Goal: Task Accomplishment & Management: Manage account settings

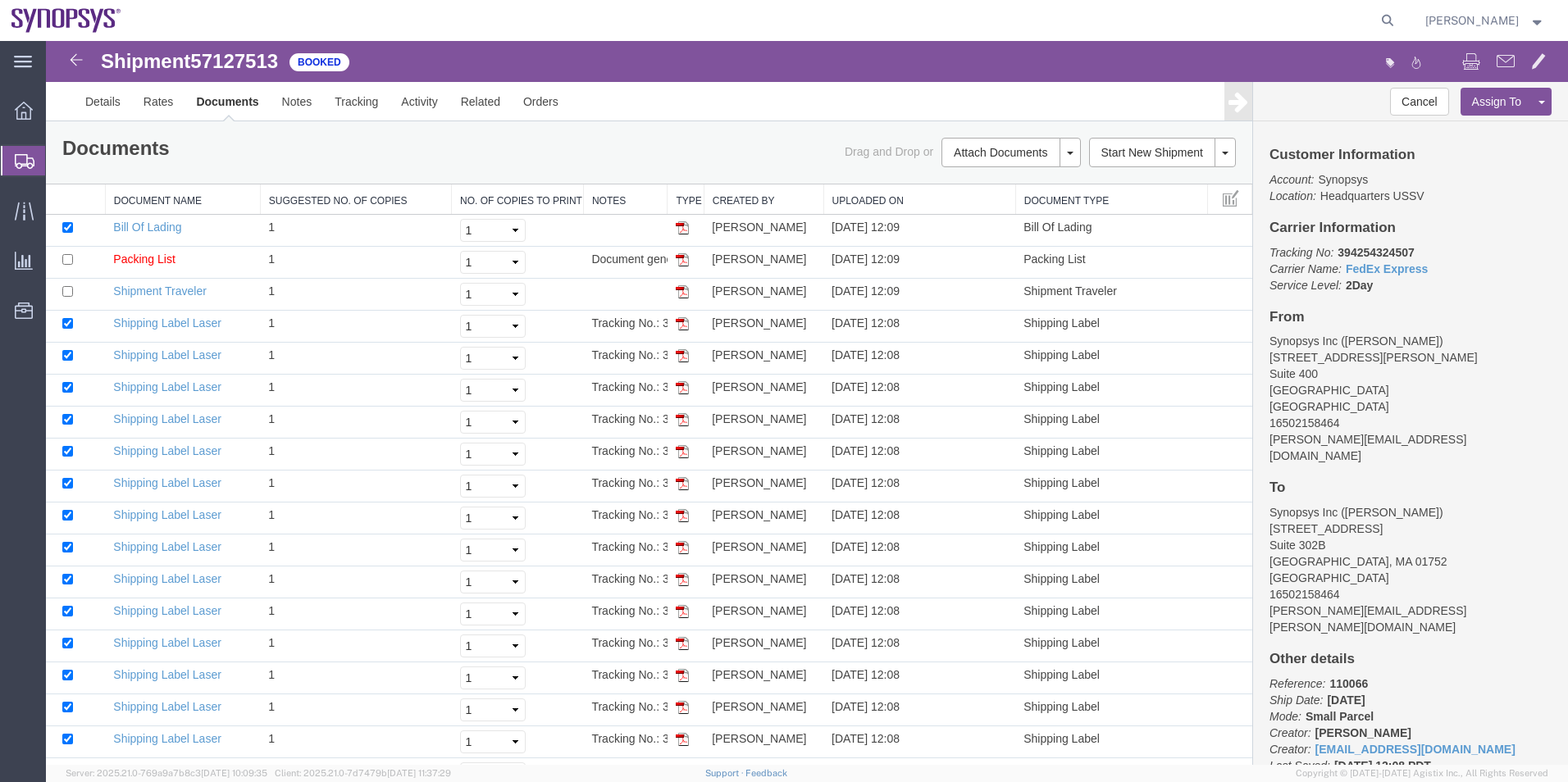
click at [0, 0] on span "Shipment Manager" at bounding box center [0, 0] width 0 height 0
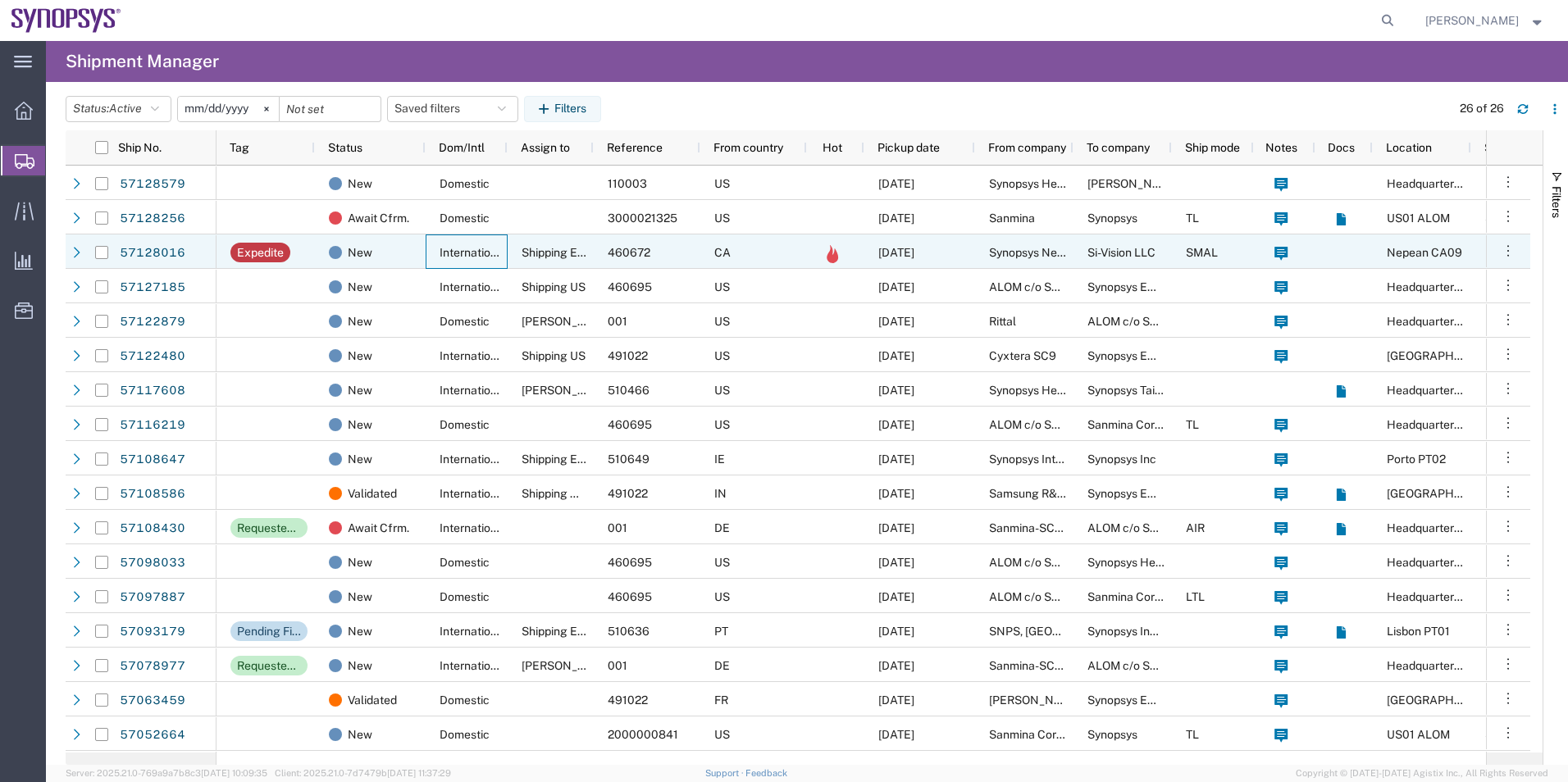
click at [463, 258] on span "International" at bounding box center [473, 252] width 67 height 13
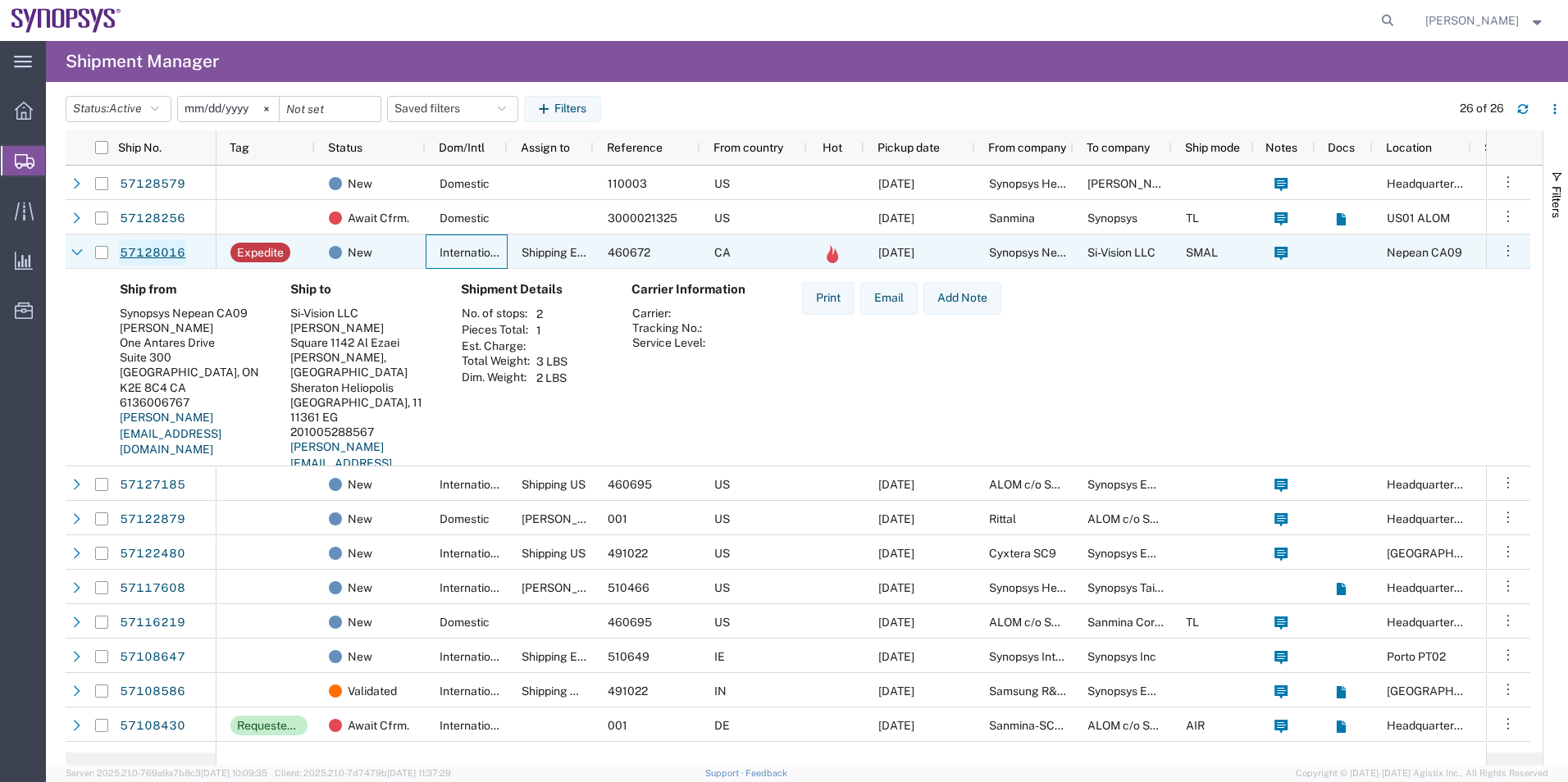
click at [159, 246] on link "57128016" at bounding box center [153, 253] width 67 height 26
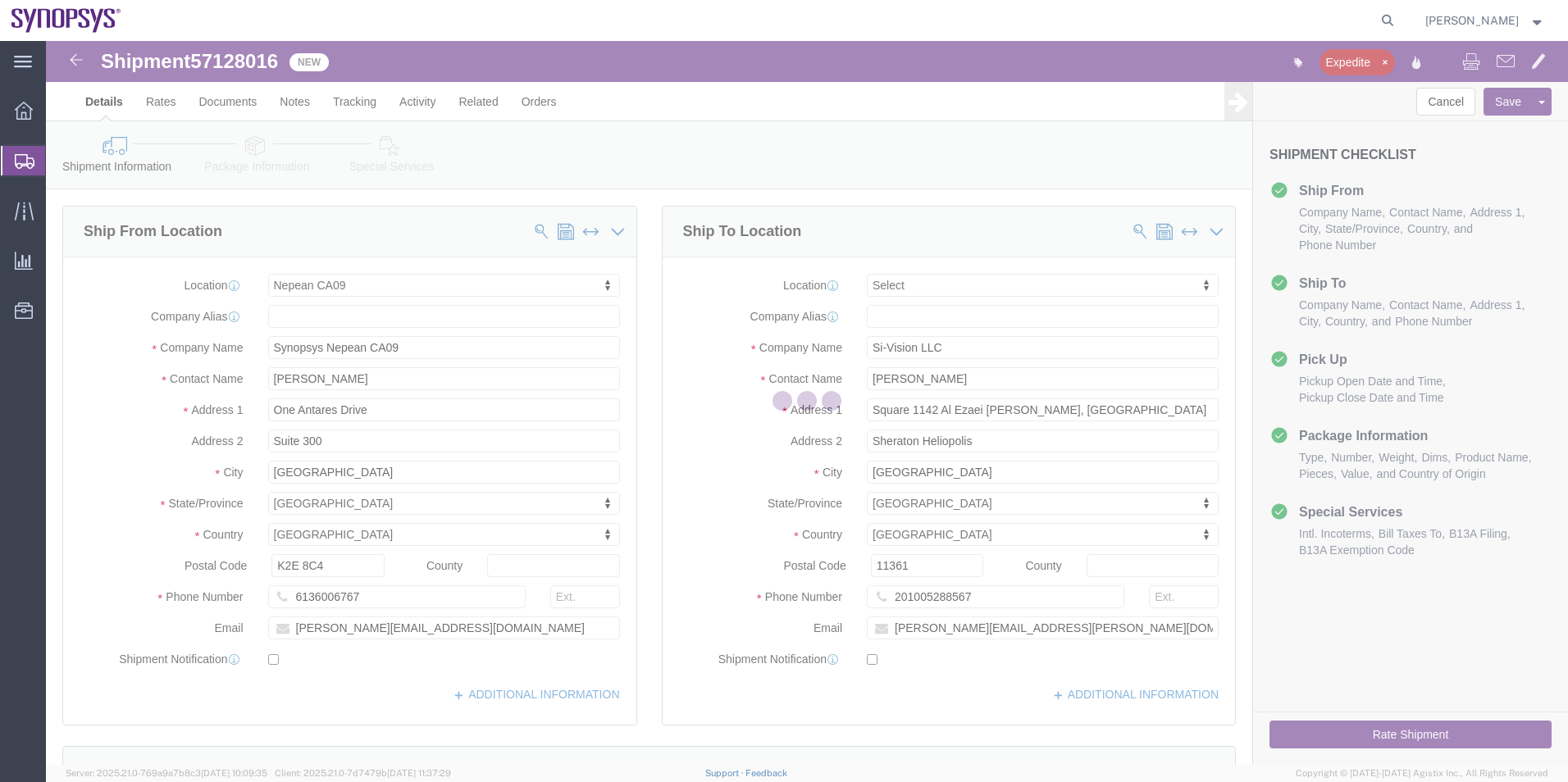
select select "63079"
select select
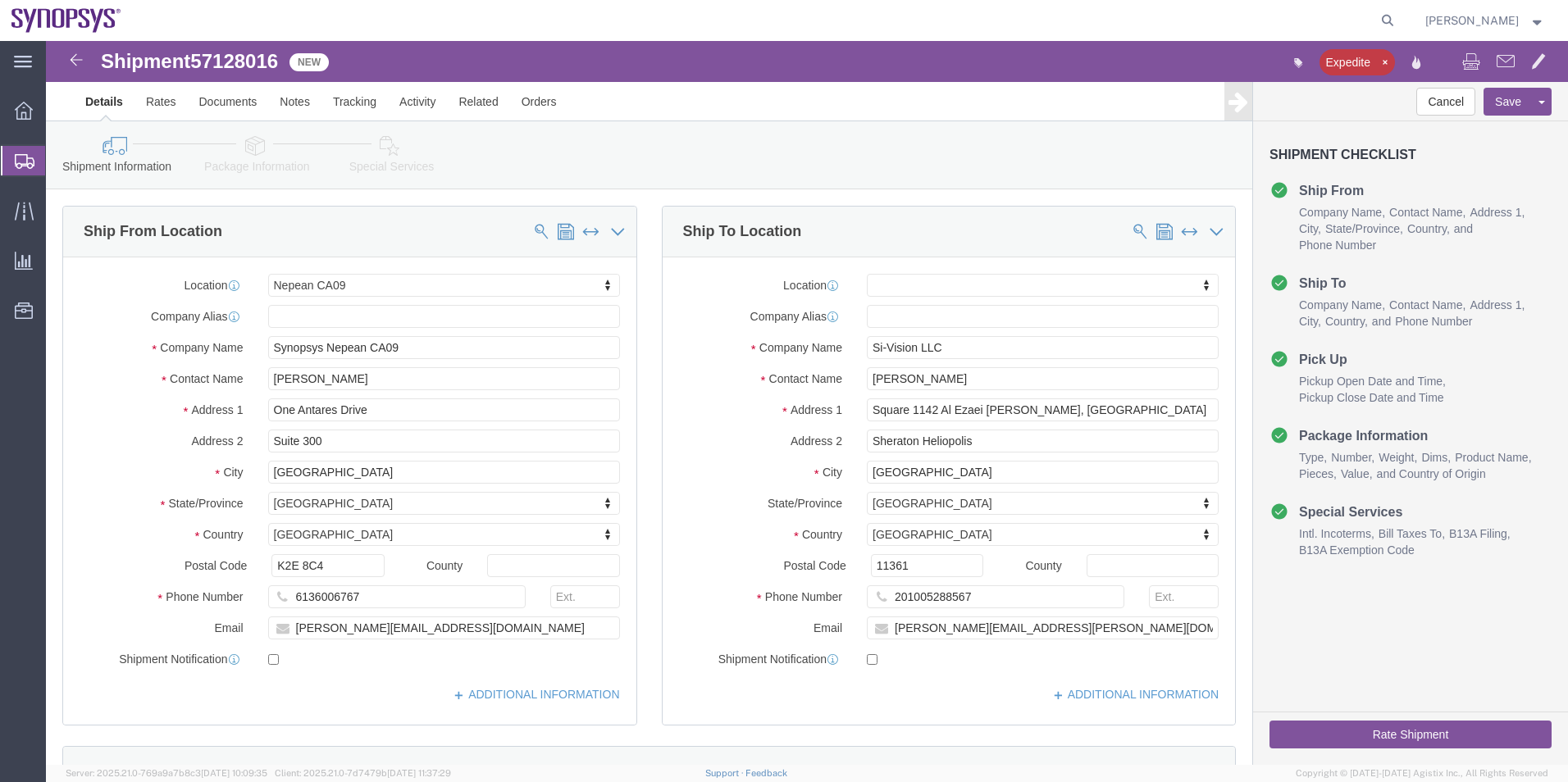
click icon
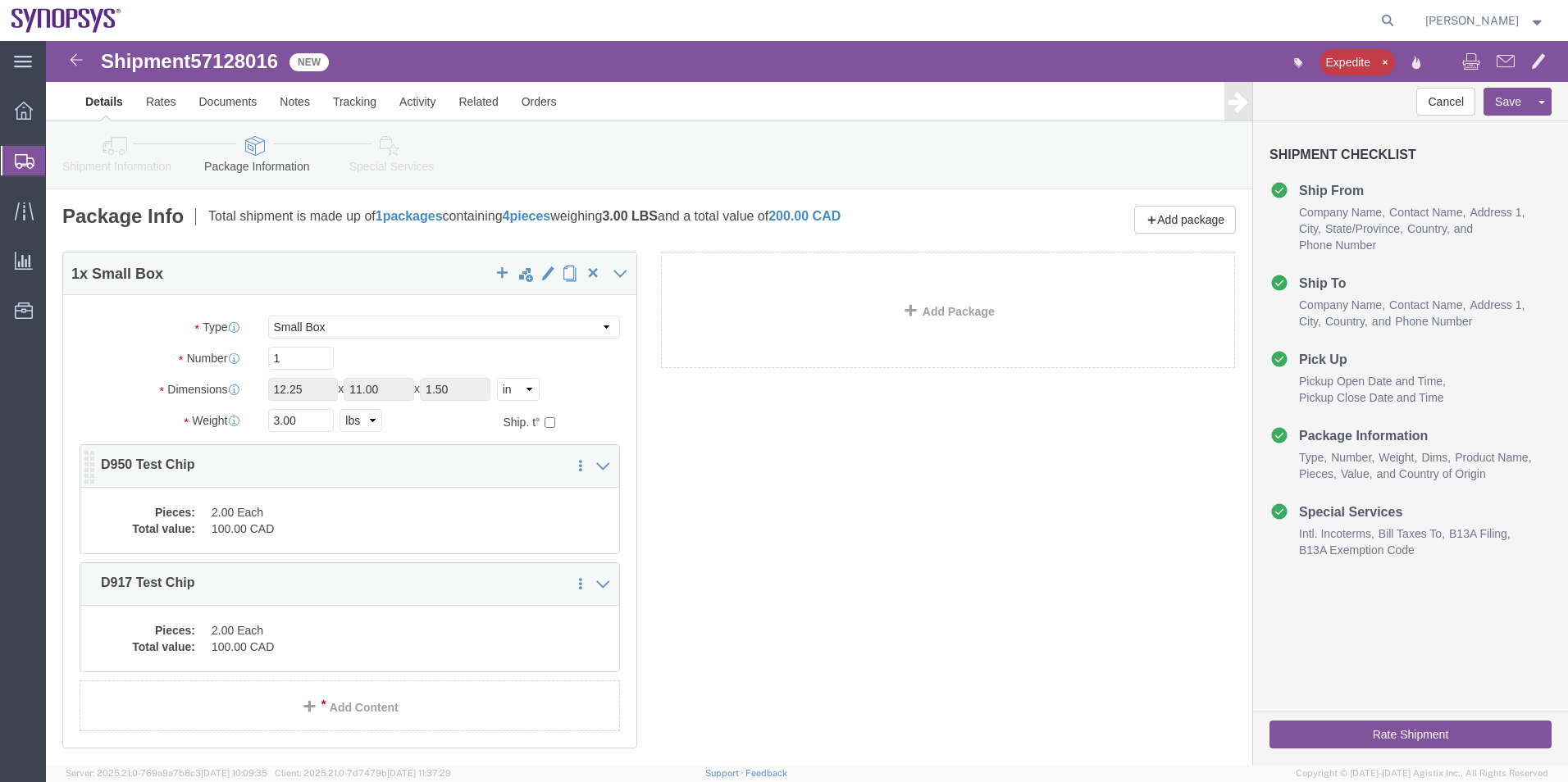
click dd "2.00 Each"
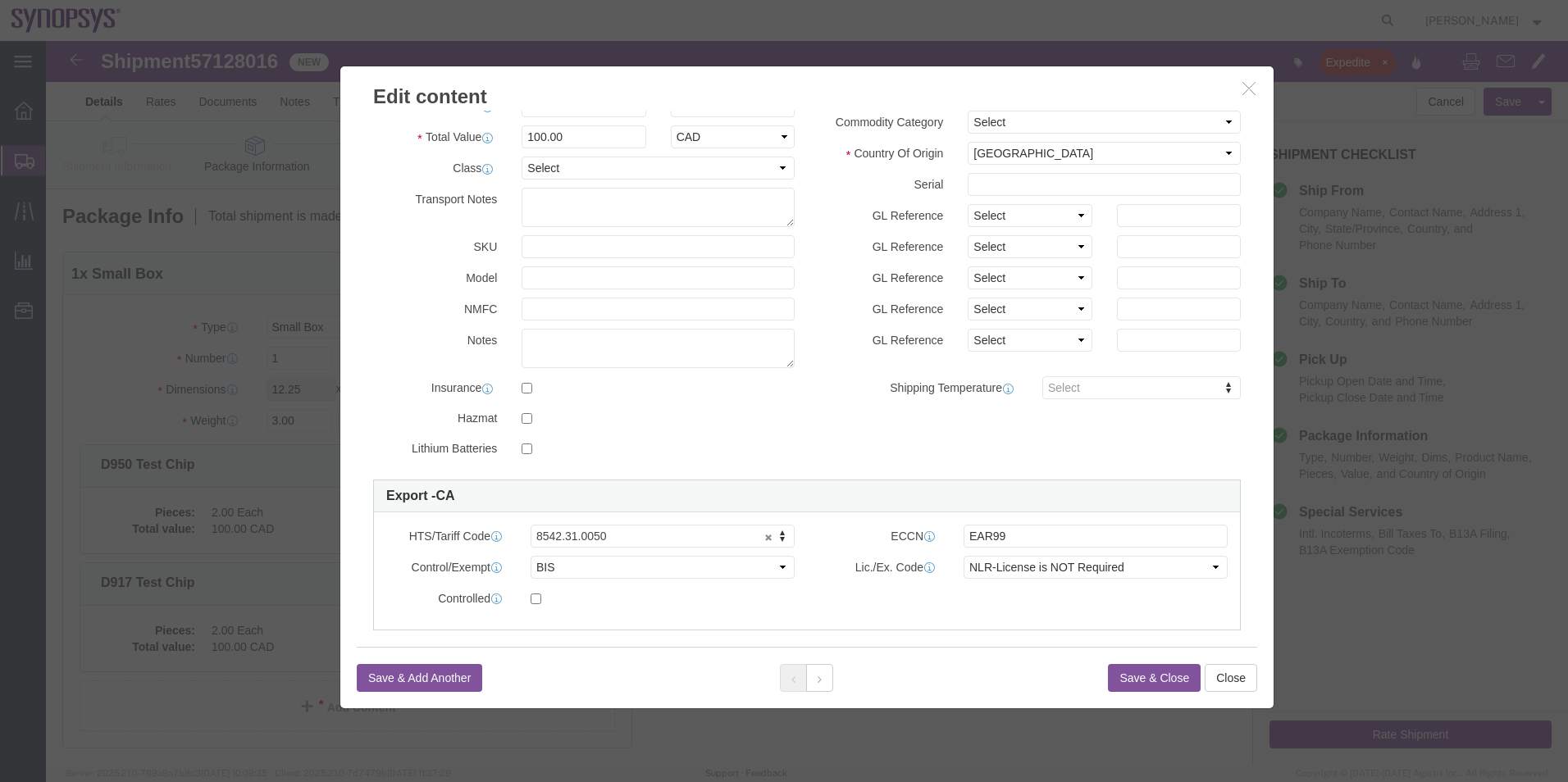
scroll to position [164, 0]
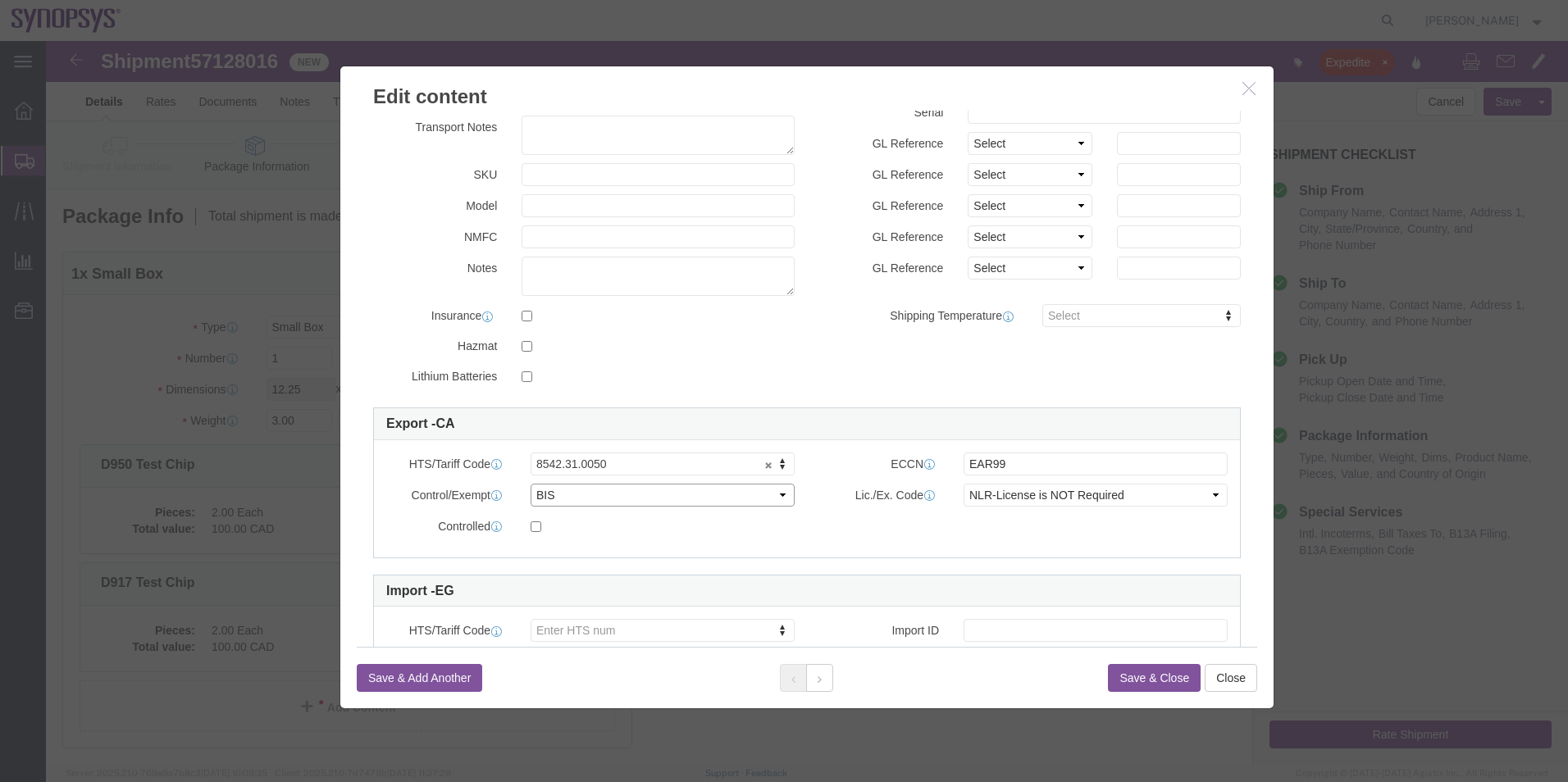
click select "Select ATF BIS DEA EPA FDA FTR ITAR OFAC Other (OPA)"
select select "FTR"
click select "Select ATF BIS DEA EPA FDA FTR ITAR OFAC Other (OPA)"
click select "Select 30.2(d)(2) 30.36 30.37(a) 30.37(f) 30.37(g) 30.37(h) 30.37(i) 30.37(j) 3…"
select select "30.37(a)"
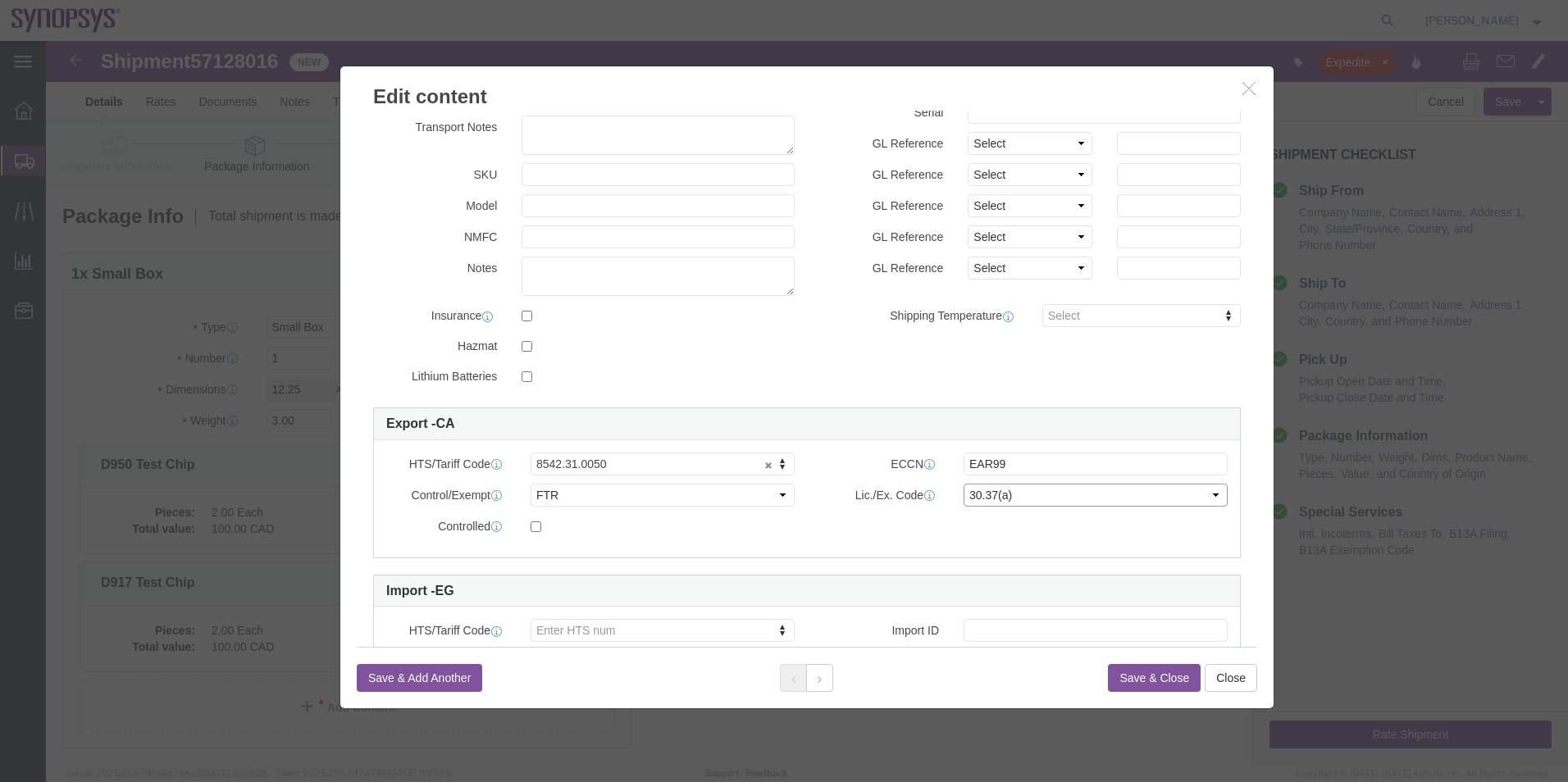
click select "Select 30.2(d)(2) 30.36 30.37(a) 30.37(f) 30.37(g) 30.37(h) 30.37(i) 30.37(j) 3…"
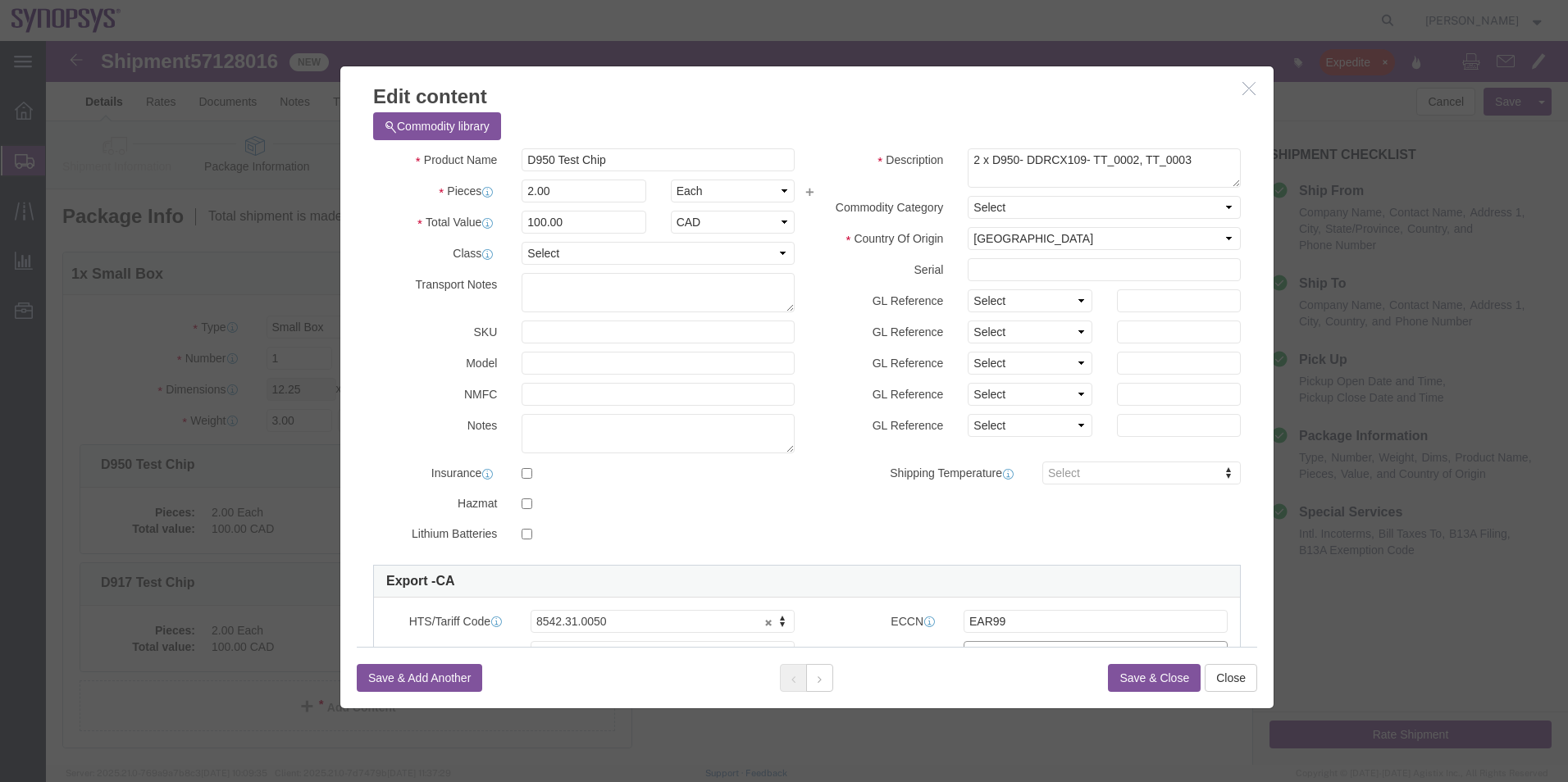
scroll to position [0, 0]
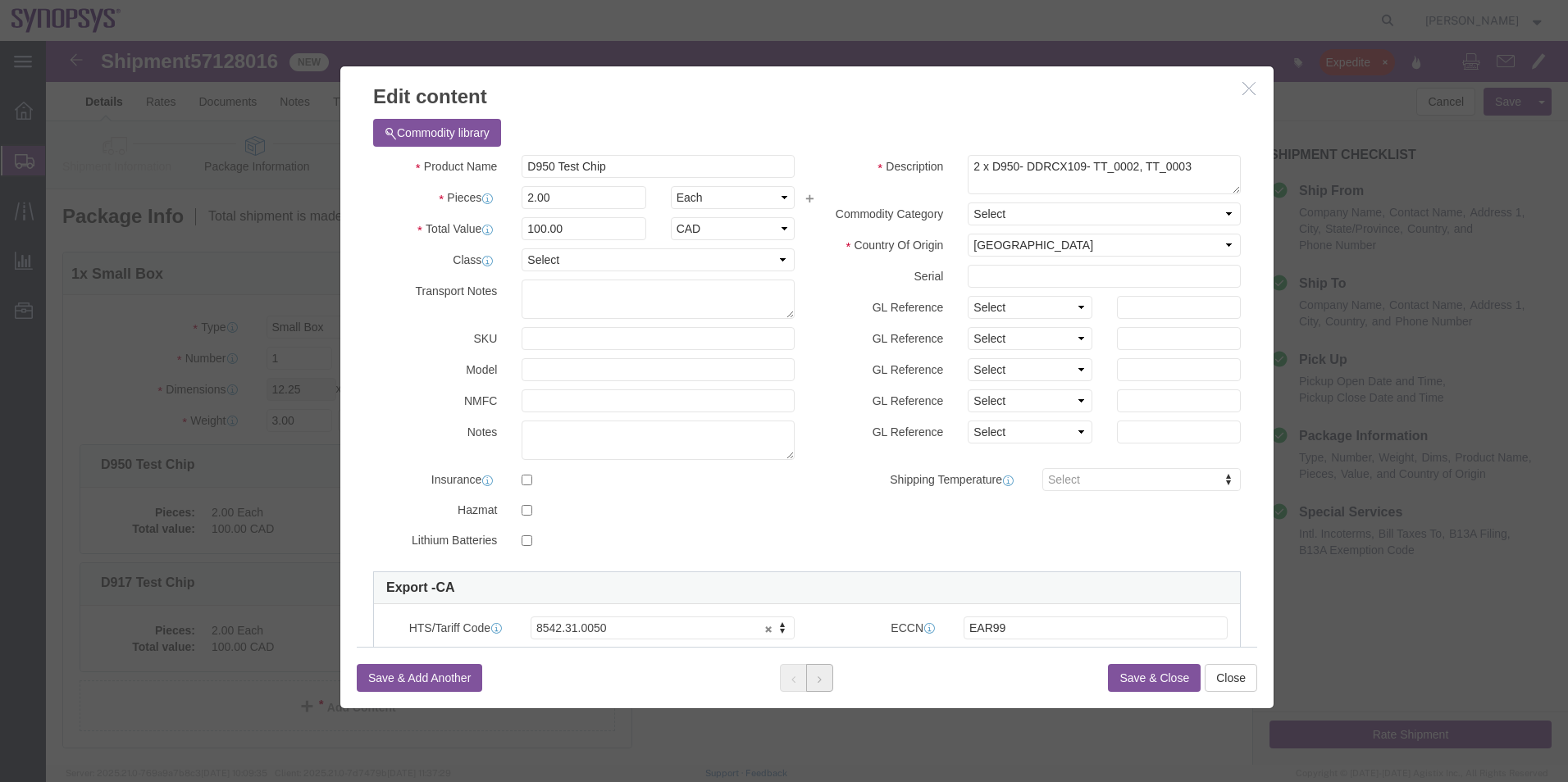
click button
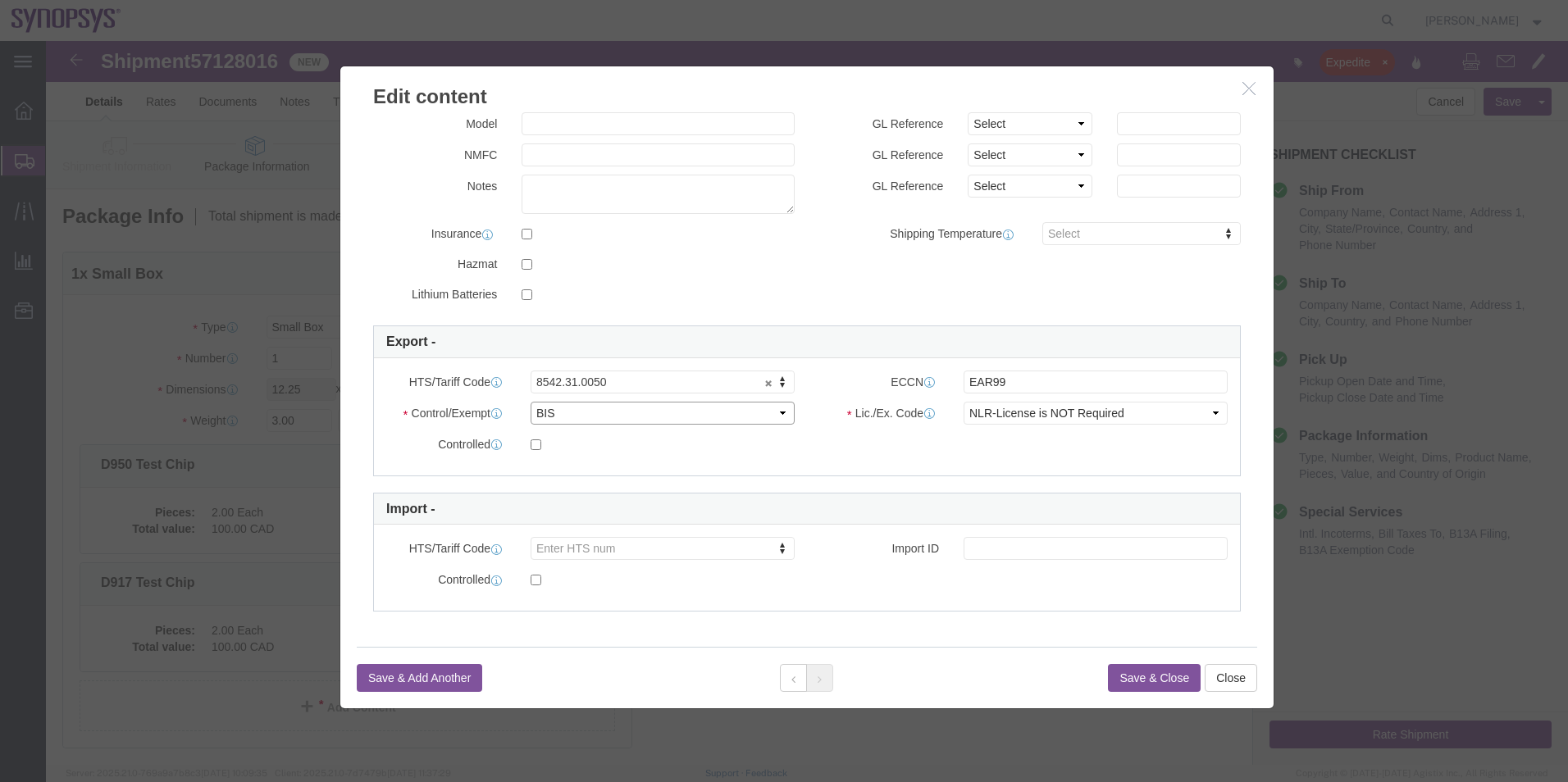
click select "Select ATF BIS DEA EPA FDA FTR ITAR OFAC Other (OPA)"
select select "FTR"
click select "Select ATF BIS DEA EPA FDA FTR ITAR OFAC Other (OPA)"
click div "Lic./Ex. Code Select 30.2(d)(2) 30.36 30.37(a) 30.37(f) 30.37(g) 30.37(h) 30.37…"
click select "Select 30.2(d)(2) 30.36 30.37(a) 30.37(f) 30.37(g) 30.37(h) 30.37(i) 30.37(j) 3…"
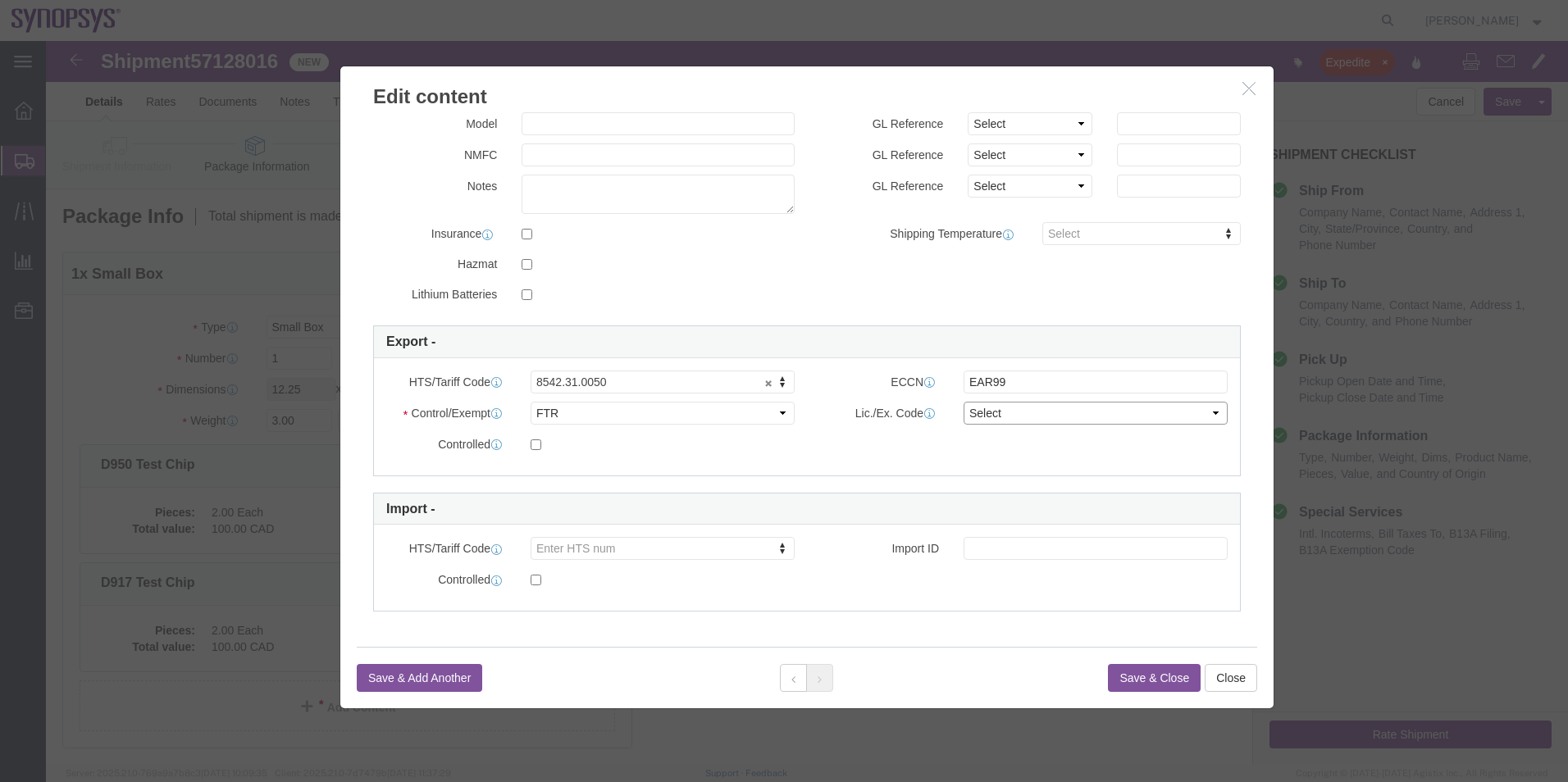
select select "30.37(a)"
click select "Select 30.2(d)(2) 30.36 30.37(a) 30.37(f) 30.37(g) 30.37(h) 30.37(i) 30.37(j) 3…"
click button "Save & Close"
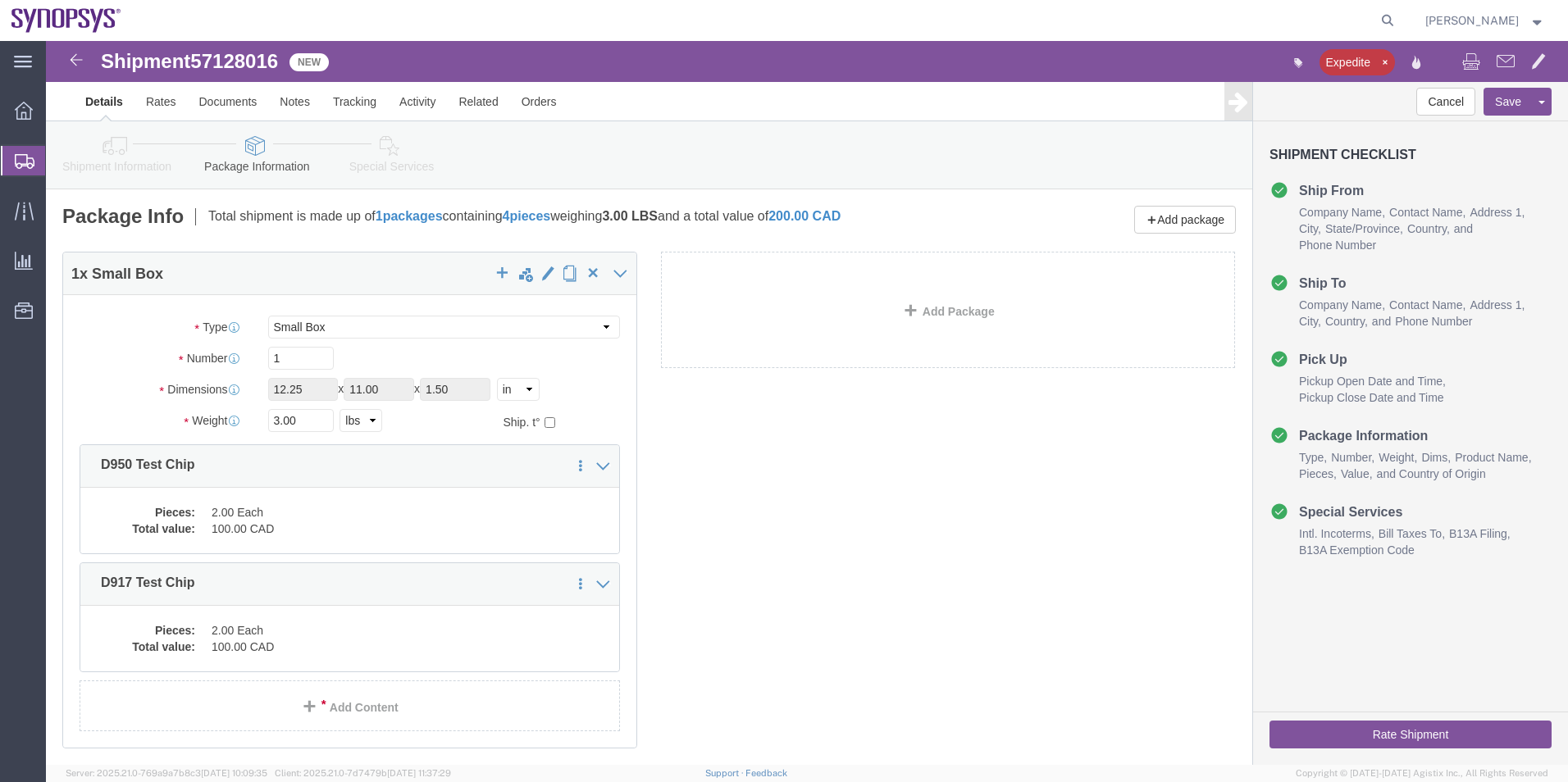
click icon
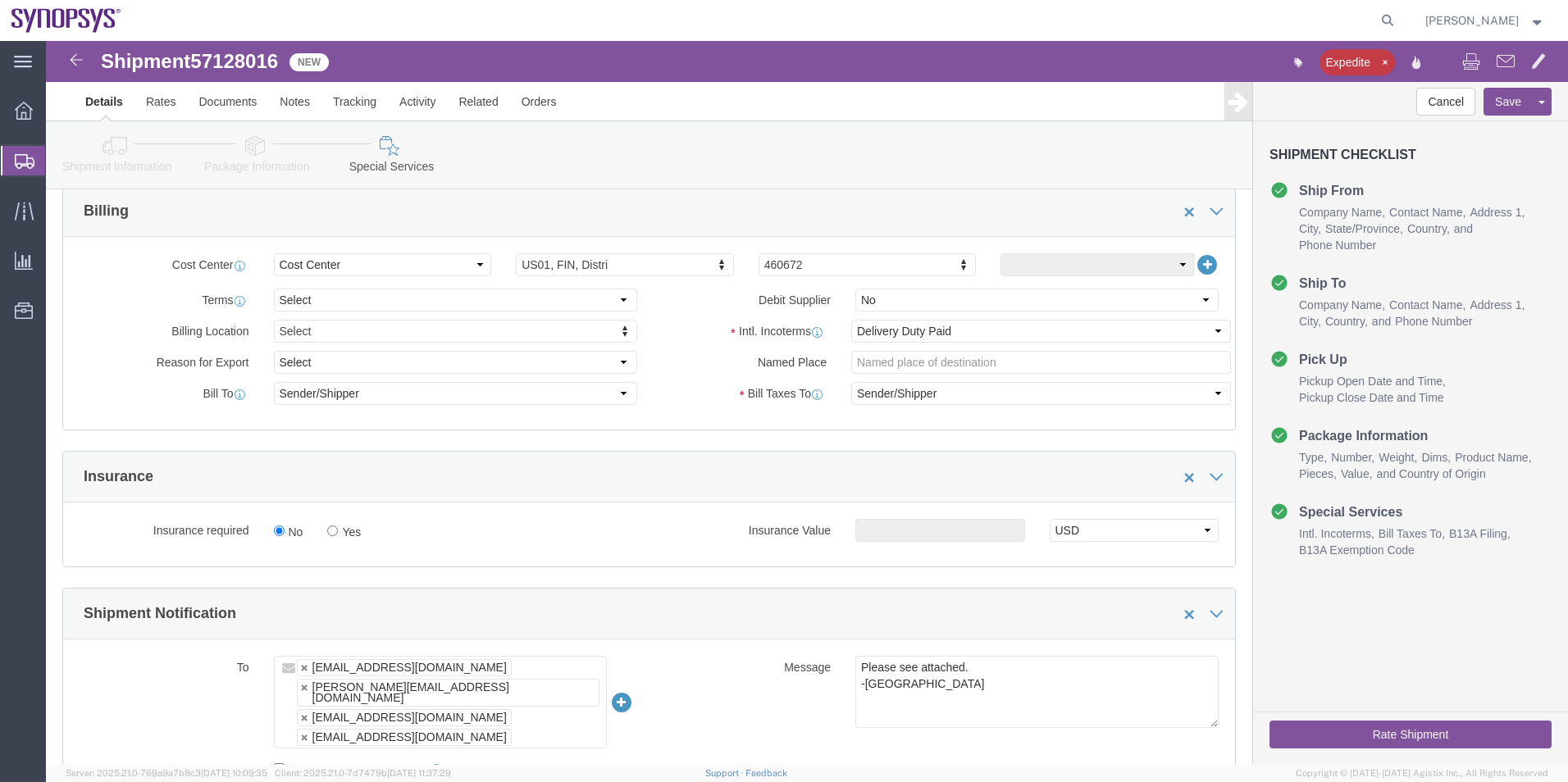
scroll to position [574, 0]
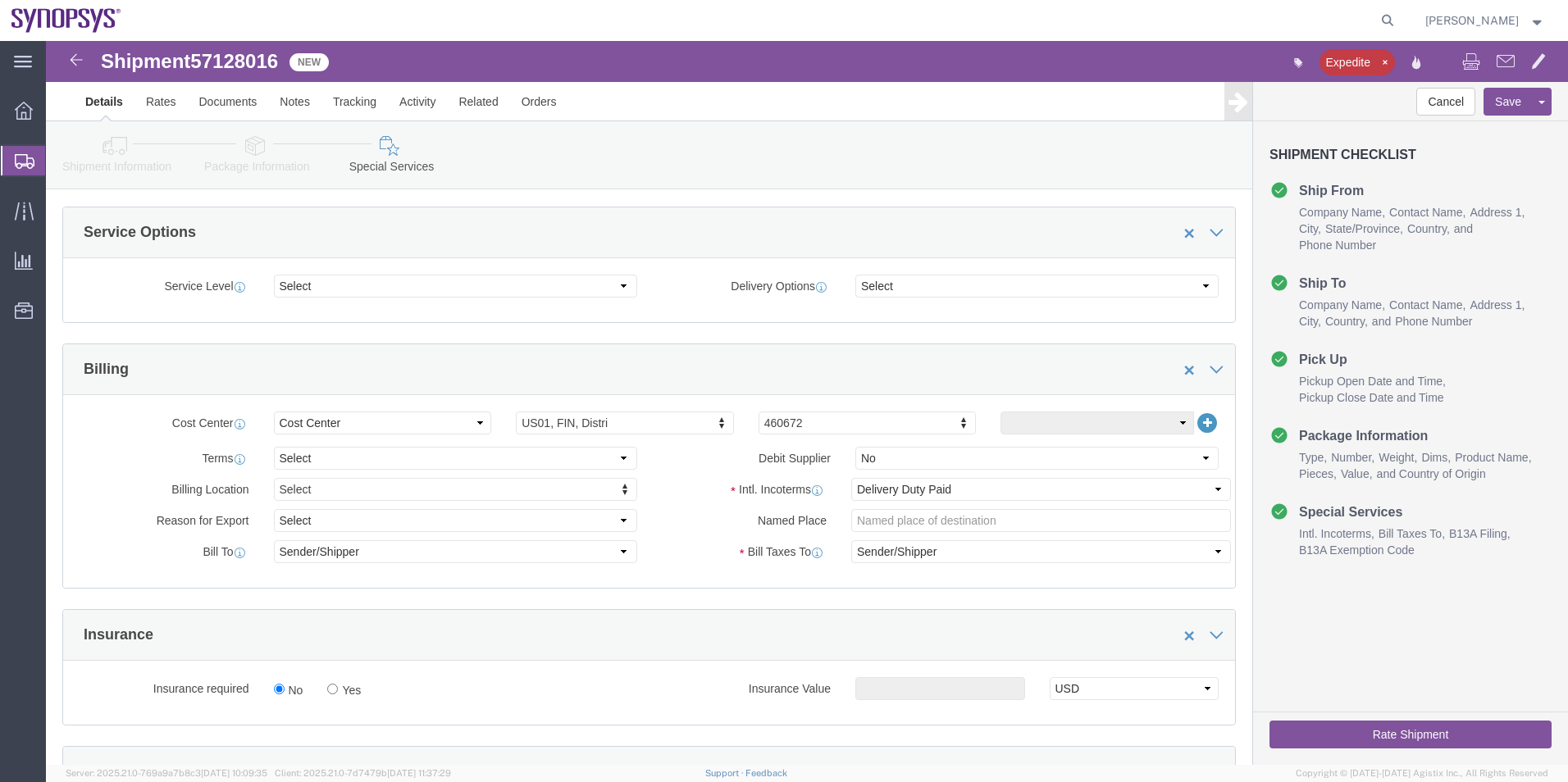
click icon
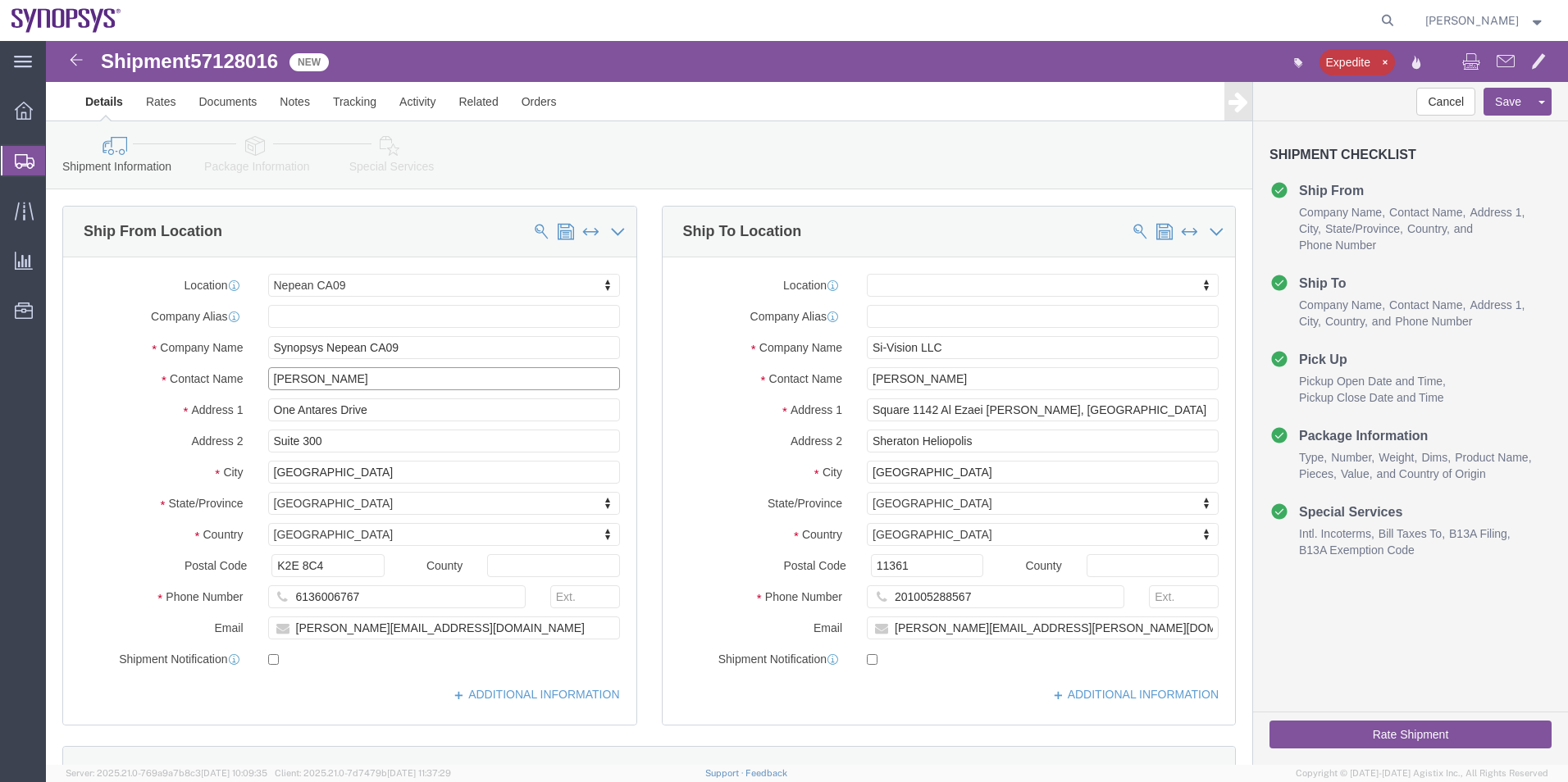
drag, startPoint x: 316, startPoint y: 340, endPoint x: 190, endPoint y: 343, distance: 126.0
click div "Contact Name Shahrukh Riaz"
click icon
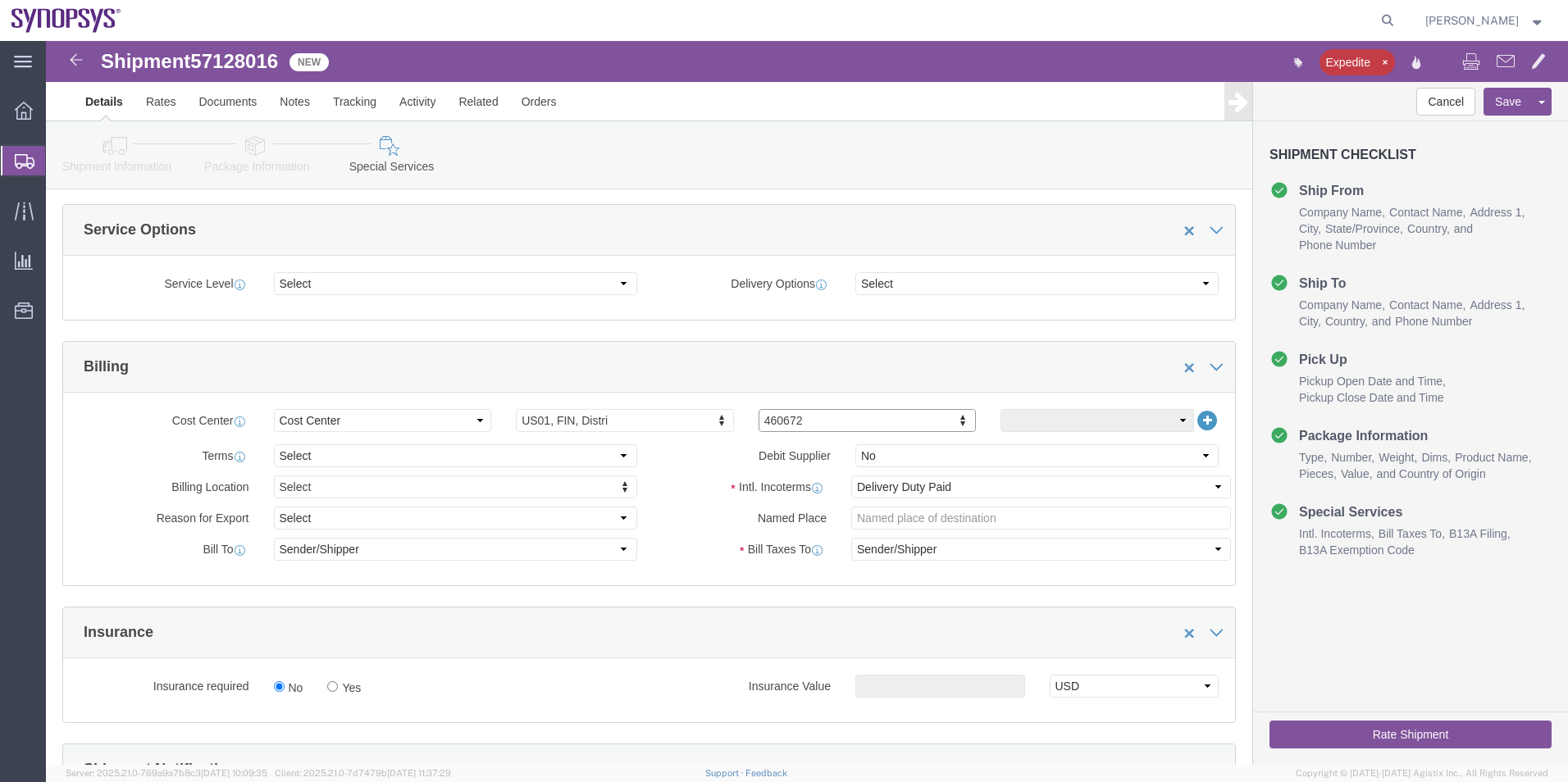
scroll to position [574, 0]
paste input "510461"
type input "510461"
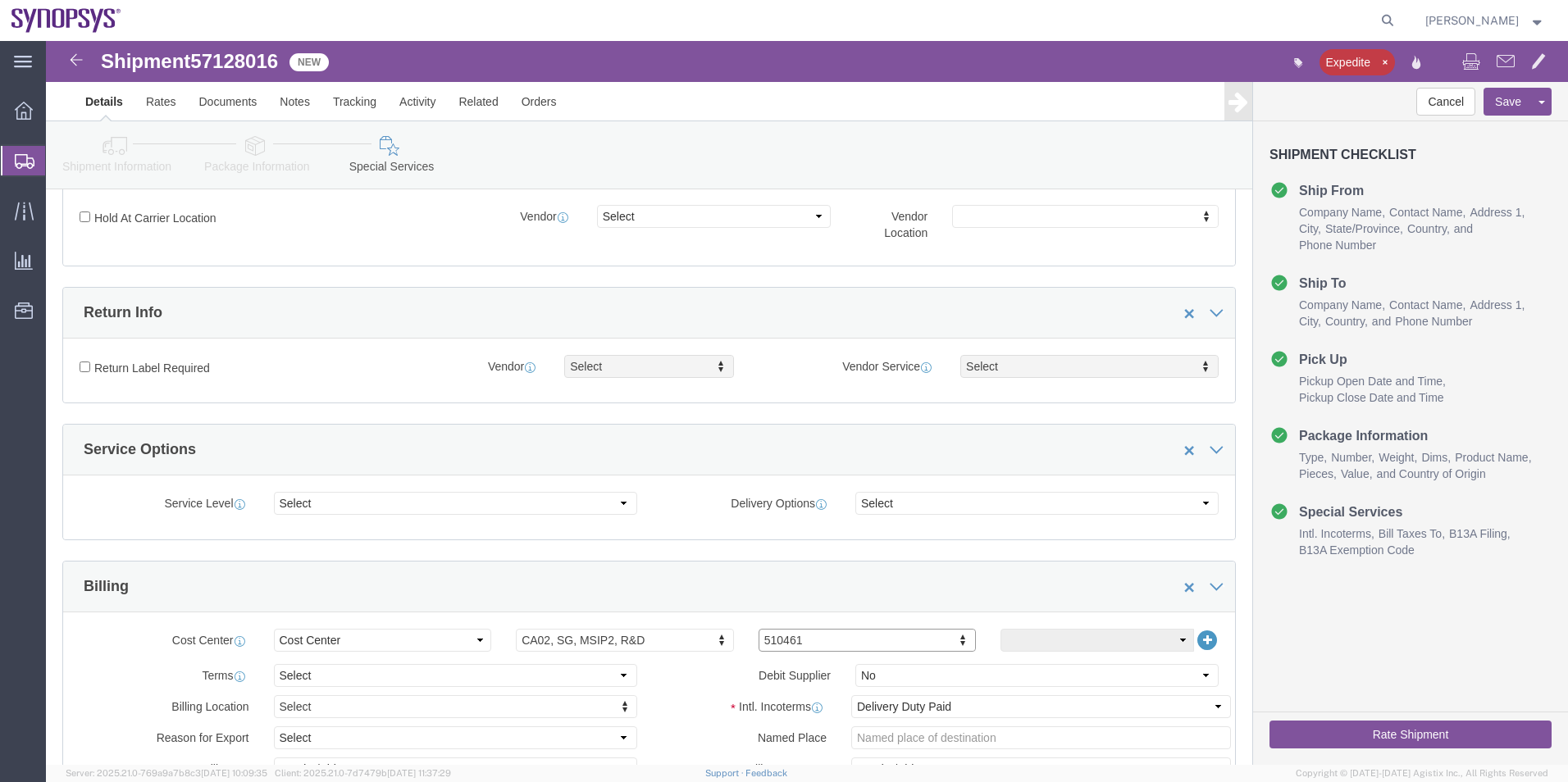
scroll to position [492, 0]
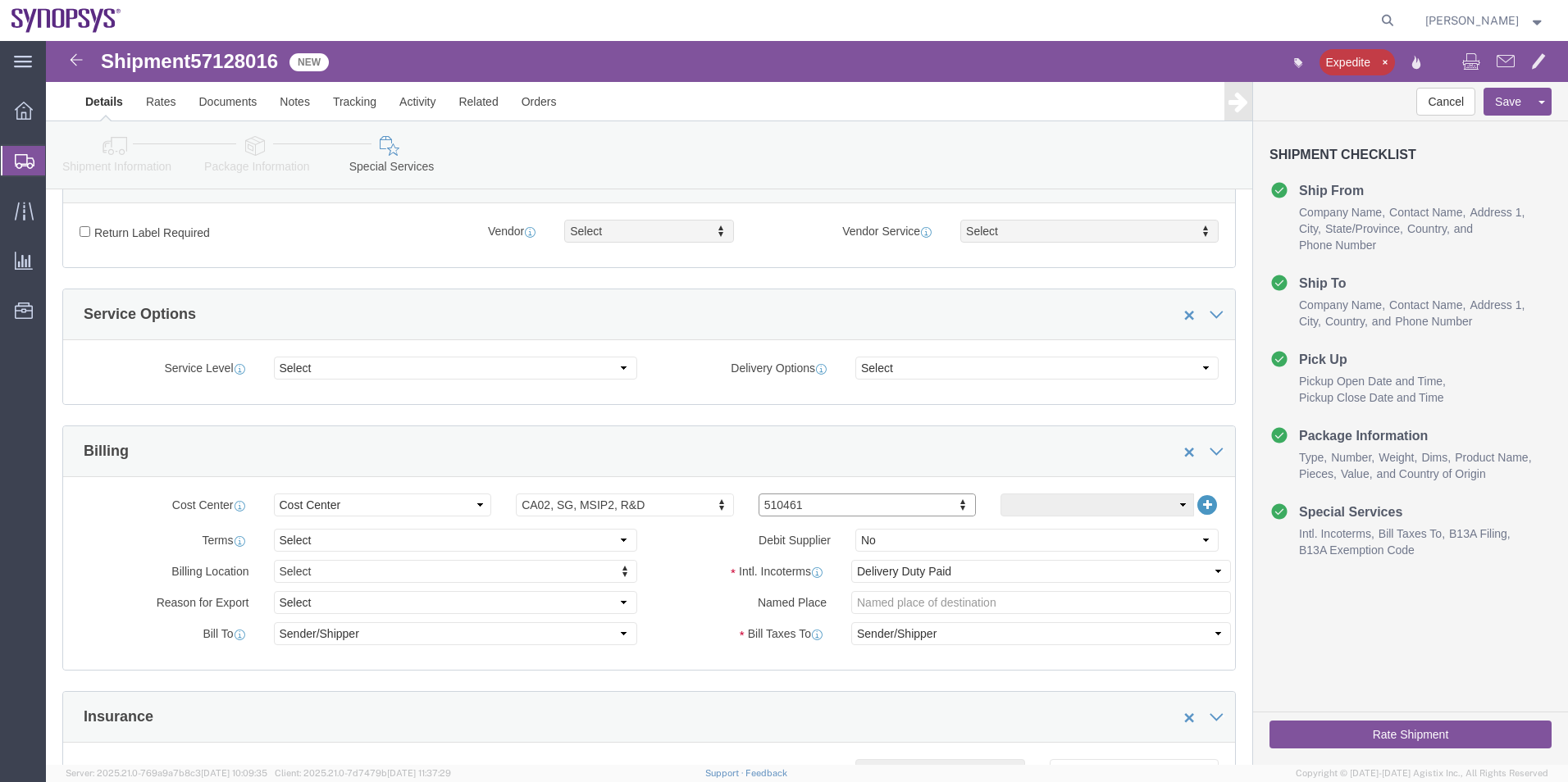
click div "Intl. Incoterms Select Carriage Insurance Paid Carriage Paid To Cost and Freigh…"
click select "Select Carriage Insurance Paid Carriage Paid To Cost and Freight Cost Insurance…"
click div "Manage special services Handling Options Hold at Location Return Info Service O…"
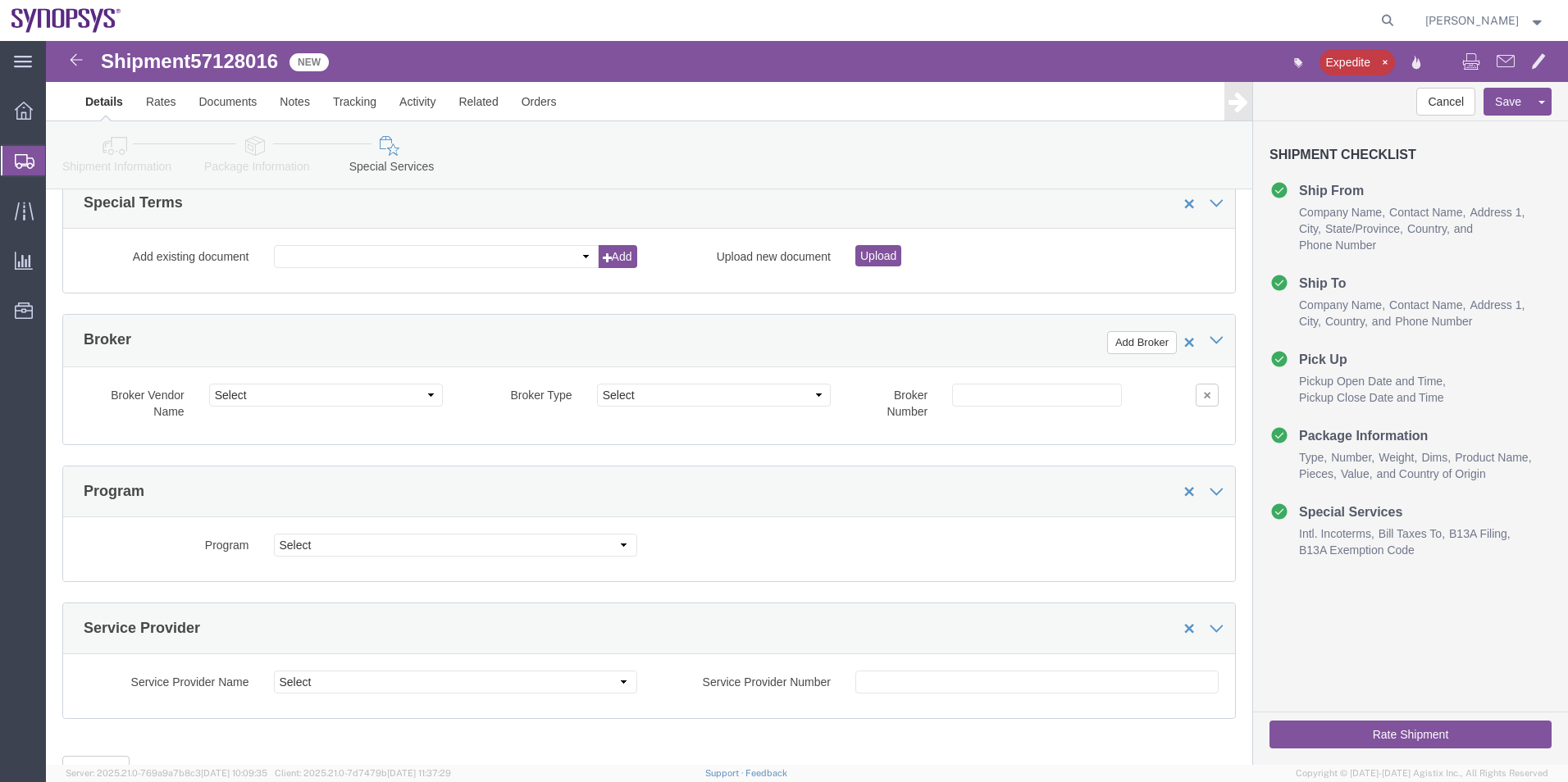
scroll to position [2380, 0]
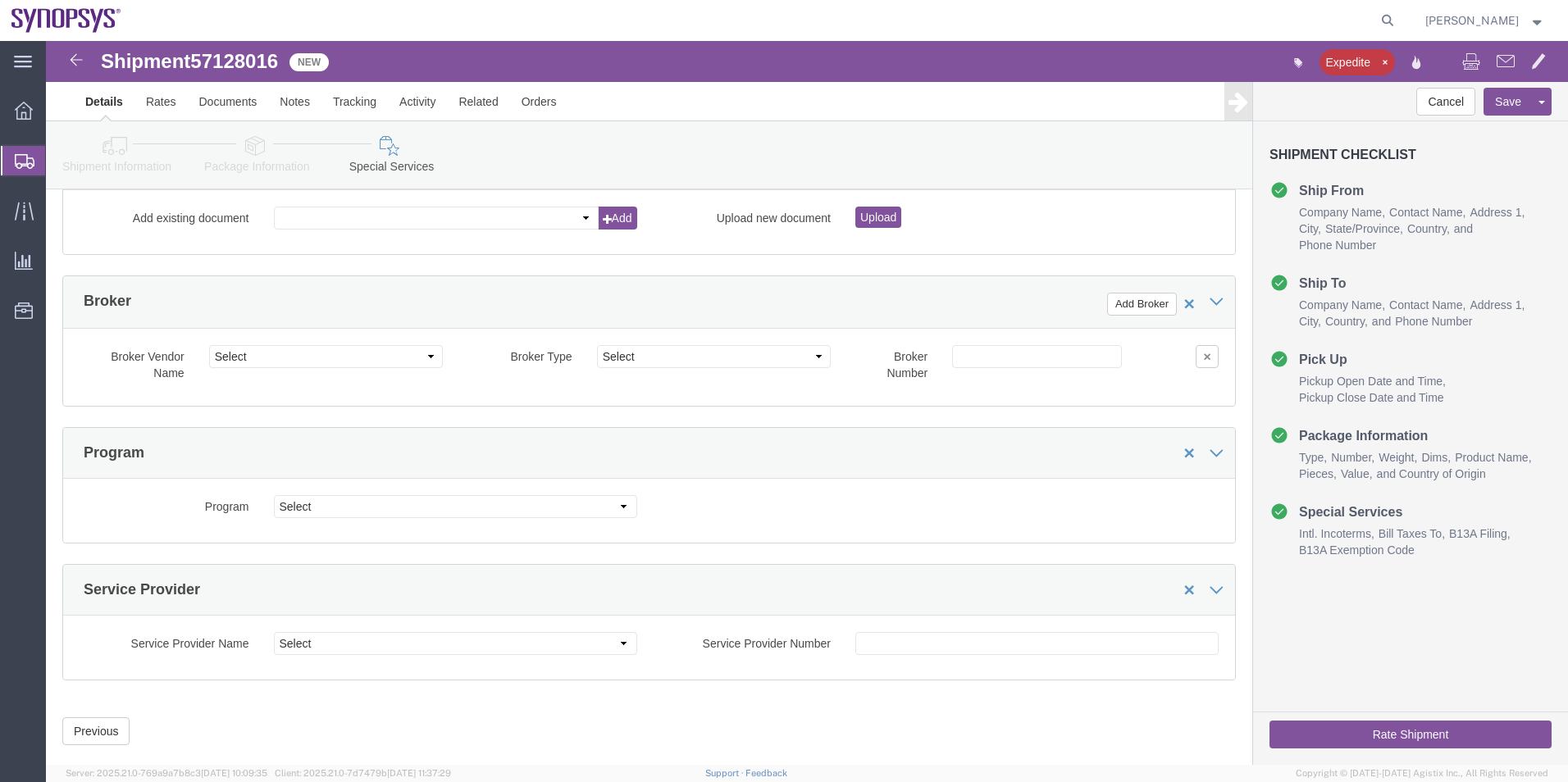
click button "Rate Shipment"
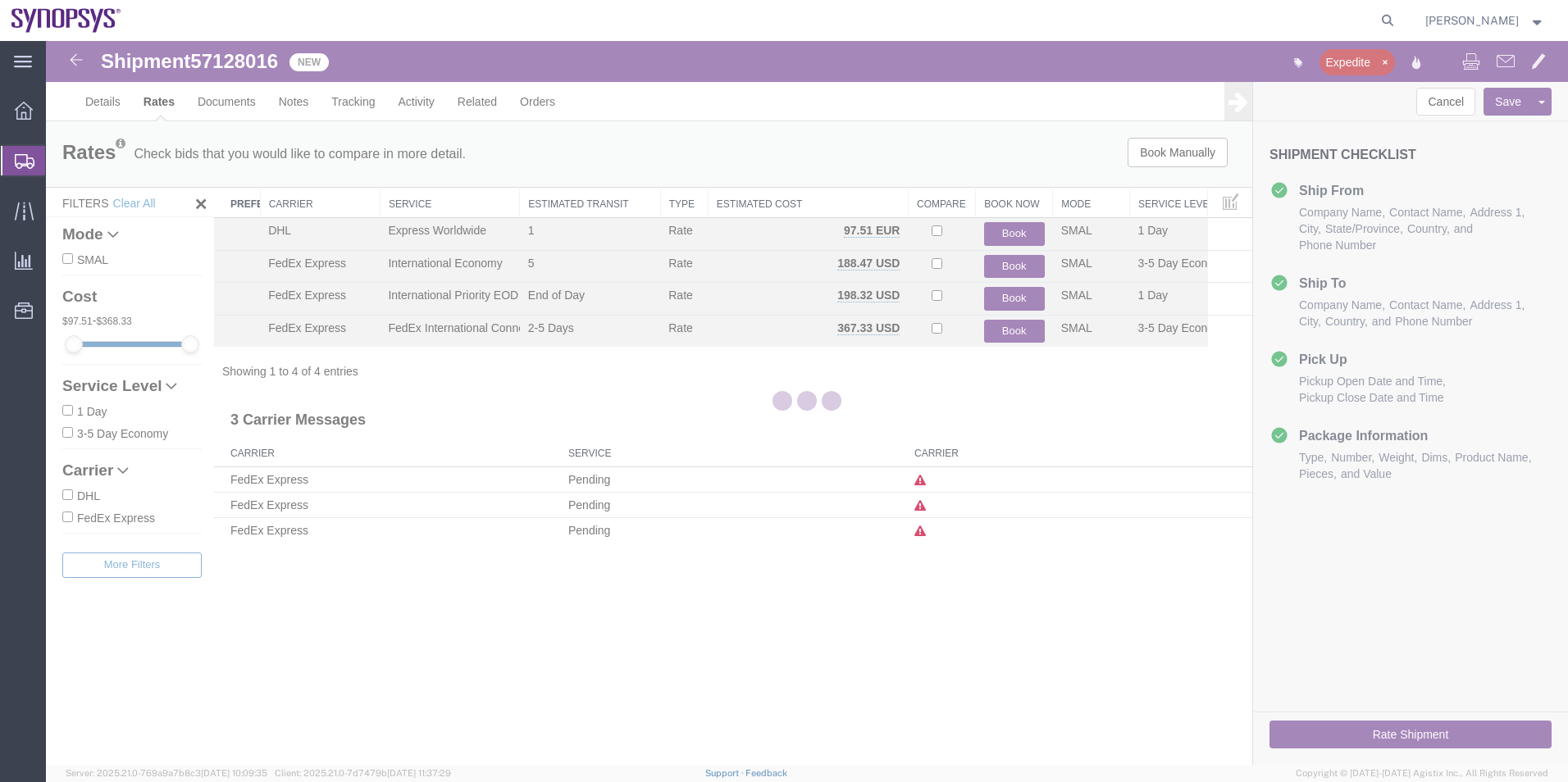
scroll to position [0, 0]
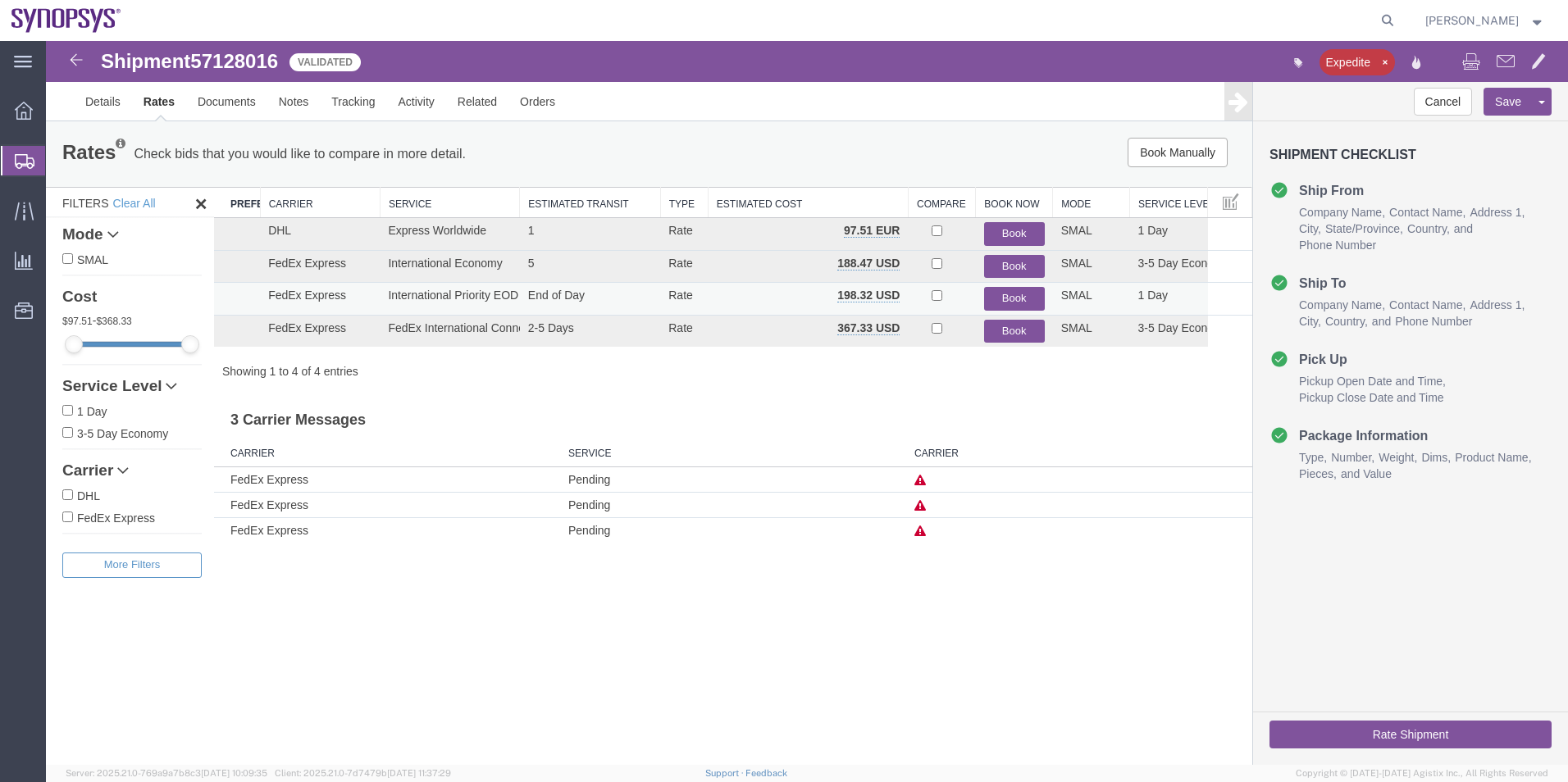
click at [1014, 298] on button "Book" at bounding box center [1014, 299] width 60 height 24
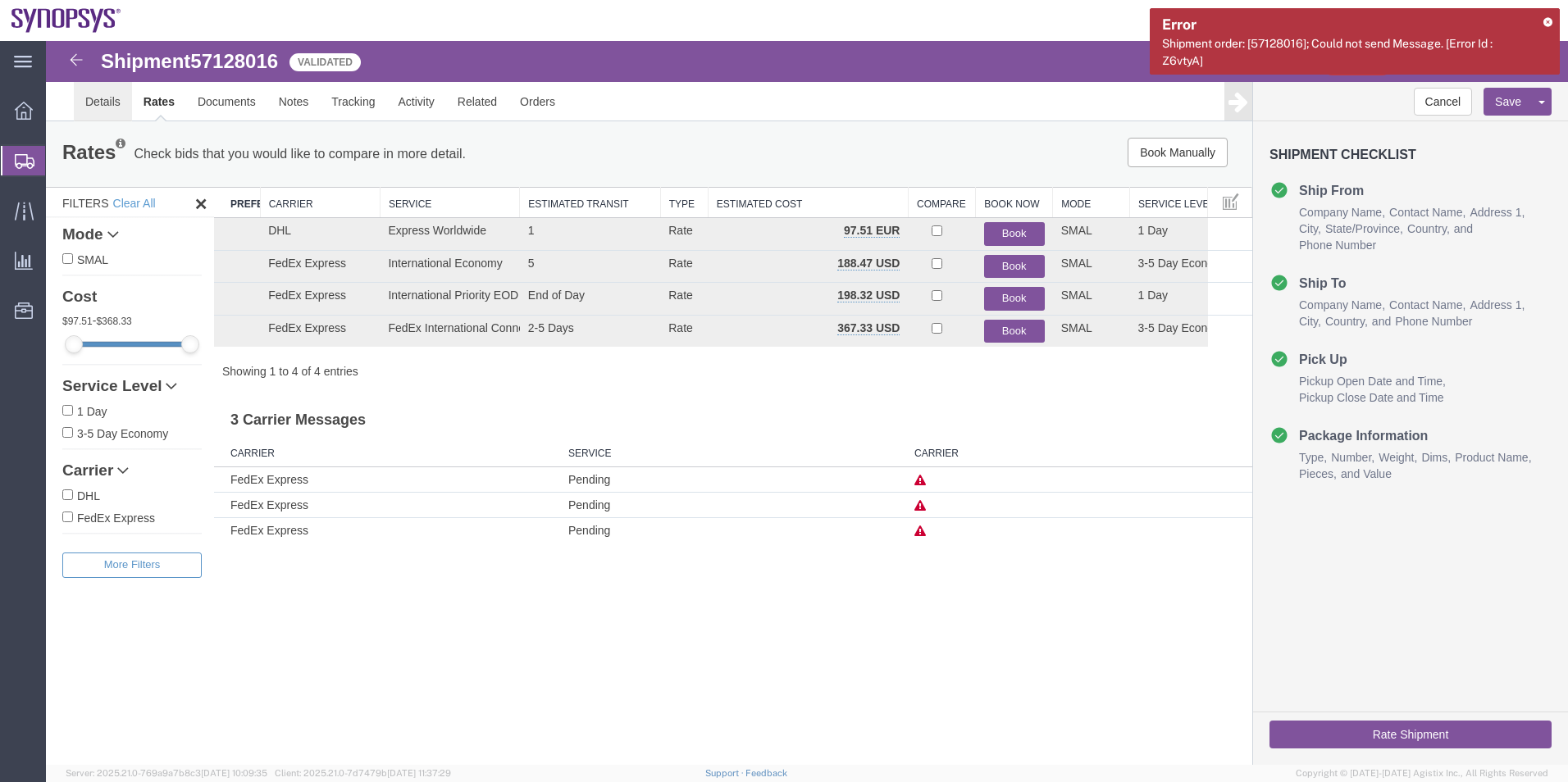
click at [116, 110] on link "Details" at bounding box center [102, 102] width 58 height 40
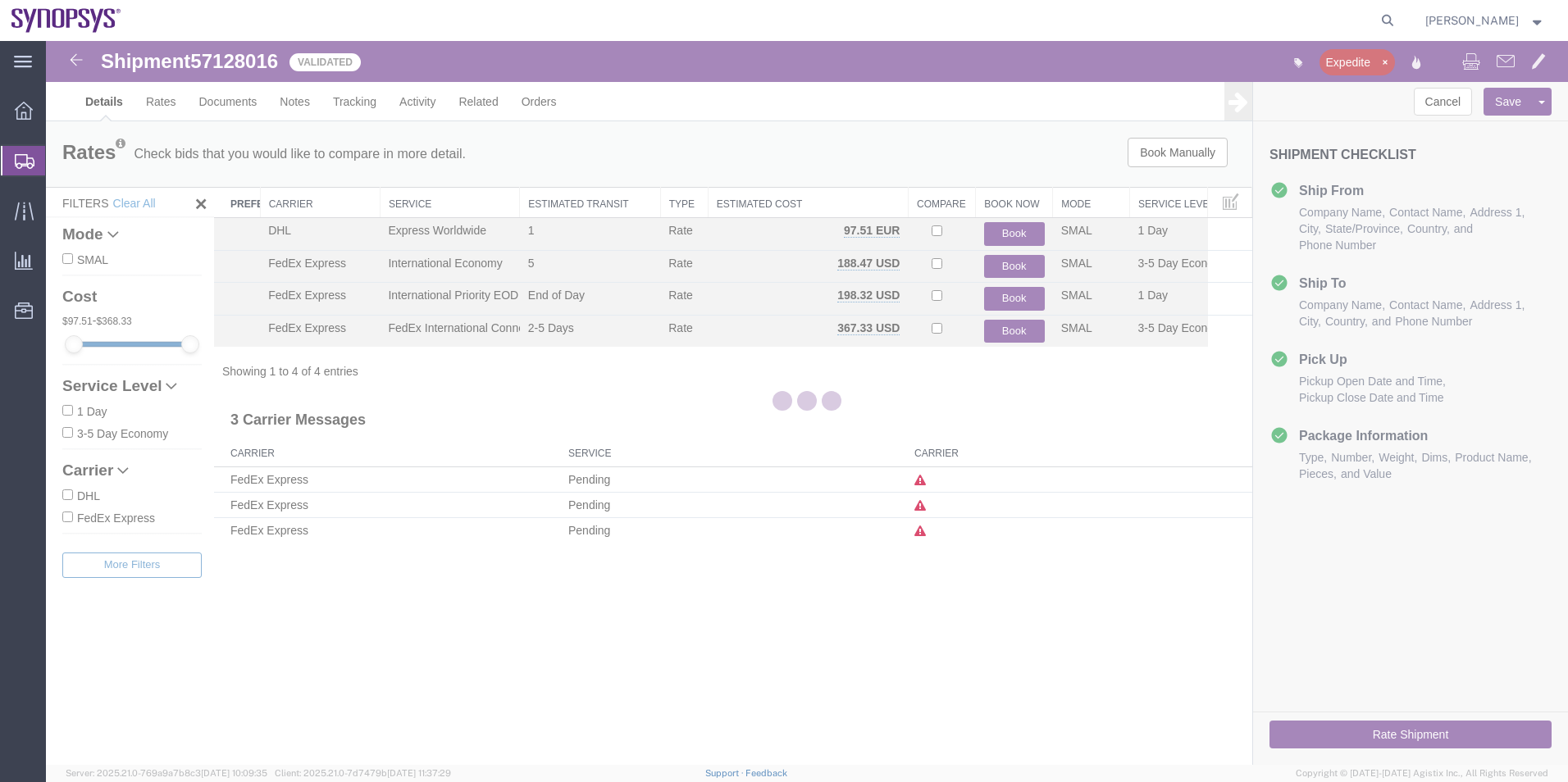
select select "63079"
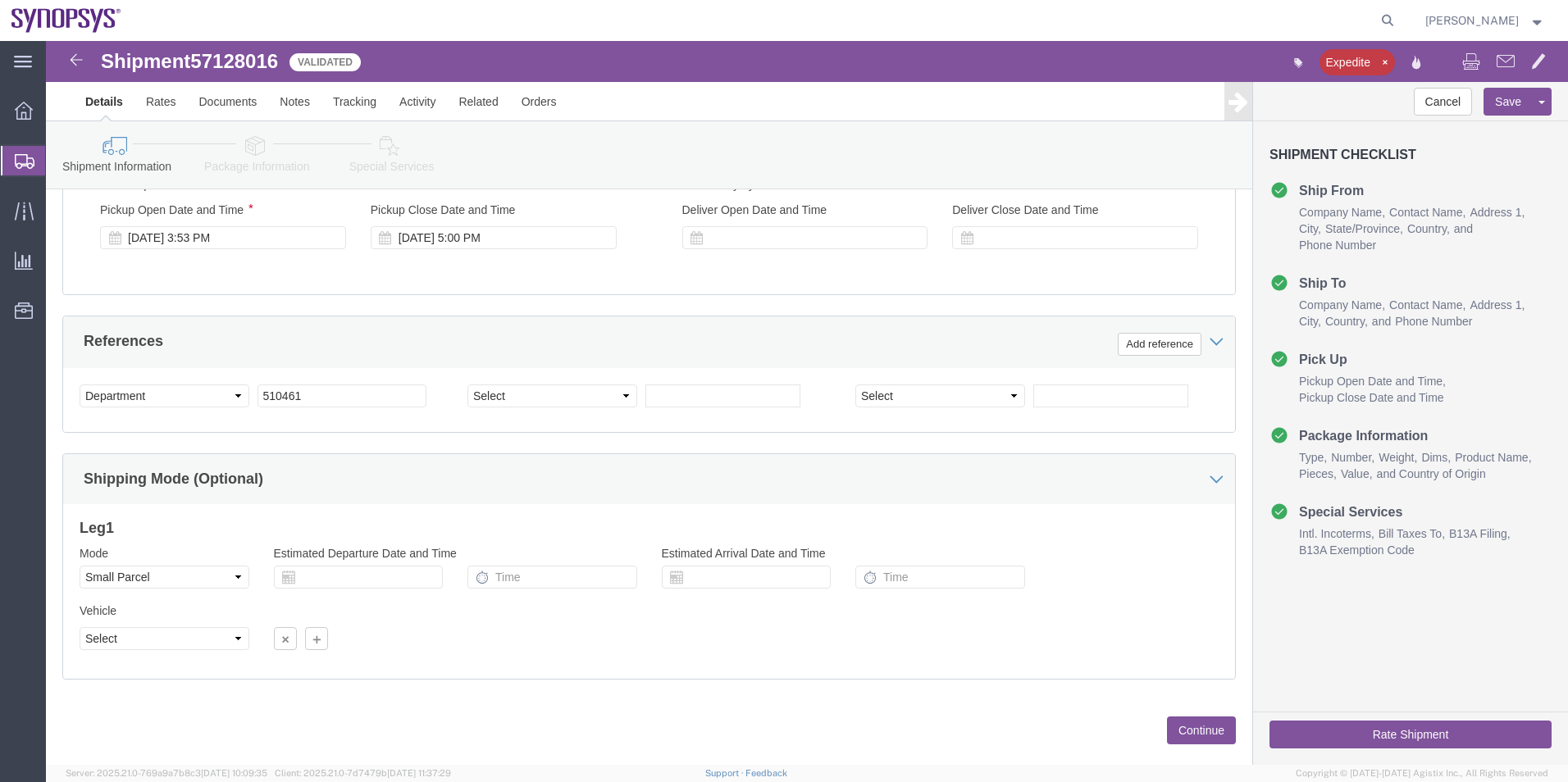
scroll to position [656, 0]
click select "Select Air Less than Truckload Multi-Leg Ocean Freight Rail Small Parcel Truckl…"
select select
click select "Select Air Less than Truckload Multi-Leg Ocean Freight Rail Small Parcel Truckl…"
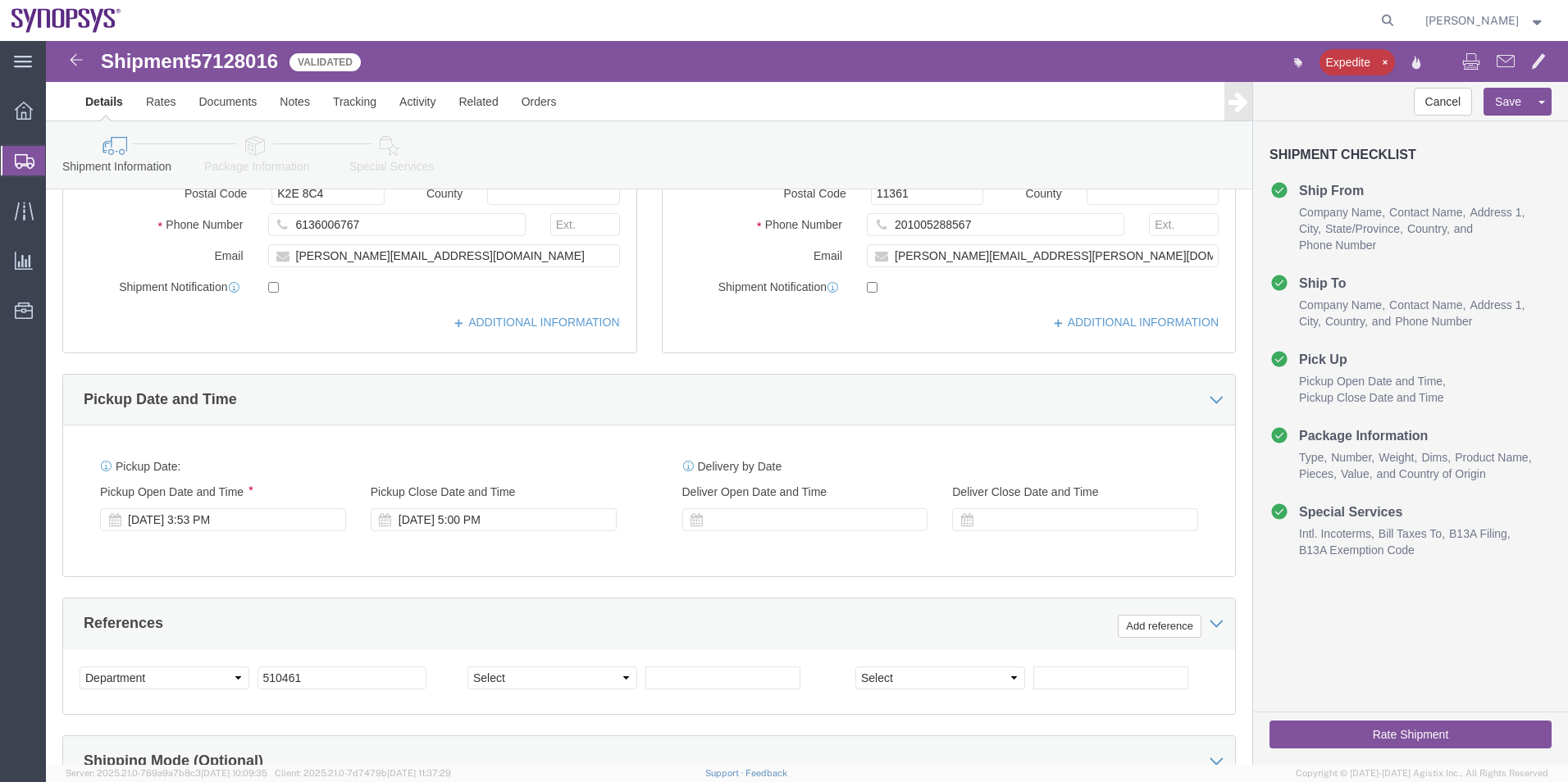
scroll to position [328, 0]
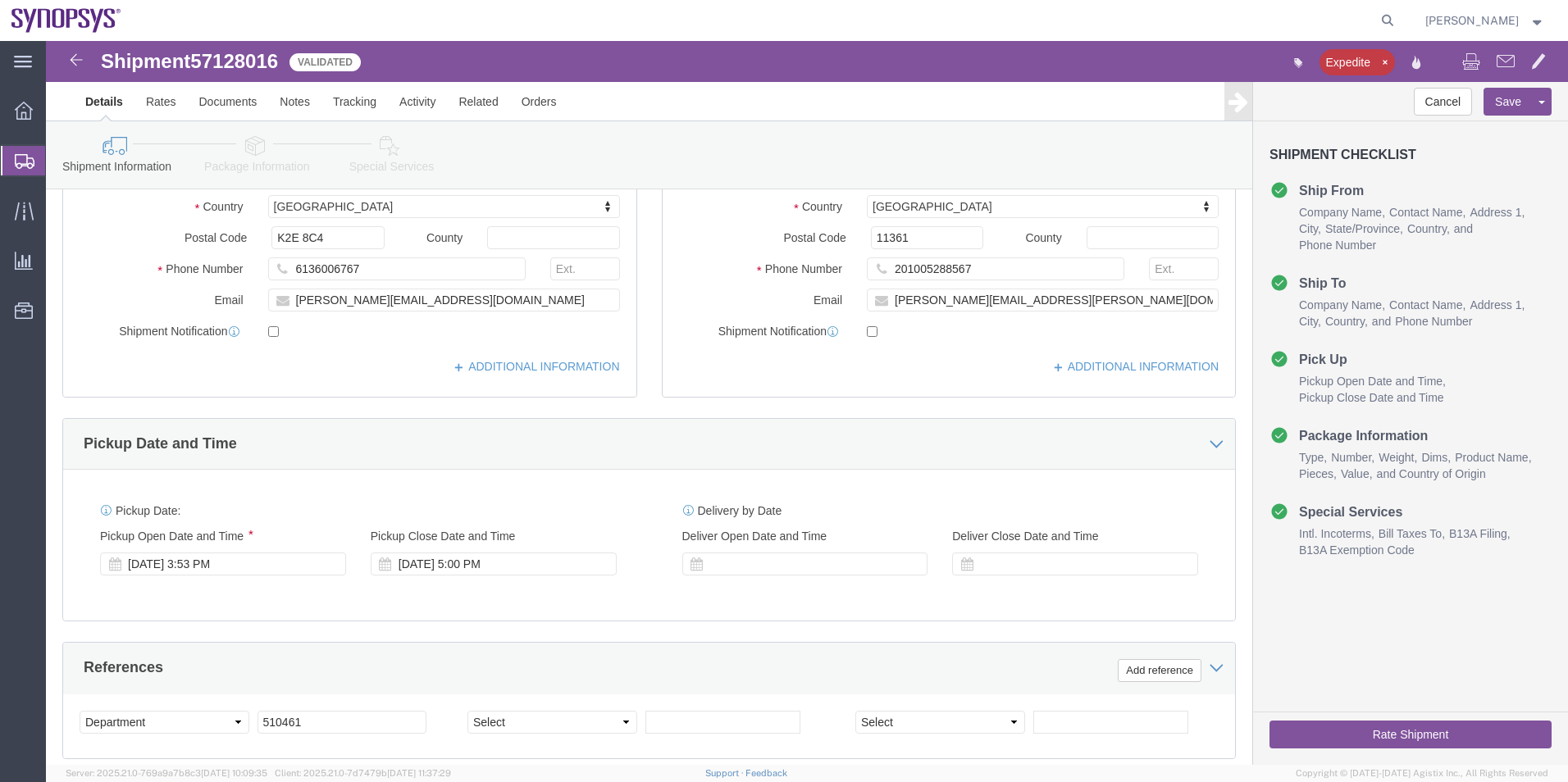
click icon
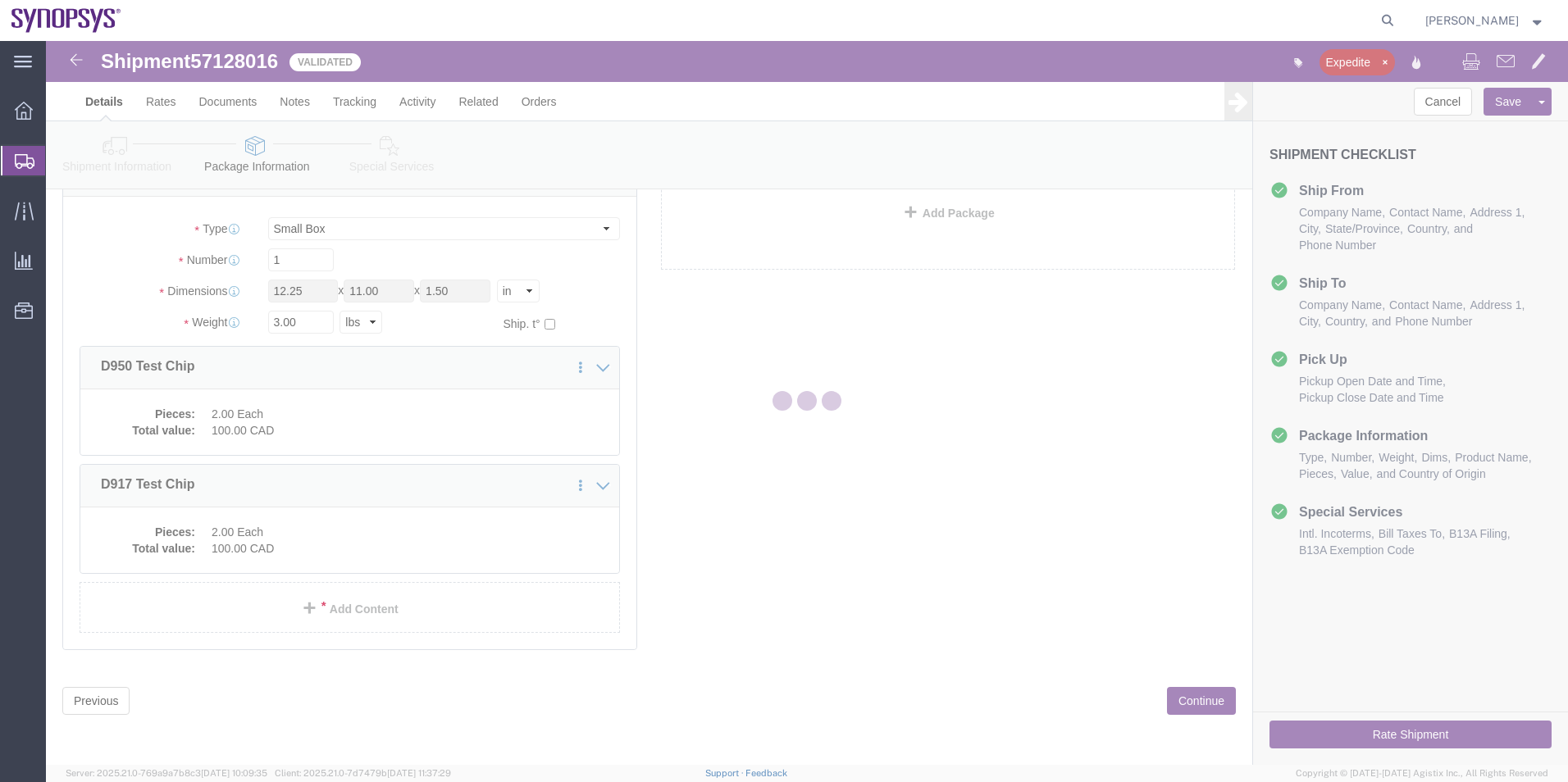
scroll to position [4, 0]
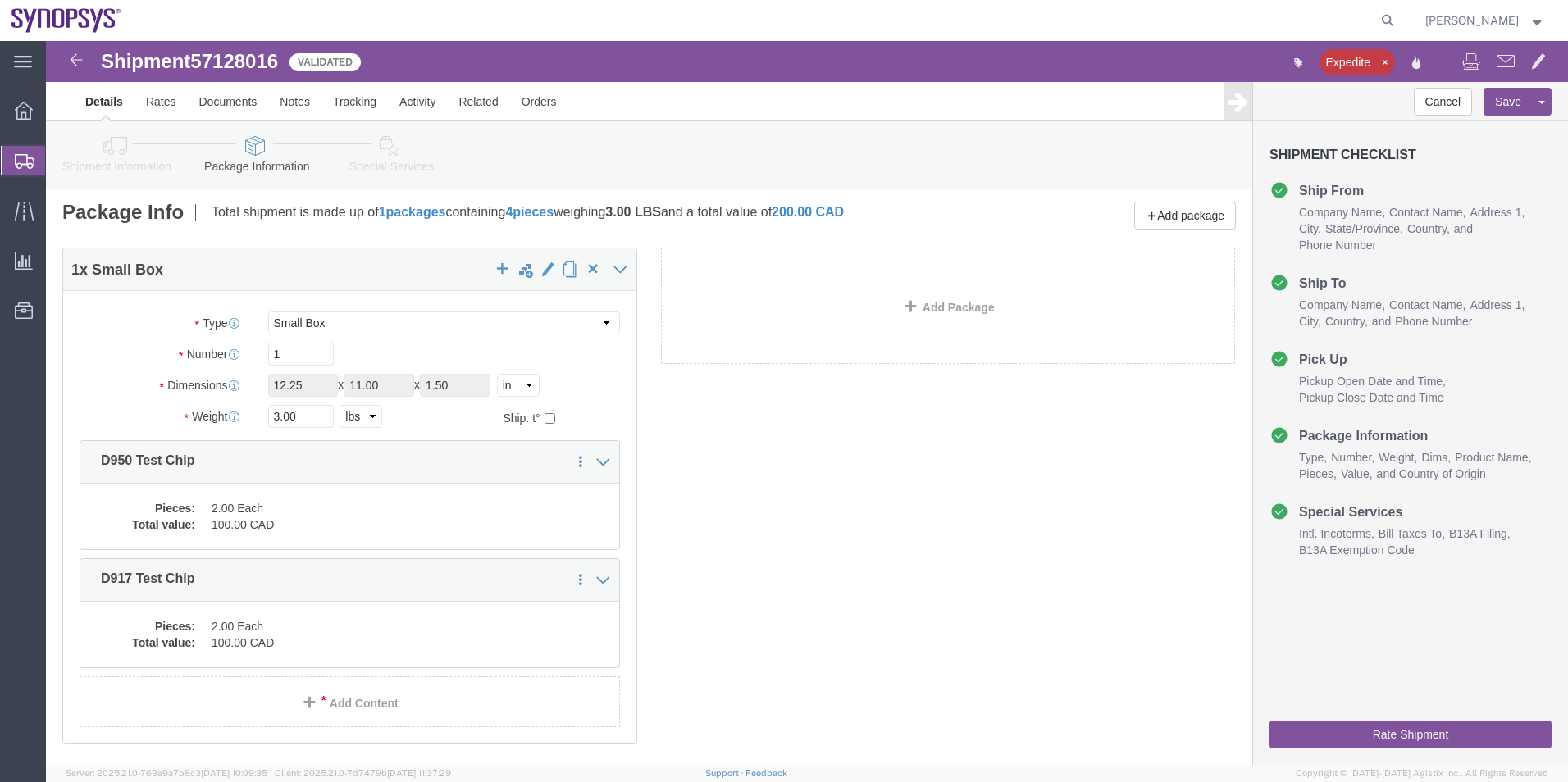
click icon
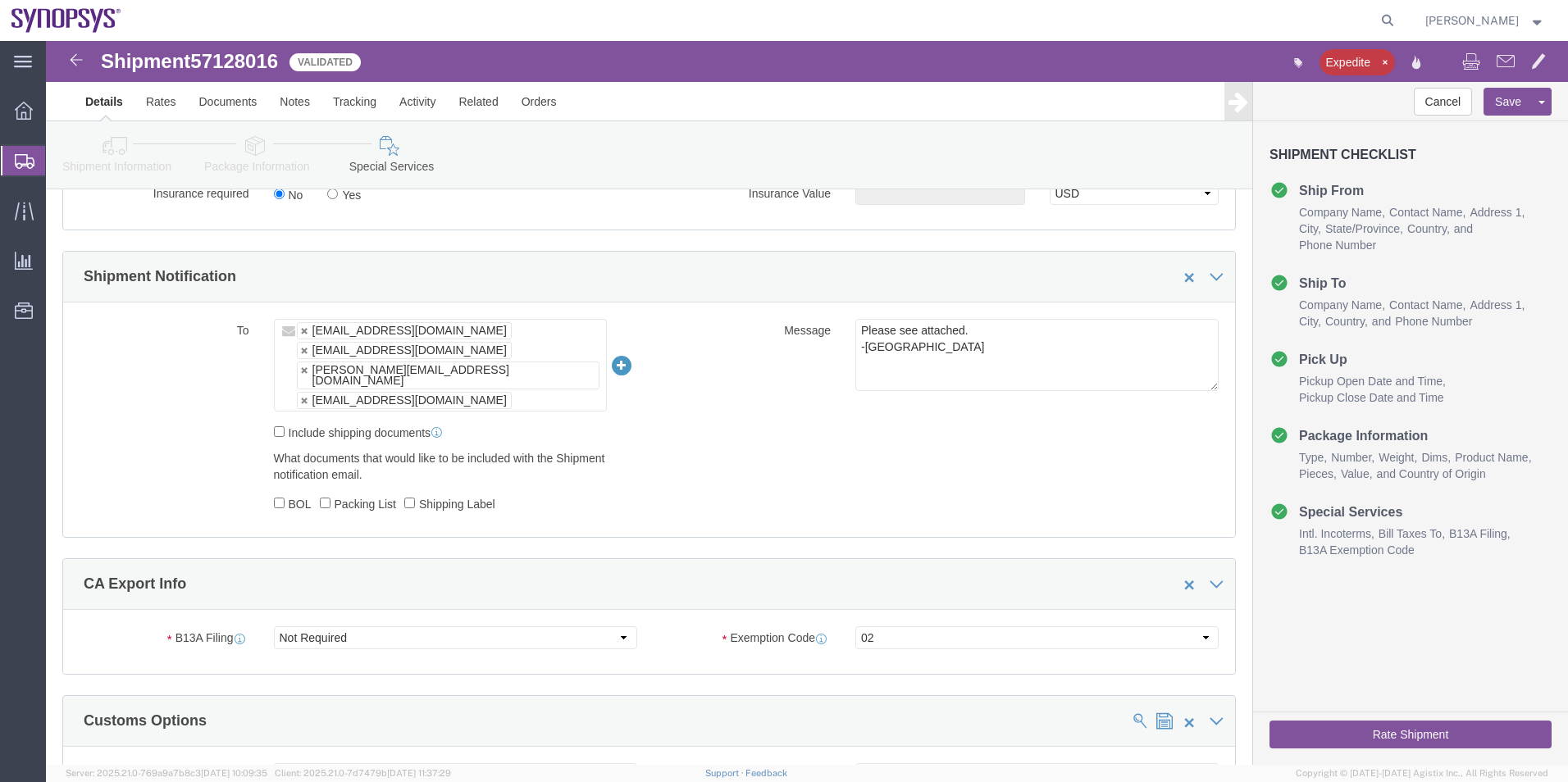
scroll to position [1148, 0]
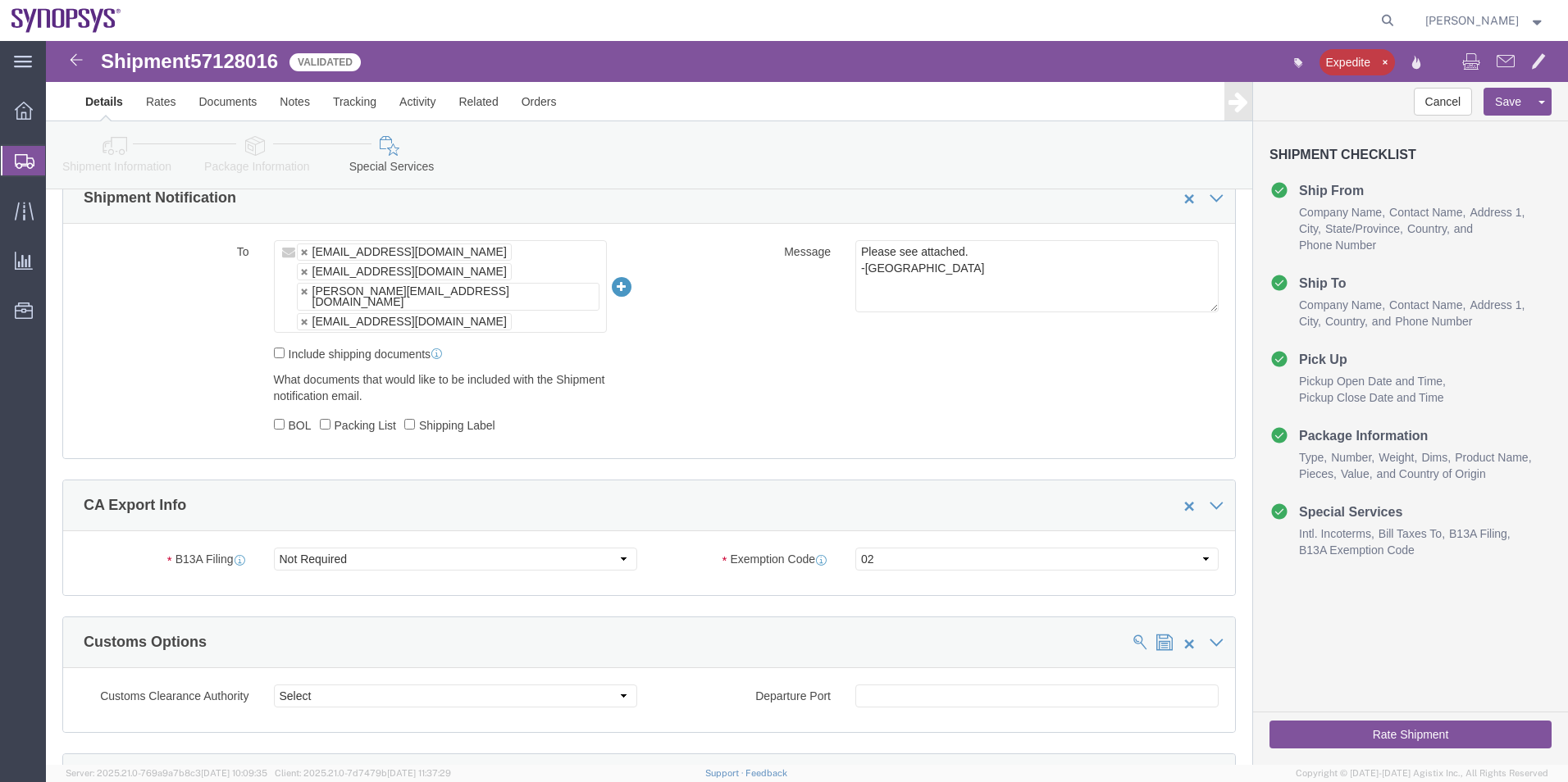
click ul "Shipping@synopsys.com lsteph@synopsys.com shahrukh@synopsys.com ca09lab-logisti…"
click button "Rate Shipment"
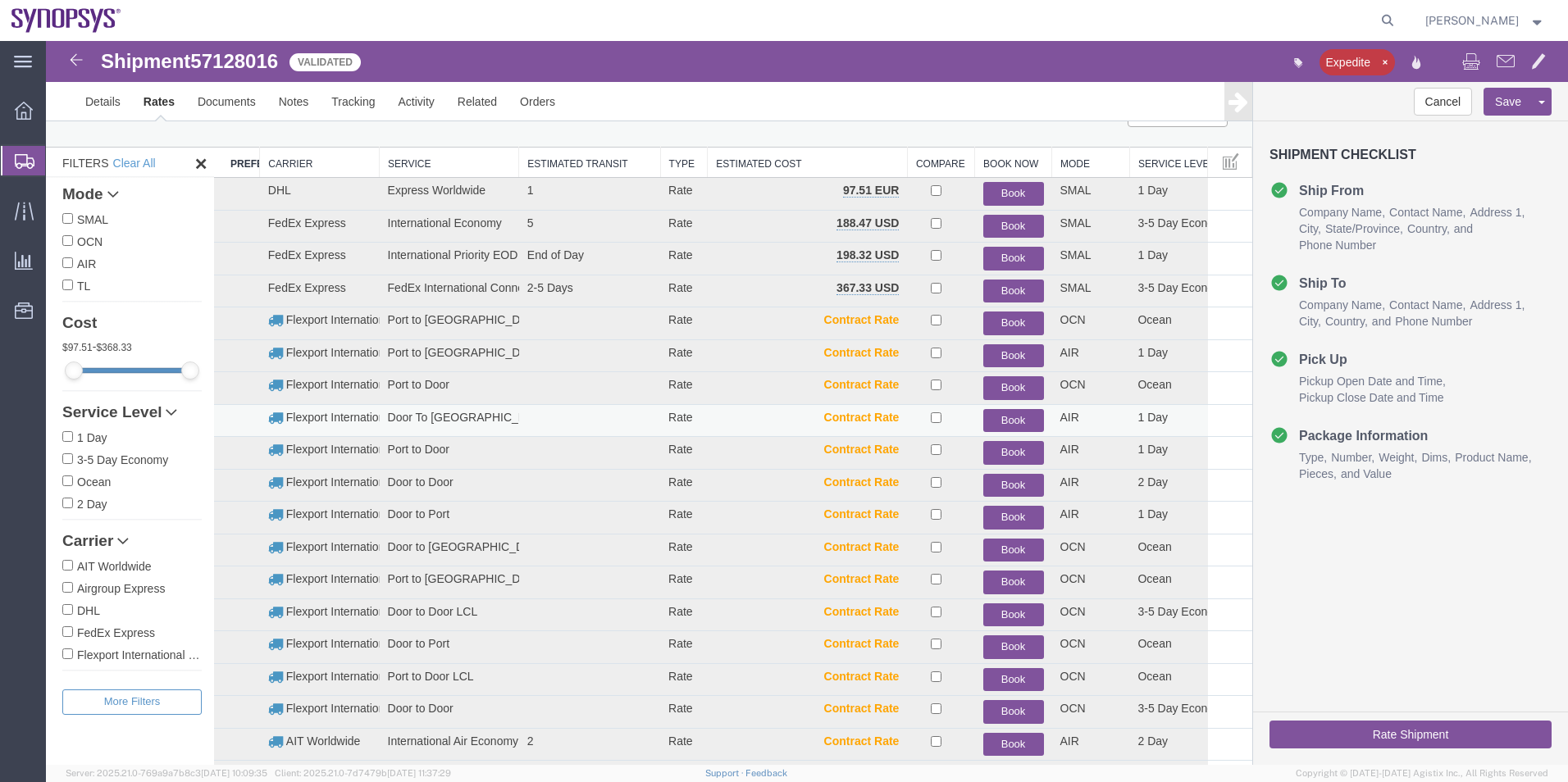
scroll to position [0, 0]
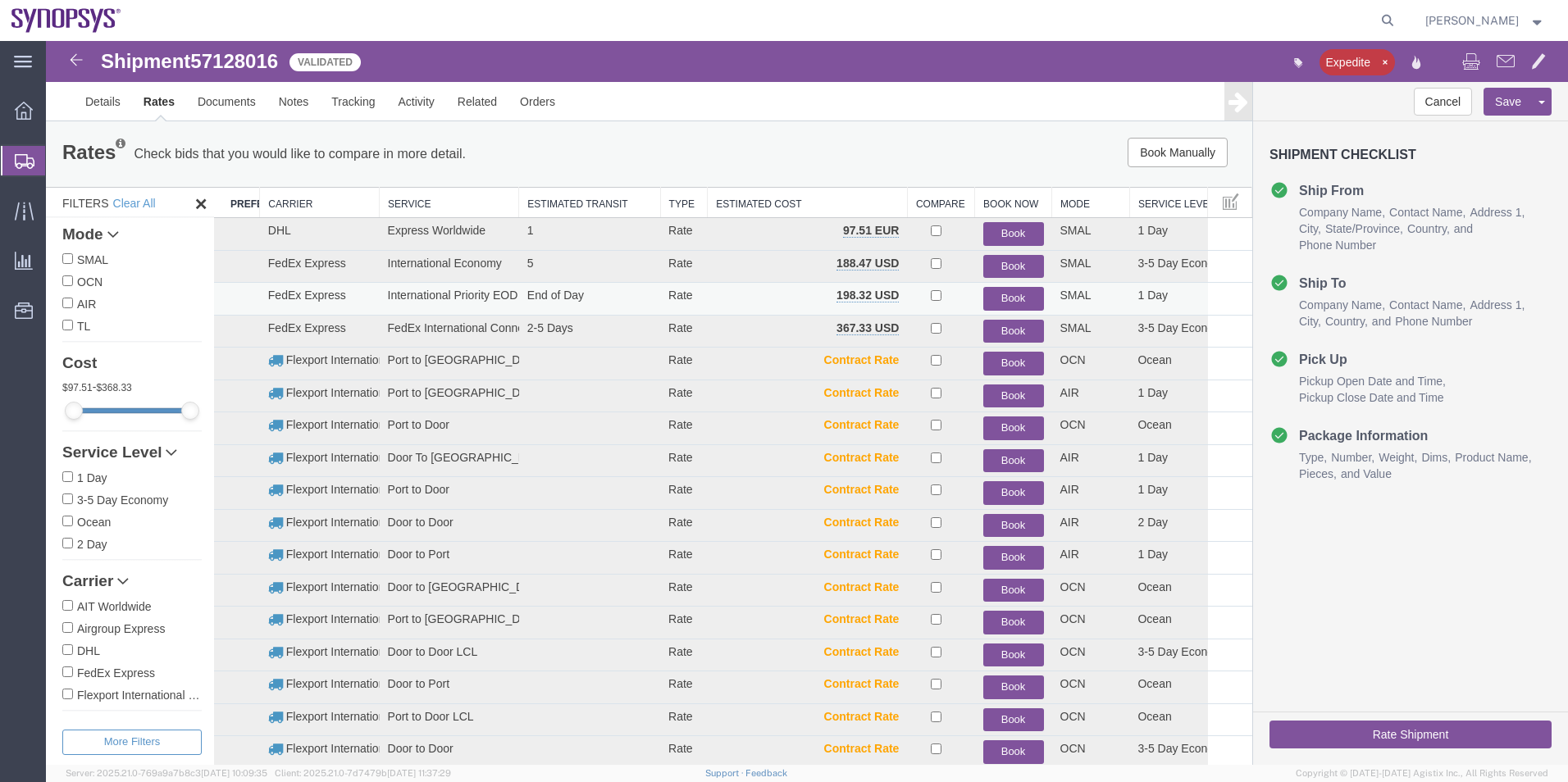
click at [1005, 297] on button "Book" at bounding box center [1013, 299] width 60 height 24
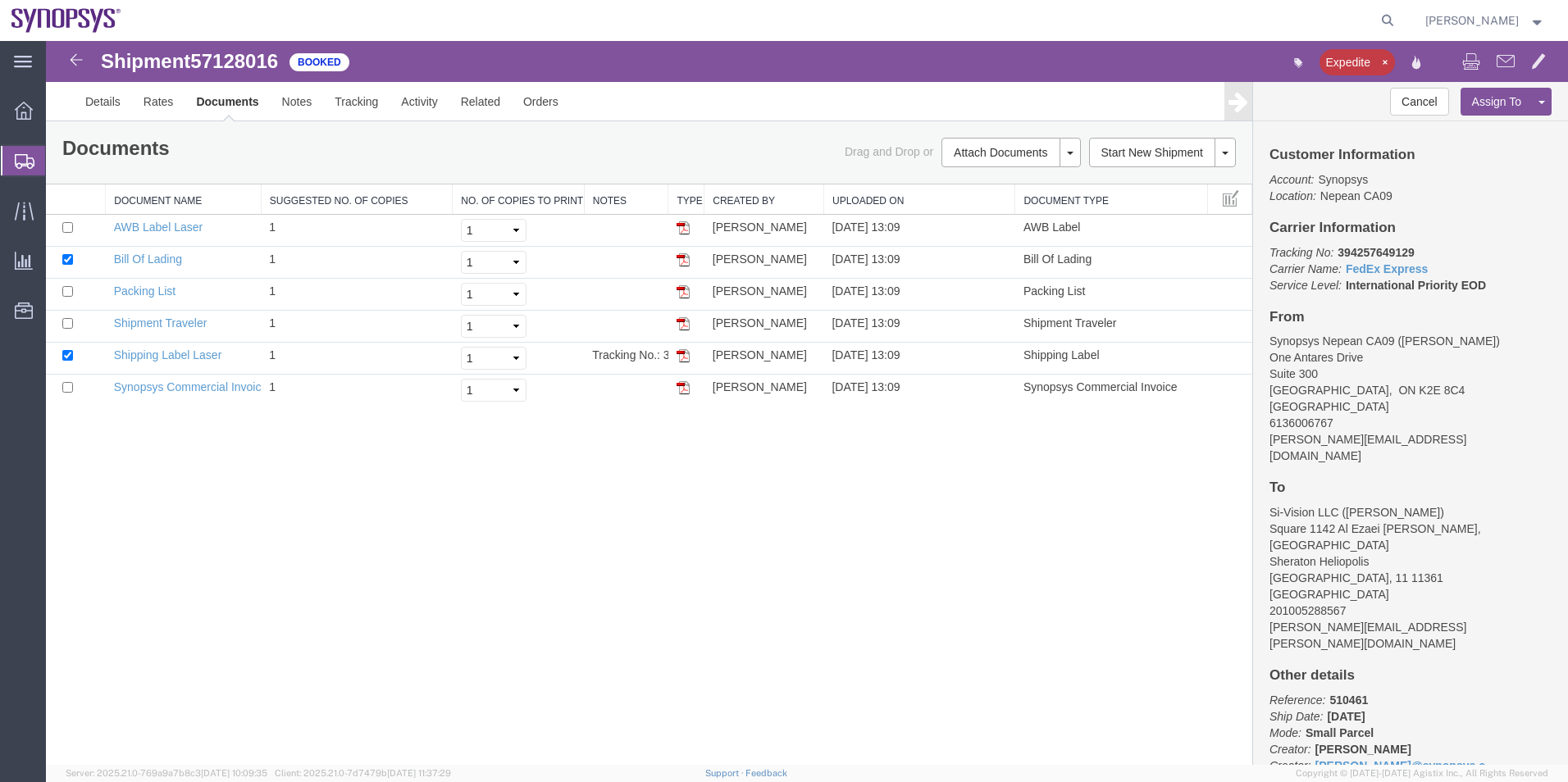
click at [0, 0] on span "Shipment Manager" at bounding box center [0, 0] width 0 height 0
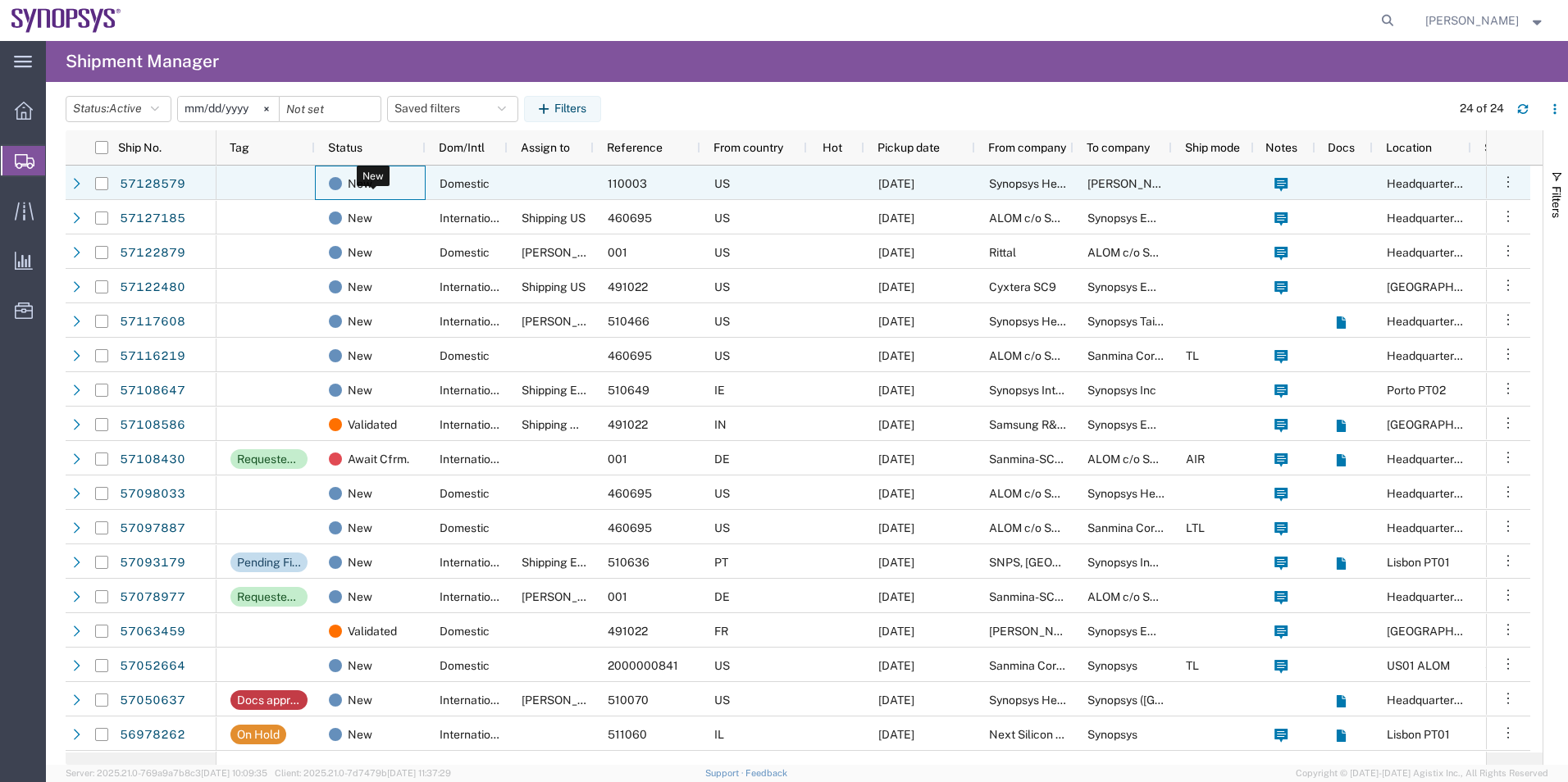
click at [399, 172] on div "New" at bounding box center [374, 183] width 89 height 35
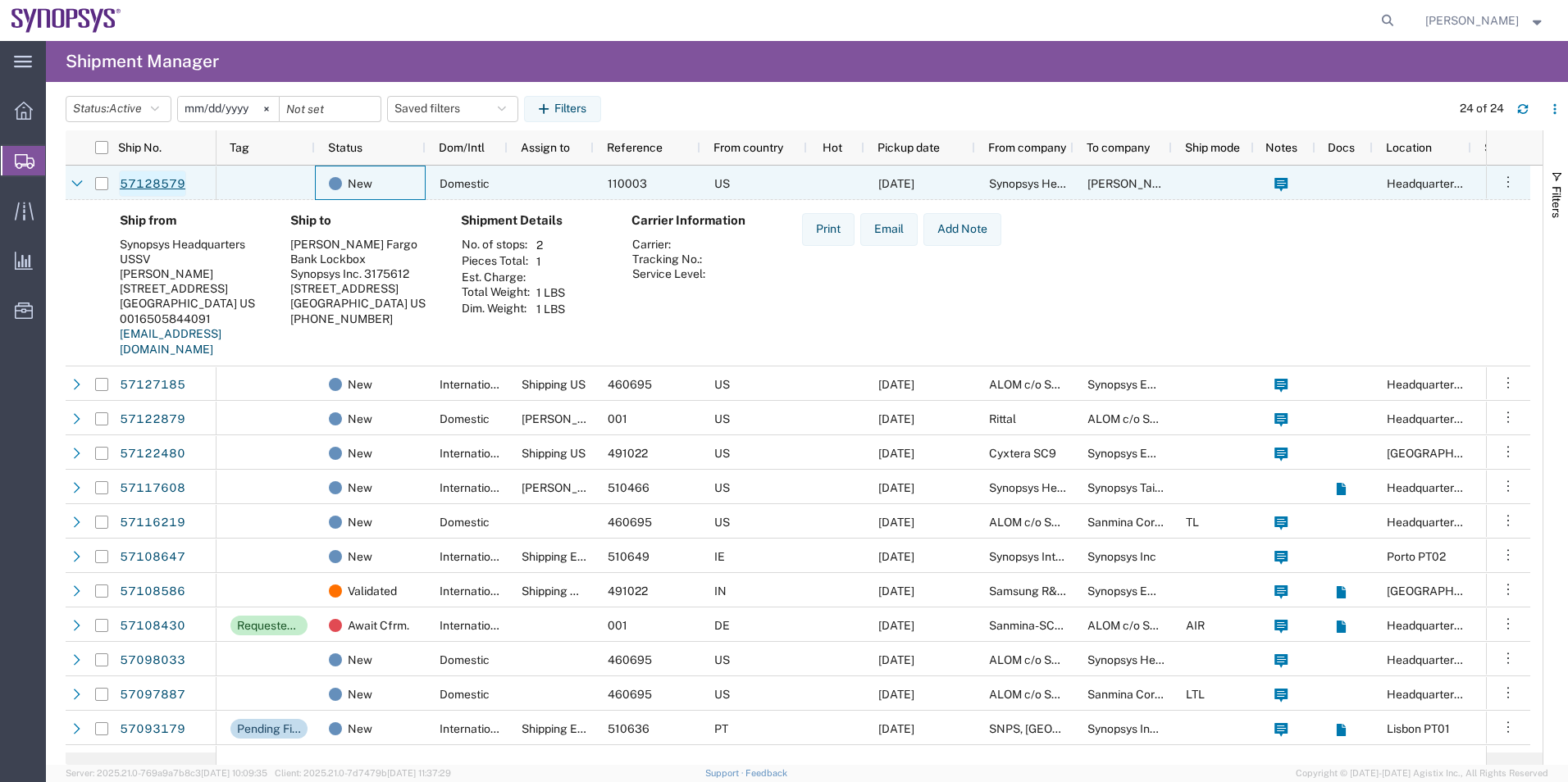
click at [150, 183] on link "57128579" at bounding box center [153, 183] width 67 height 26
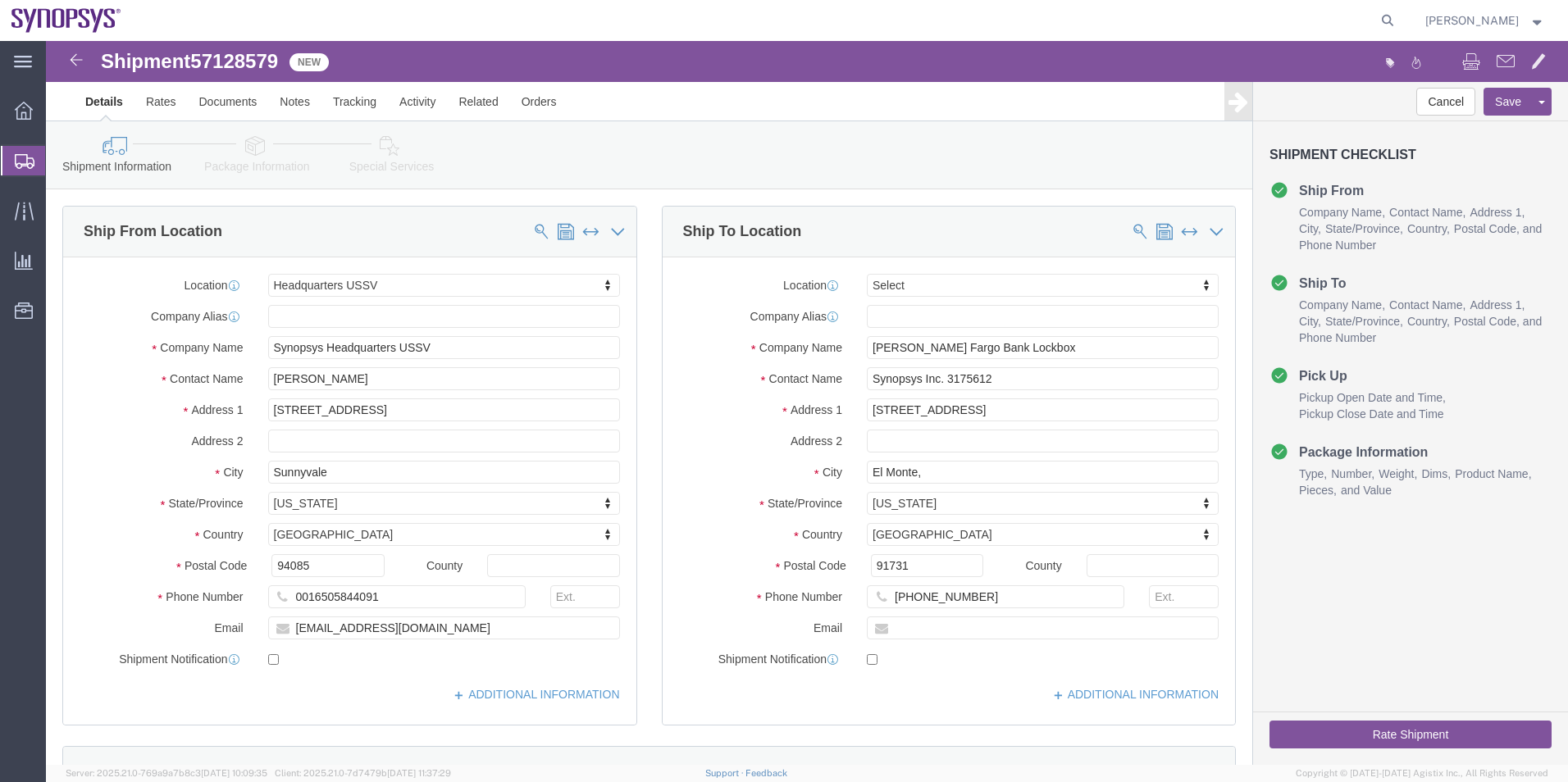
select select "63204"
select select
click icon
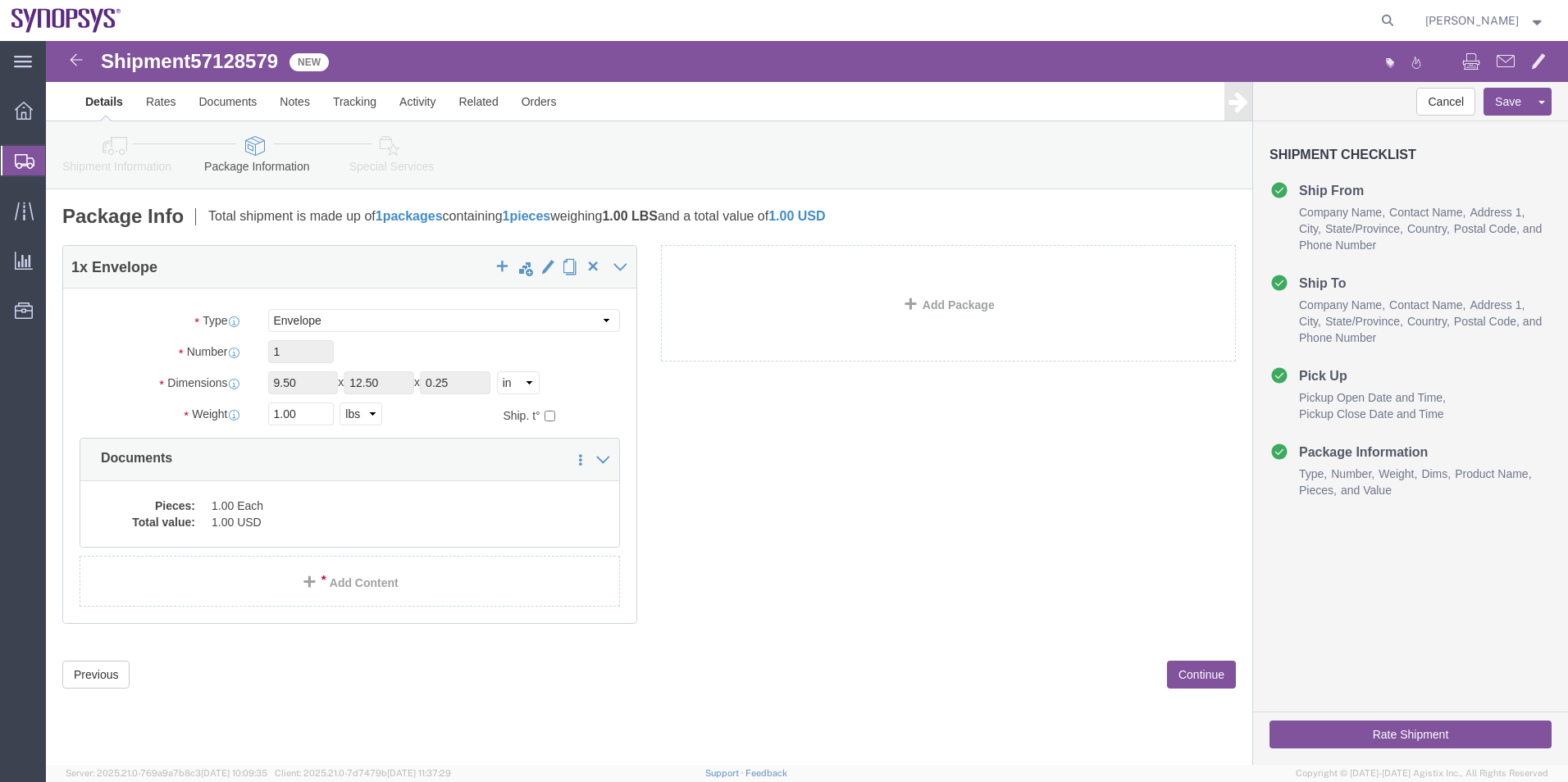
click icon
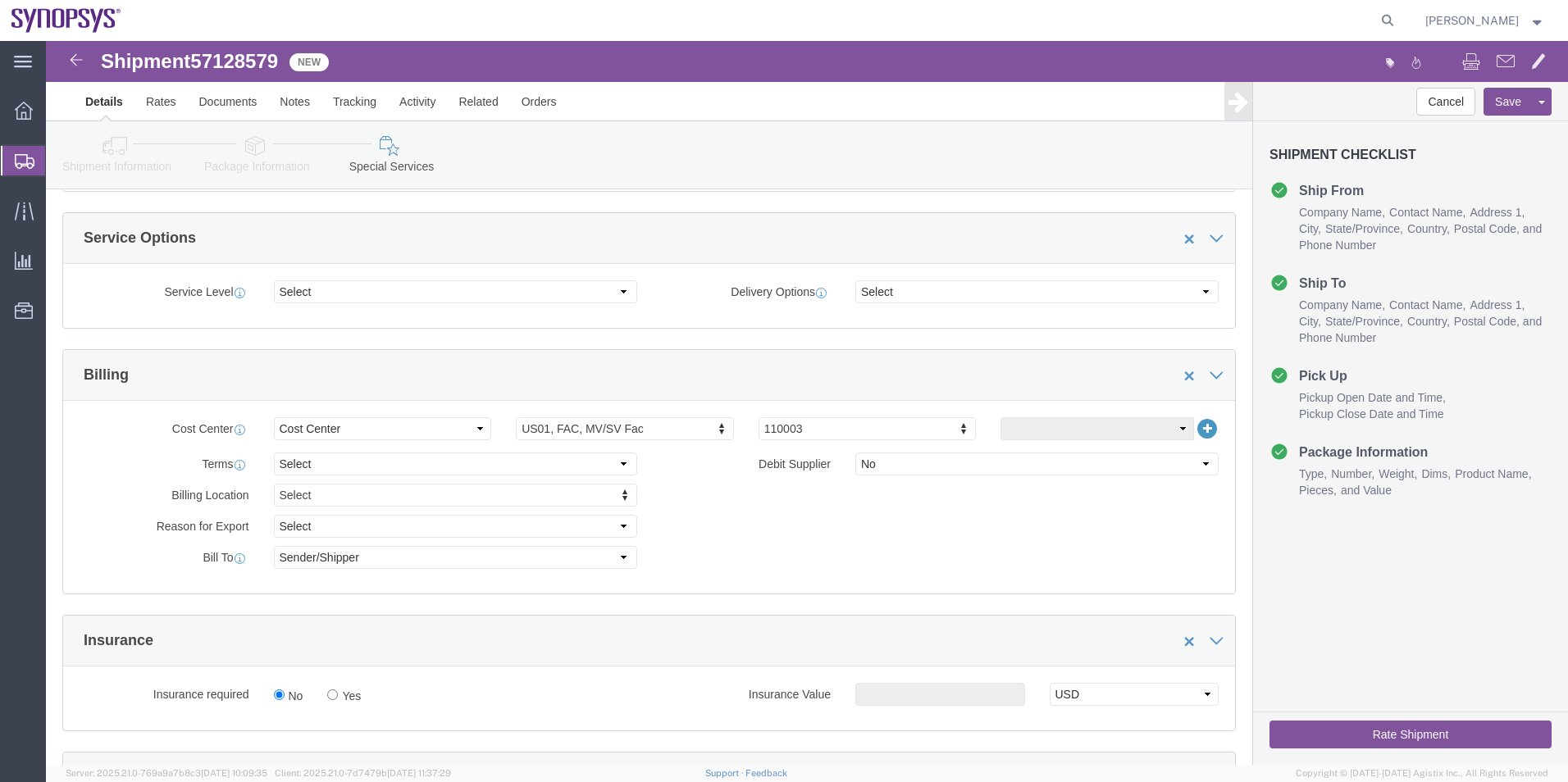
scroll to position [820, 0]
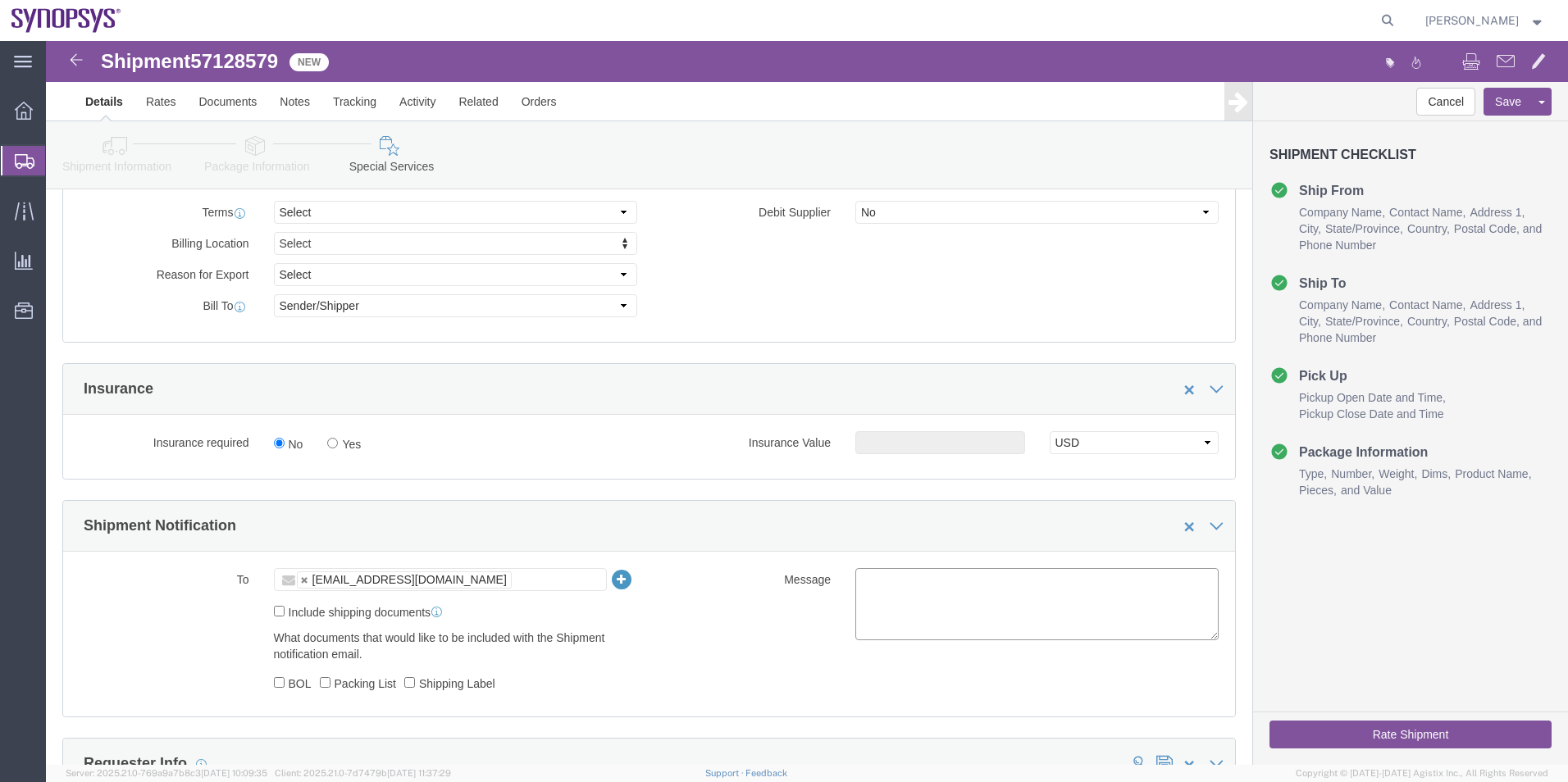
click textarea
type textarea "Please see attached. -Kaelen"
click button "Rate Shipment"
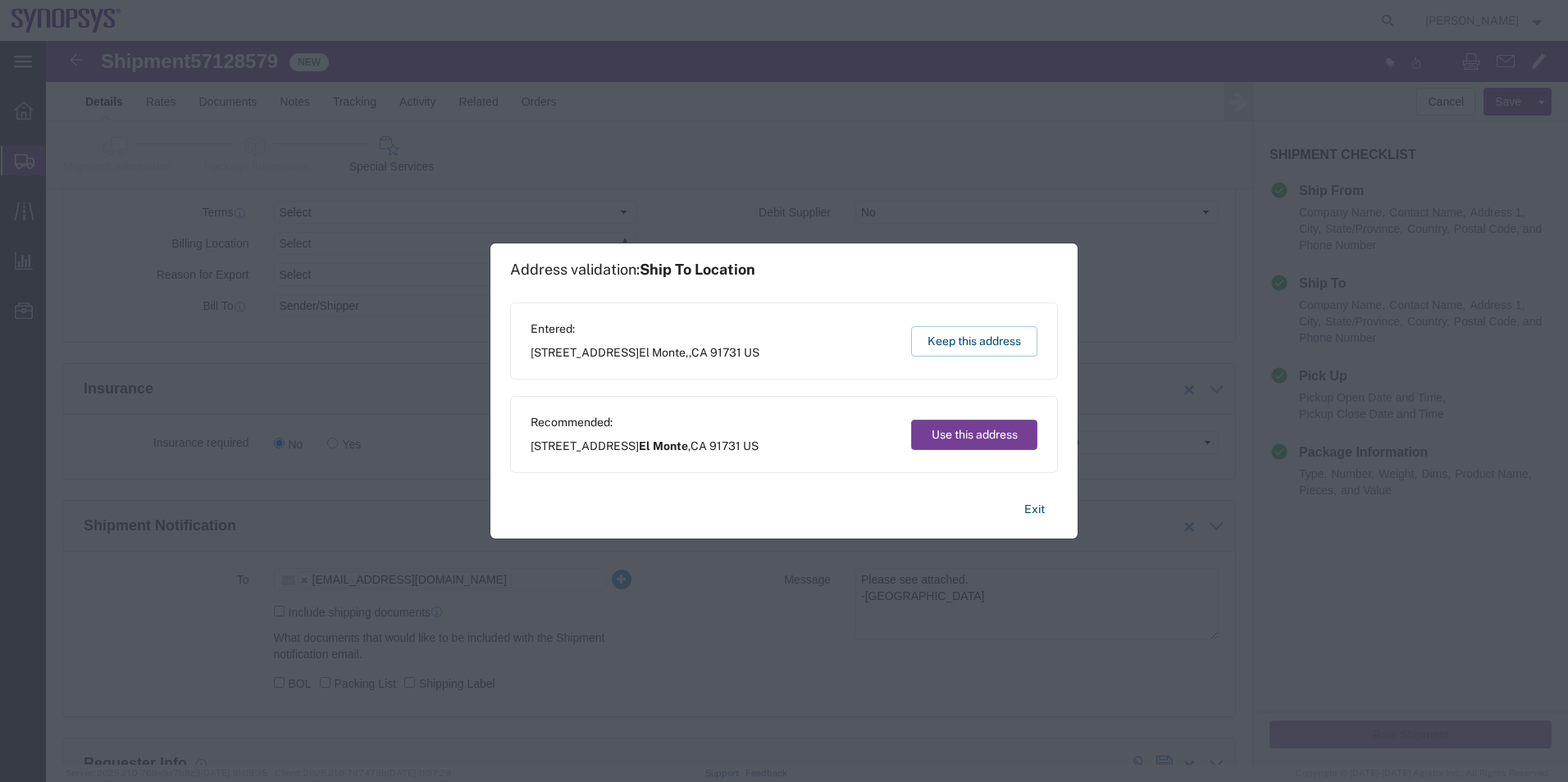
click at [958, 441] on button "Use this address" at bounding box center [973, 435] width 126 height 31
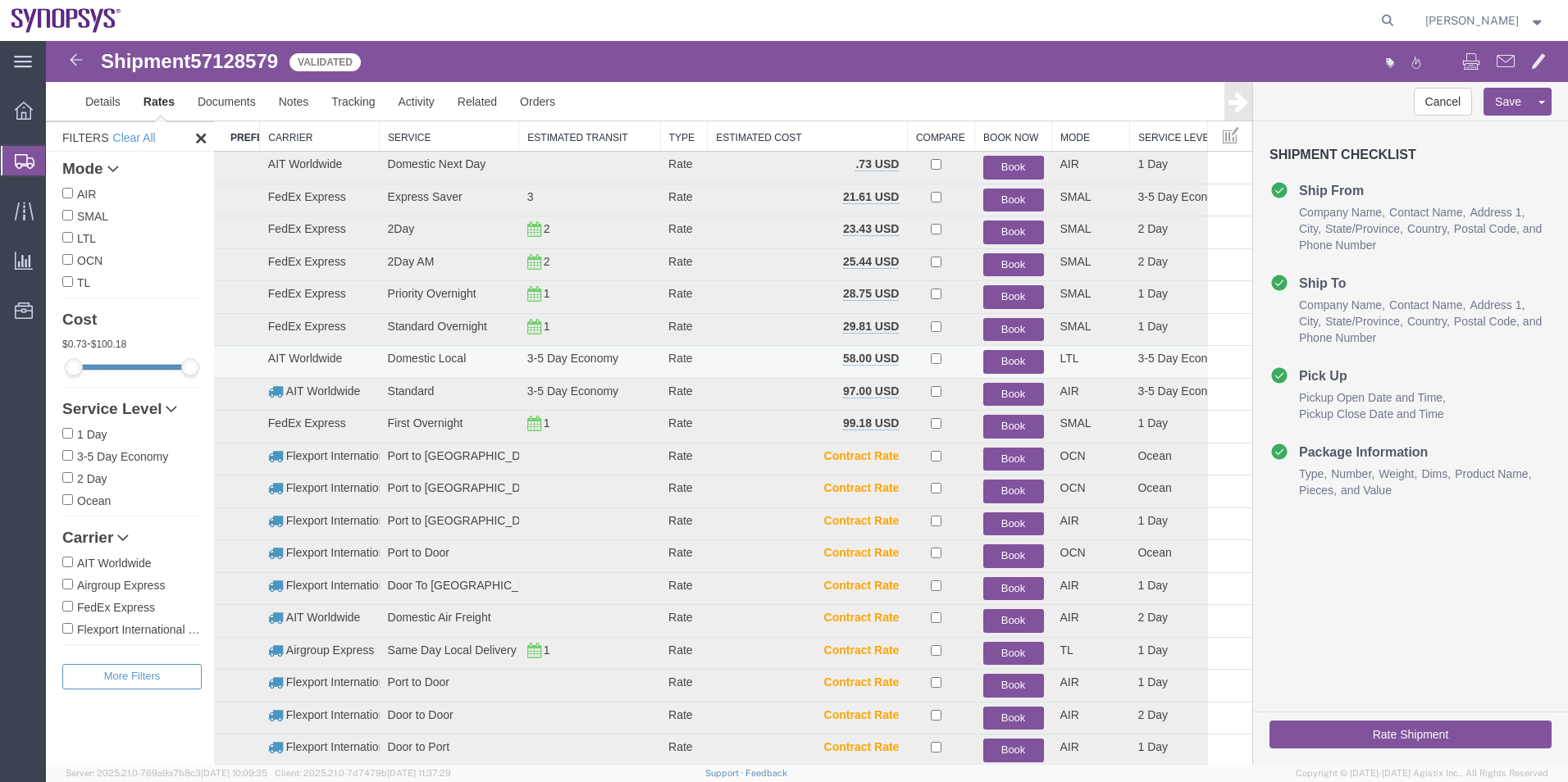
scroll to position [17, 0]
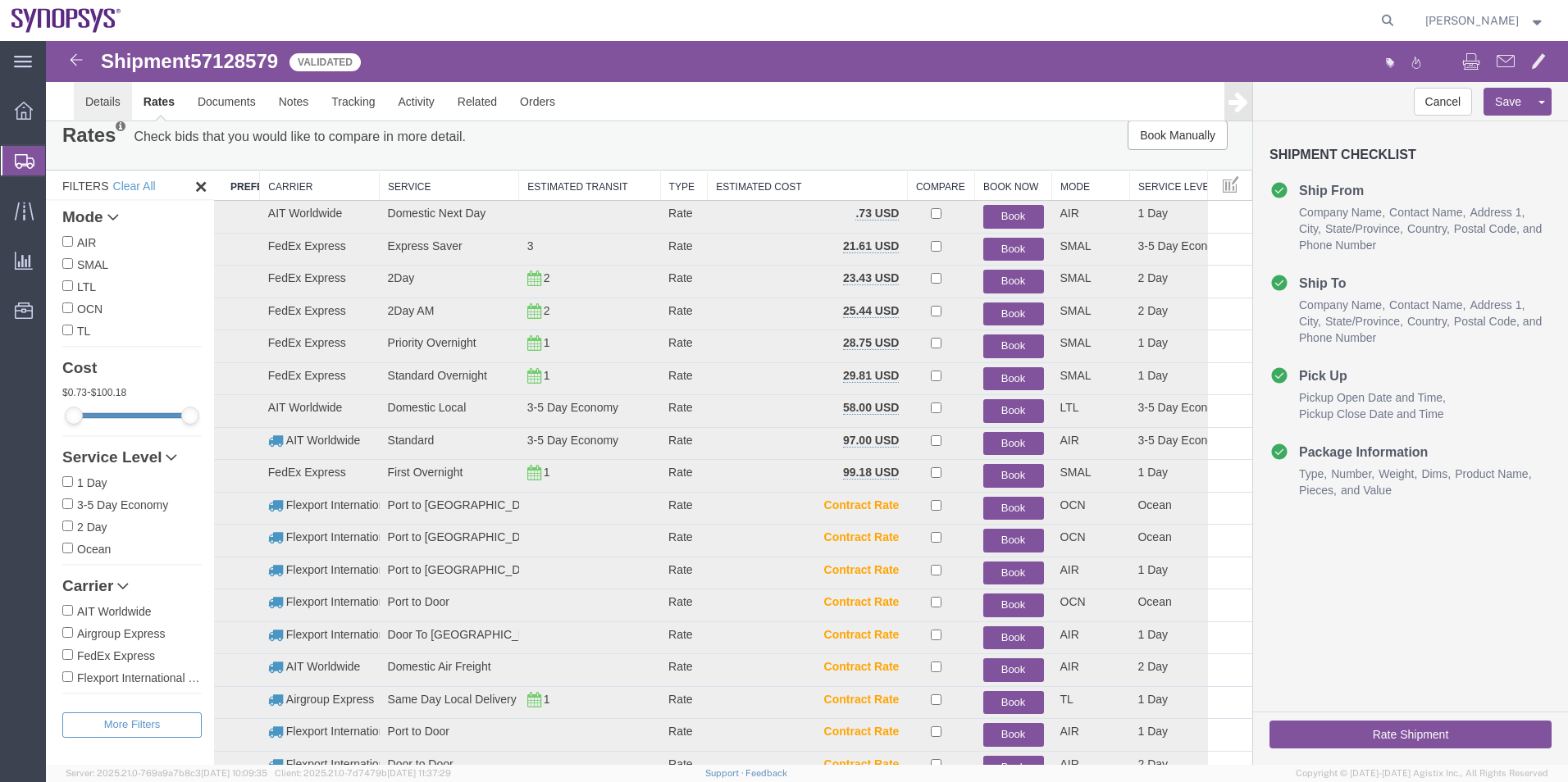
click at [103, 95] on link "Details" at bounding box center [102, 102] width 58 height 40
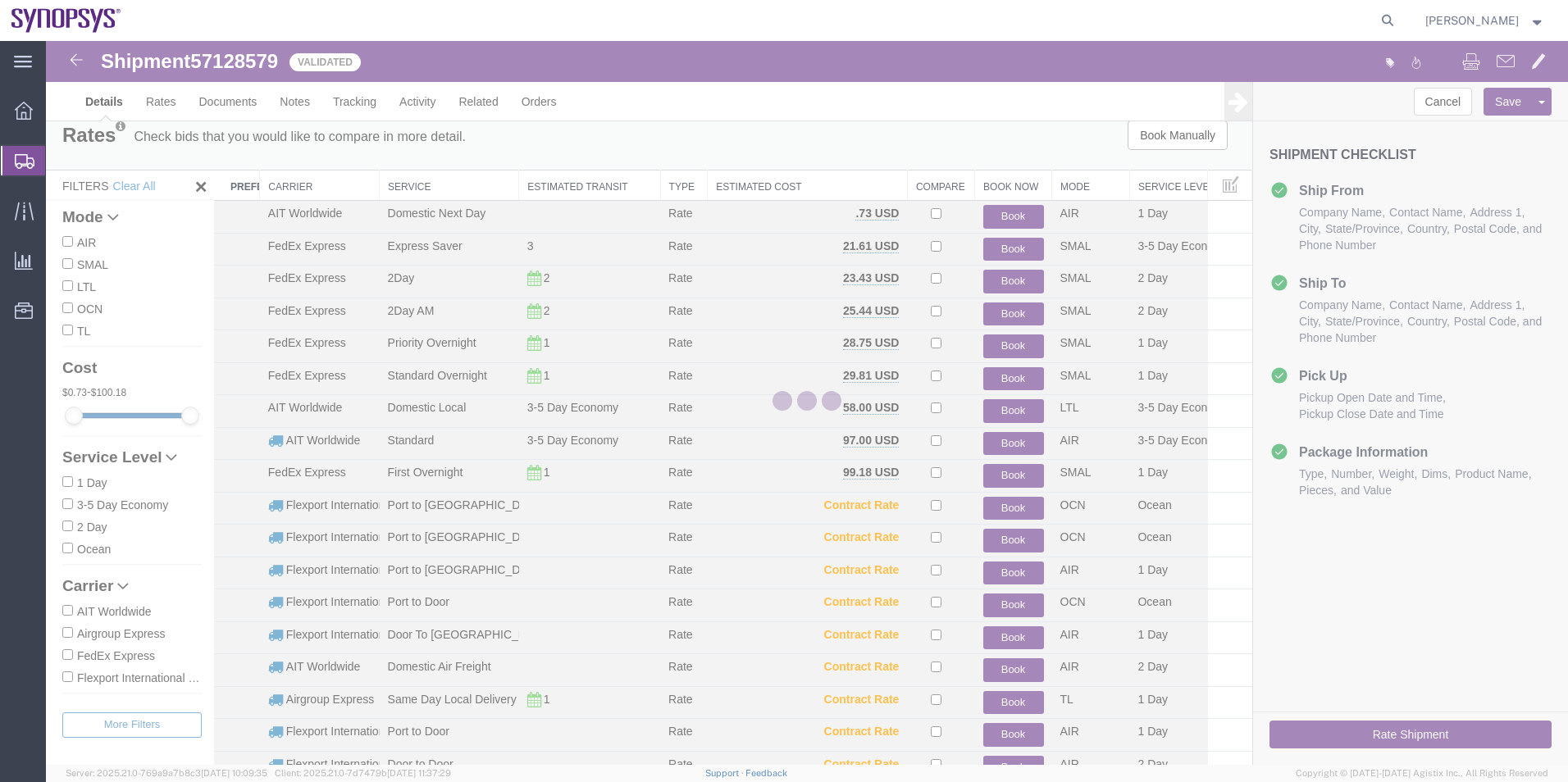
select select "63204"
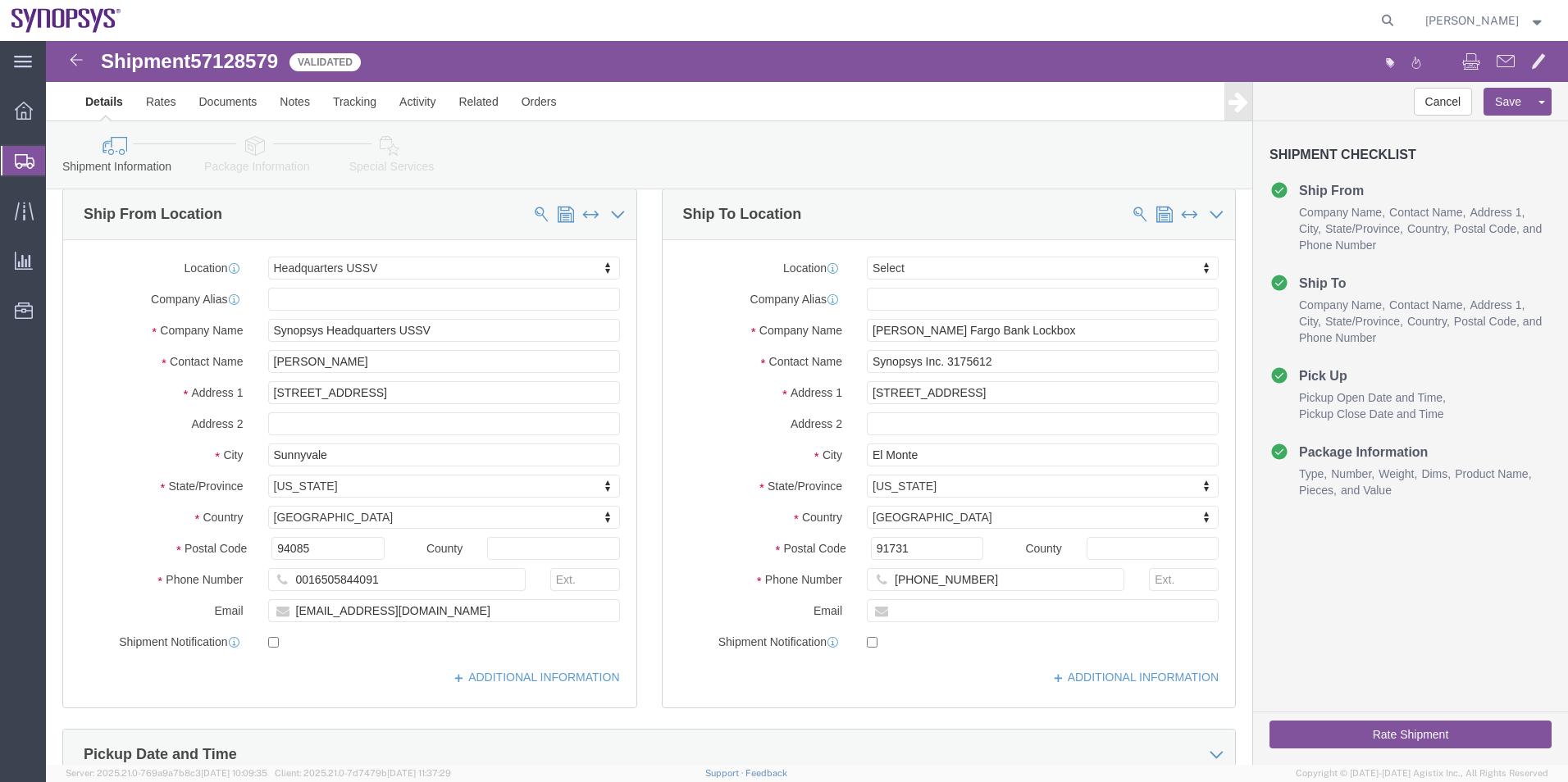
click link "Special Services"
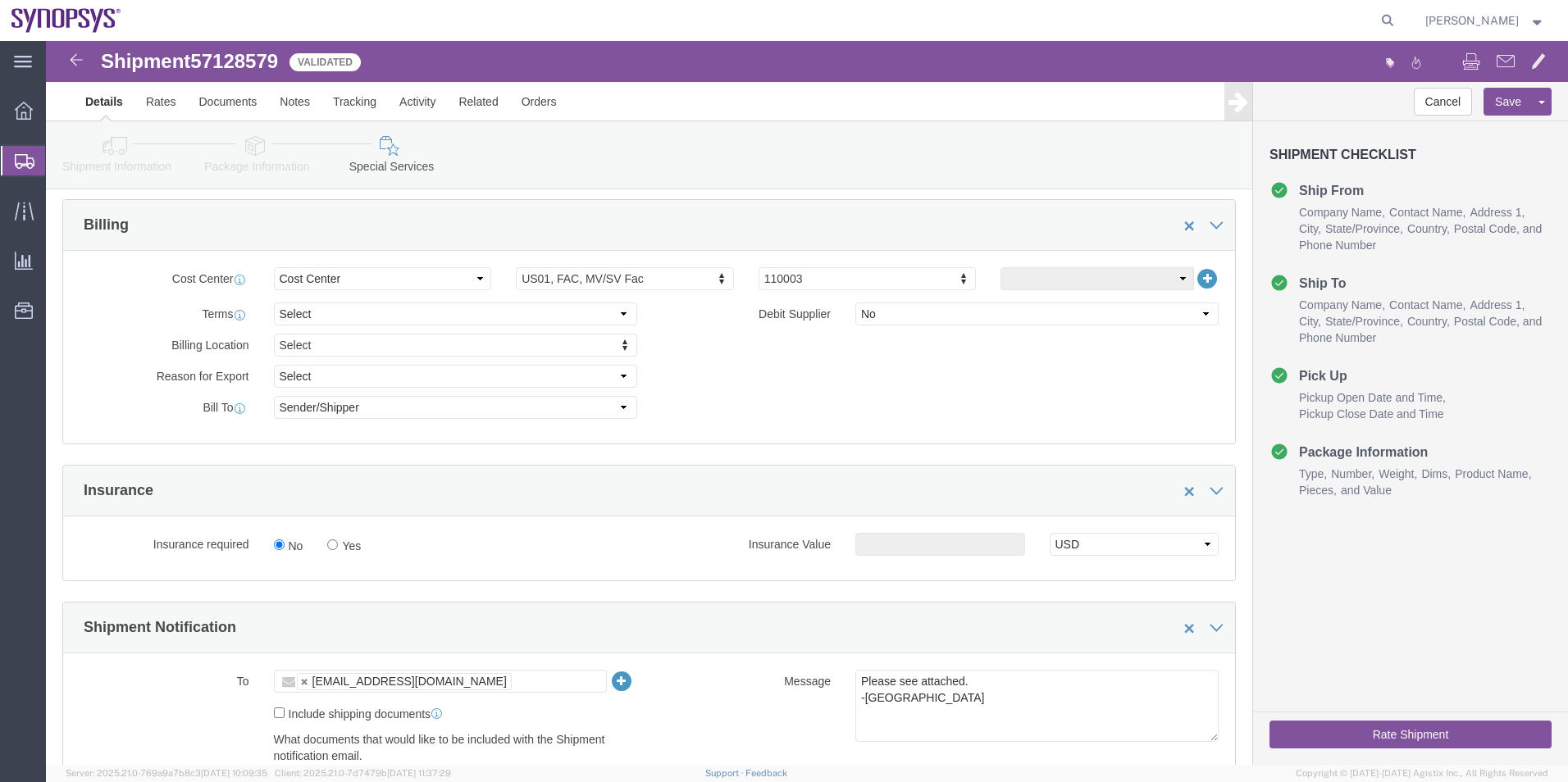
scroll to position [838, 0]
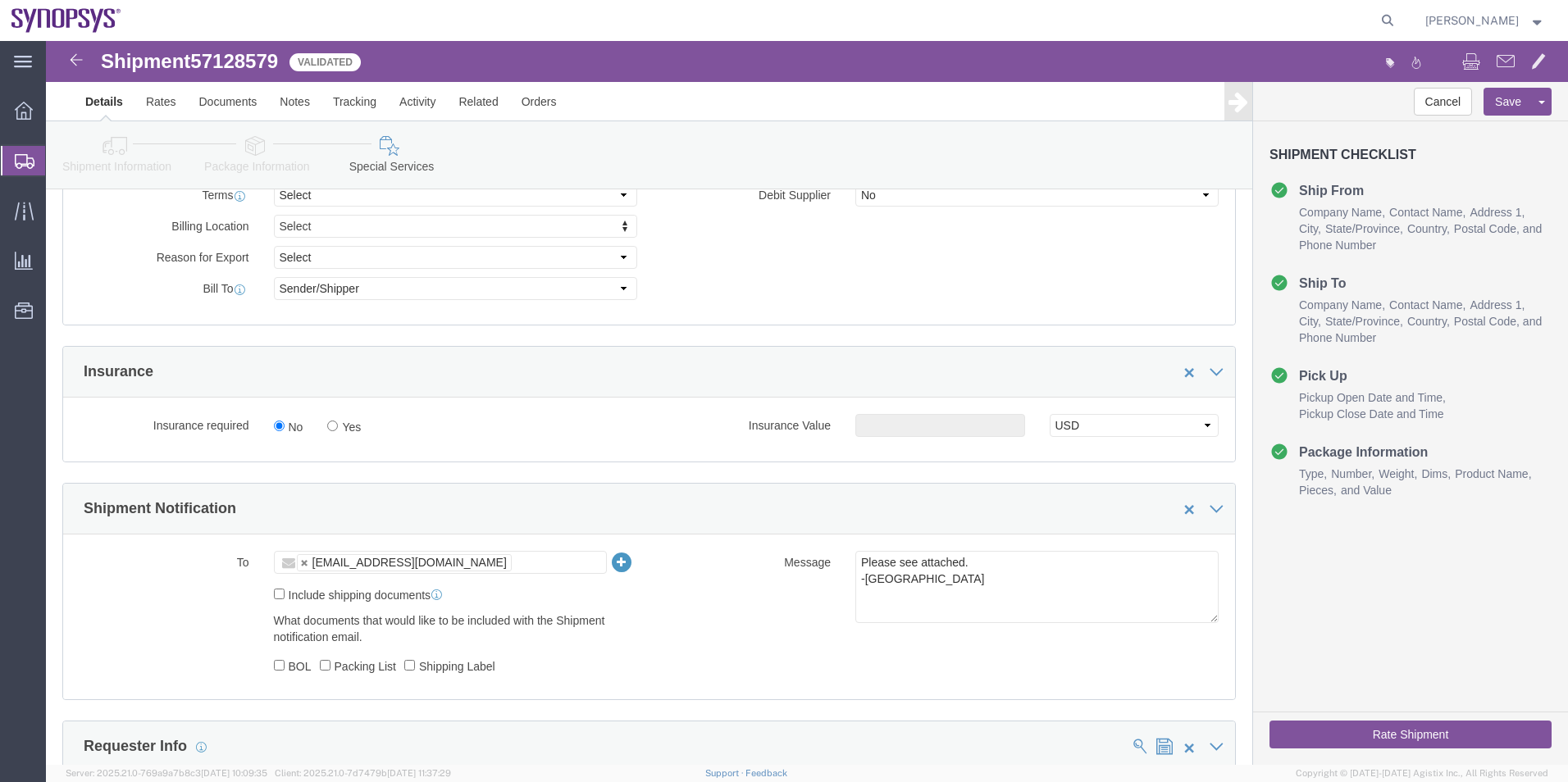
click button "Rate Shipment"
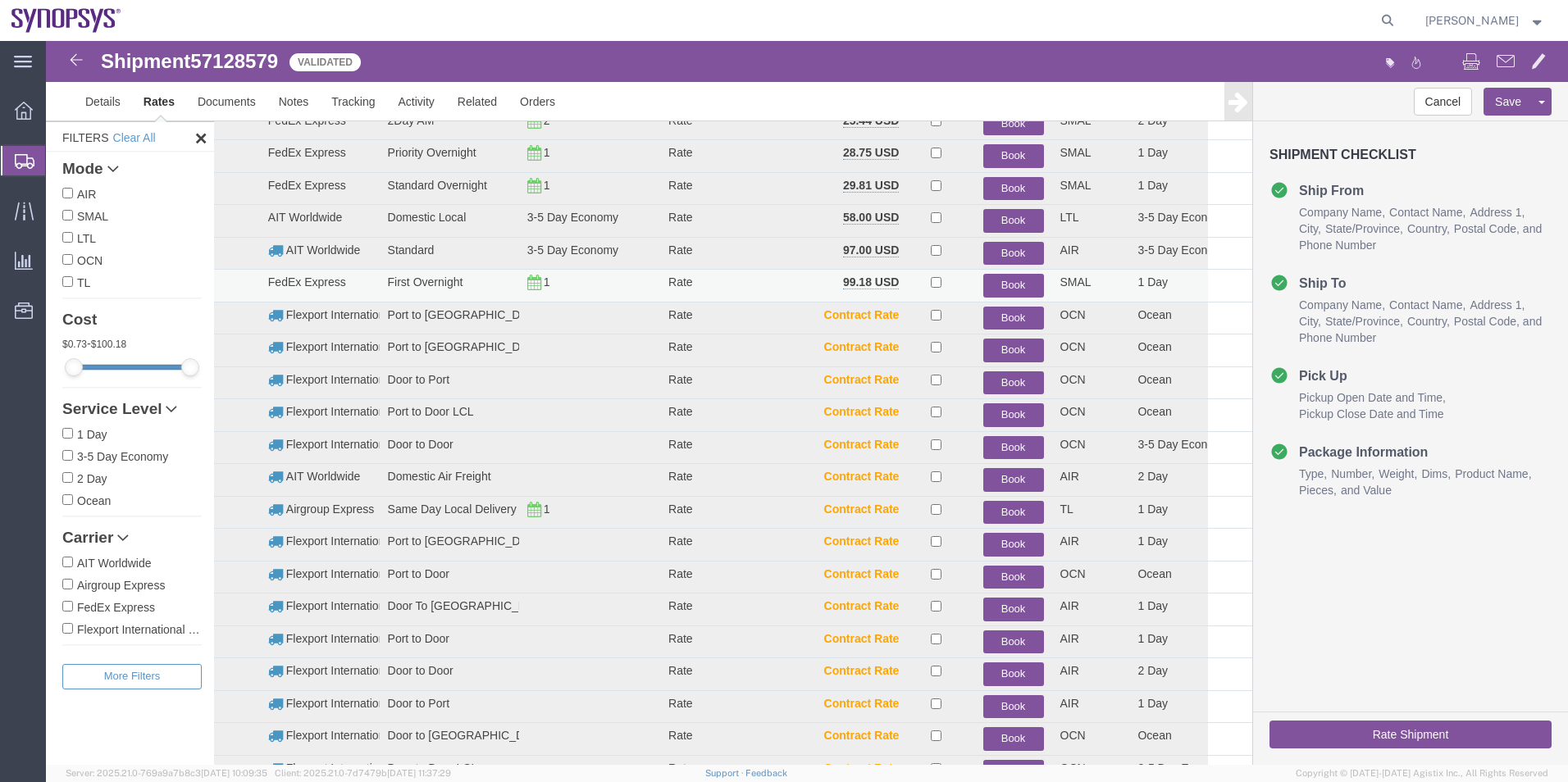
scroll to position [181, 0]
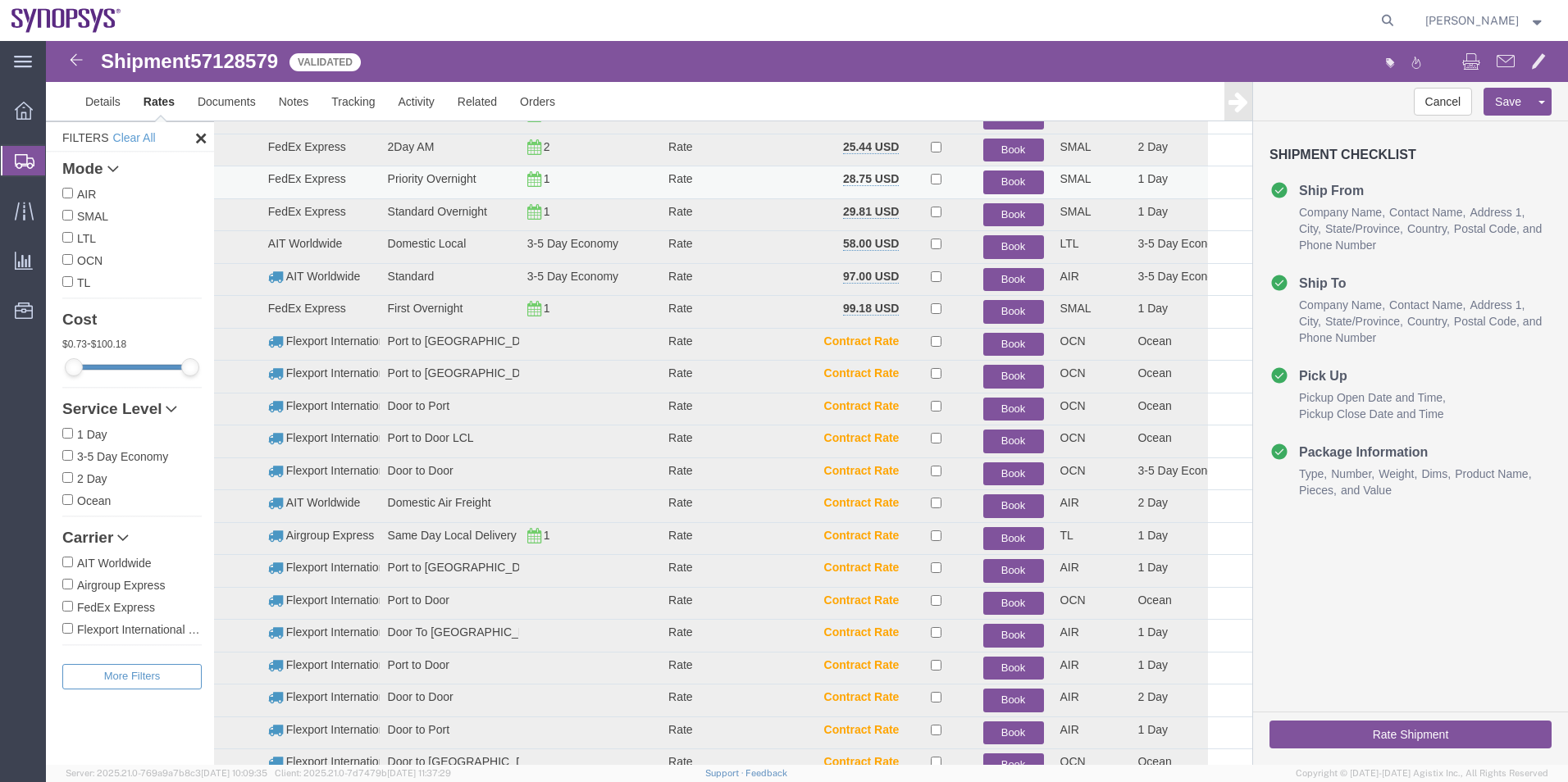
click at [991, 177] on button "Book" at bounding box center [1013, 182] width 60 height 24
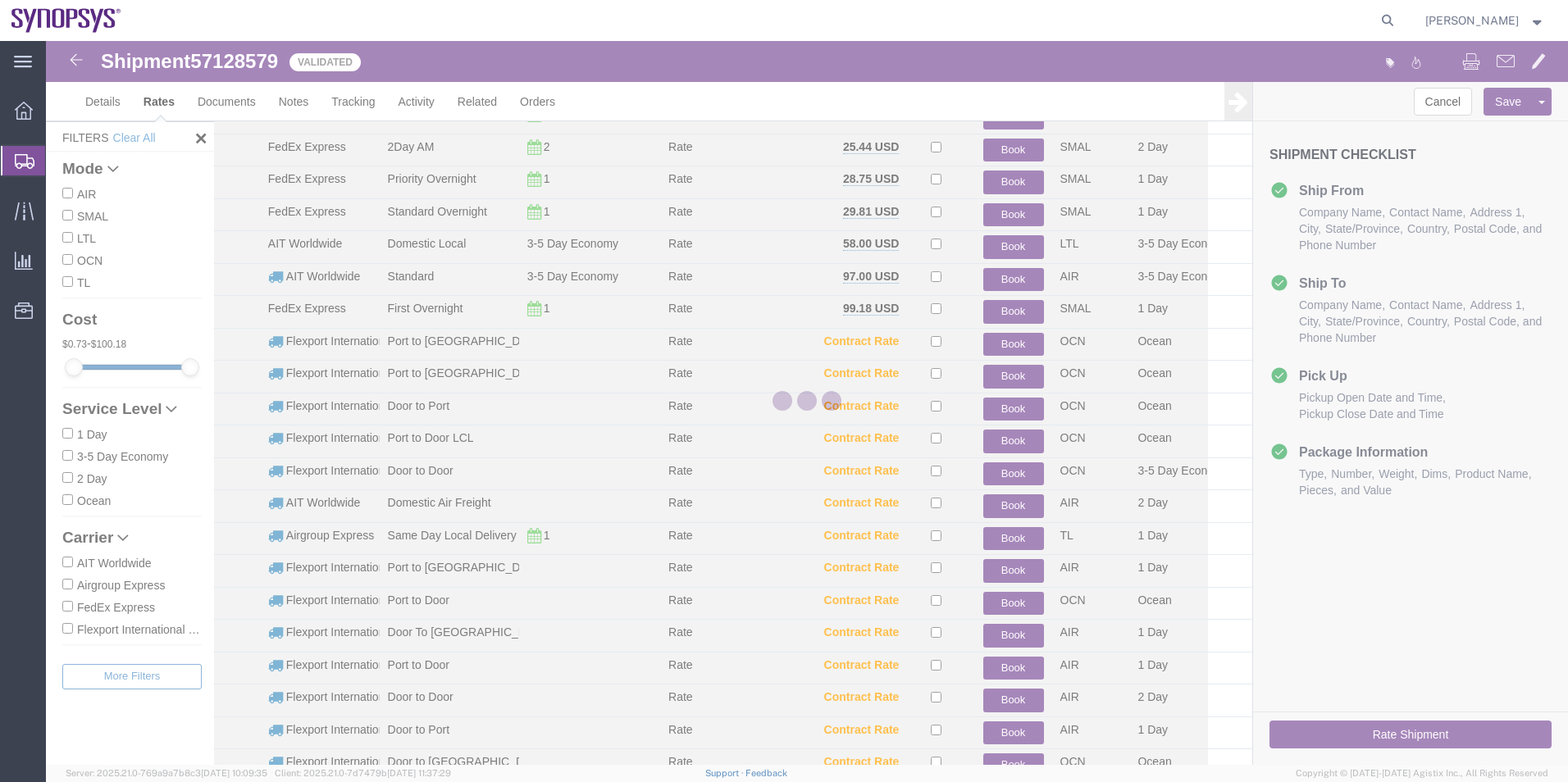
scroll to position [0, 0]
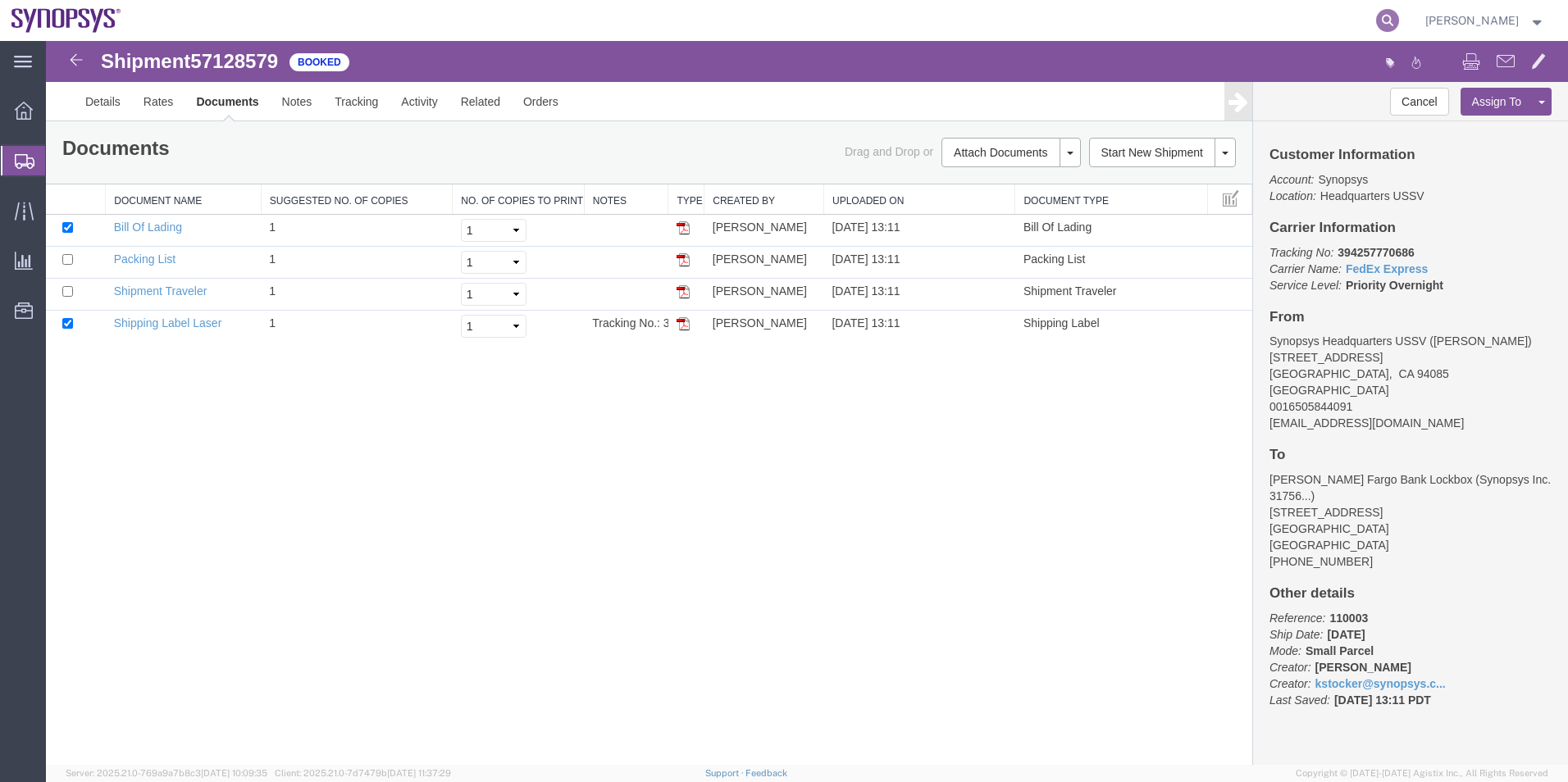
click at [1398, 20] on icon at bounding box center [1387, 20] width 23 height 23
paste input "57127090"
type input "57127090"
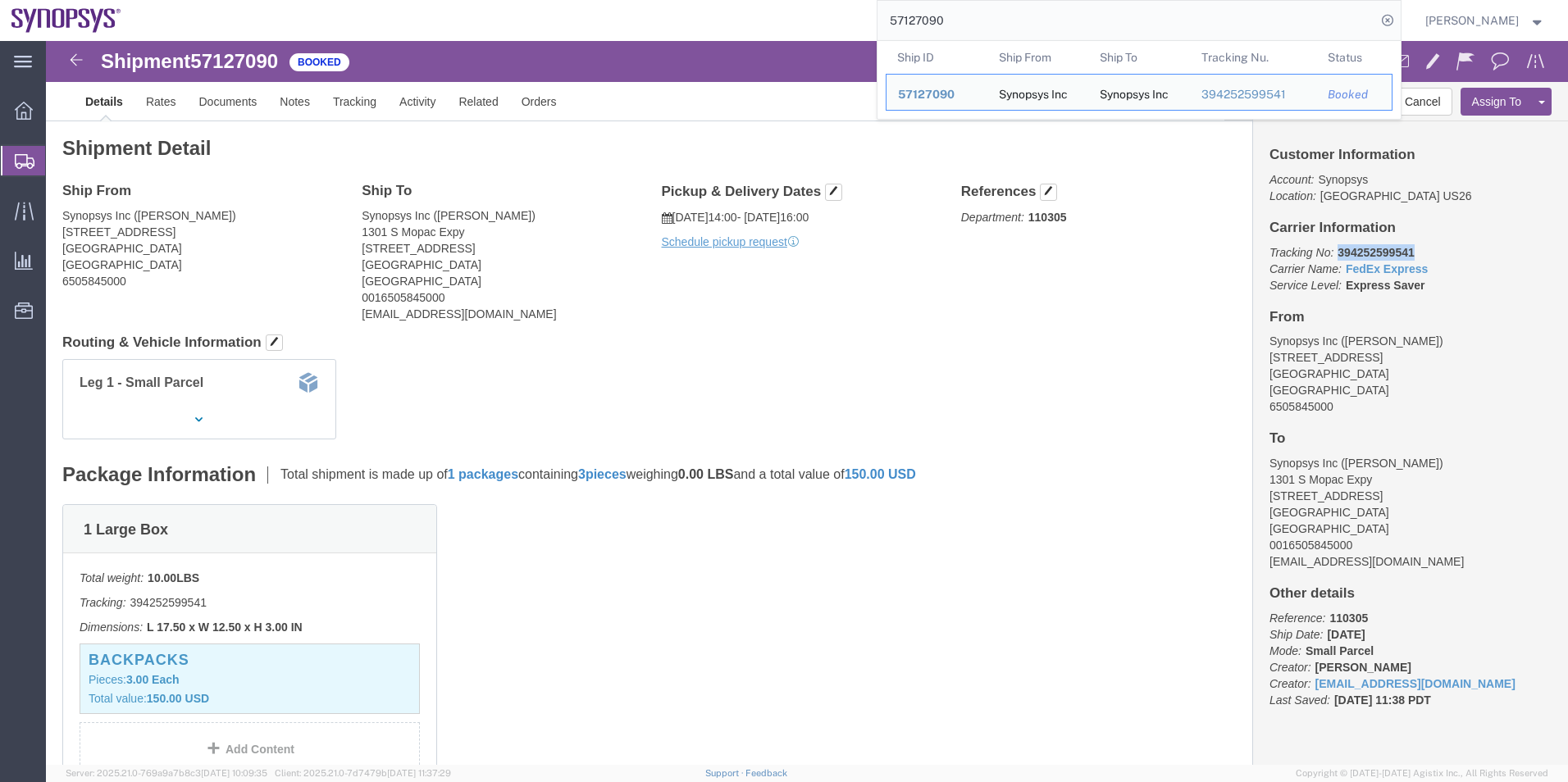
drag, startPoint x: 1371, startPoint y: 207, endPoint x: 1284, endPoint y: 210, distance: 87.1
click p "Tracking No: 394252599541 Carrier Name: FedEx Express FedEx Express Service Lev…"
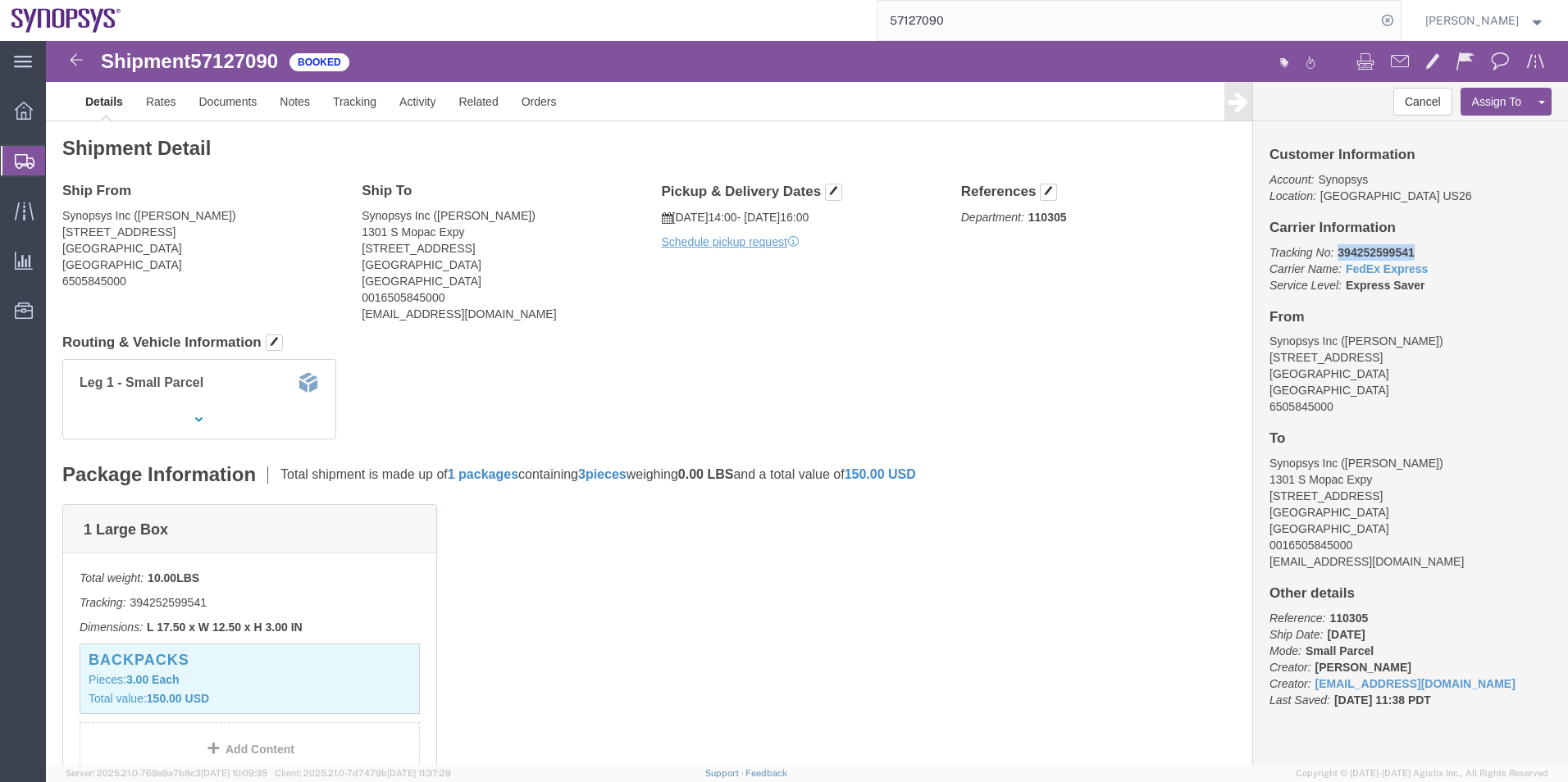
copy b "394252599541"
click button "Cancel"
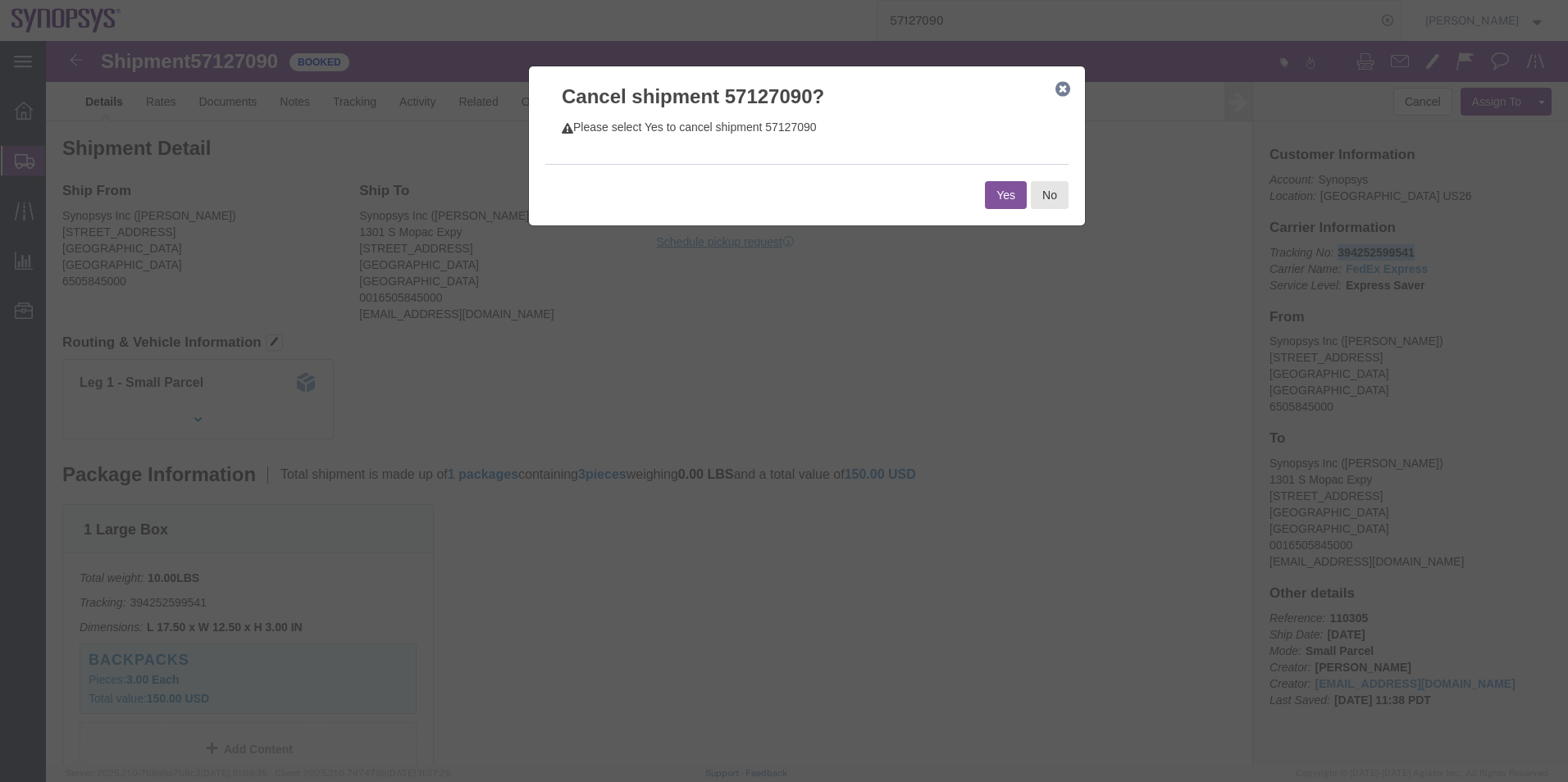
click button "Yes"
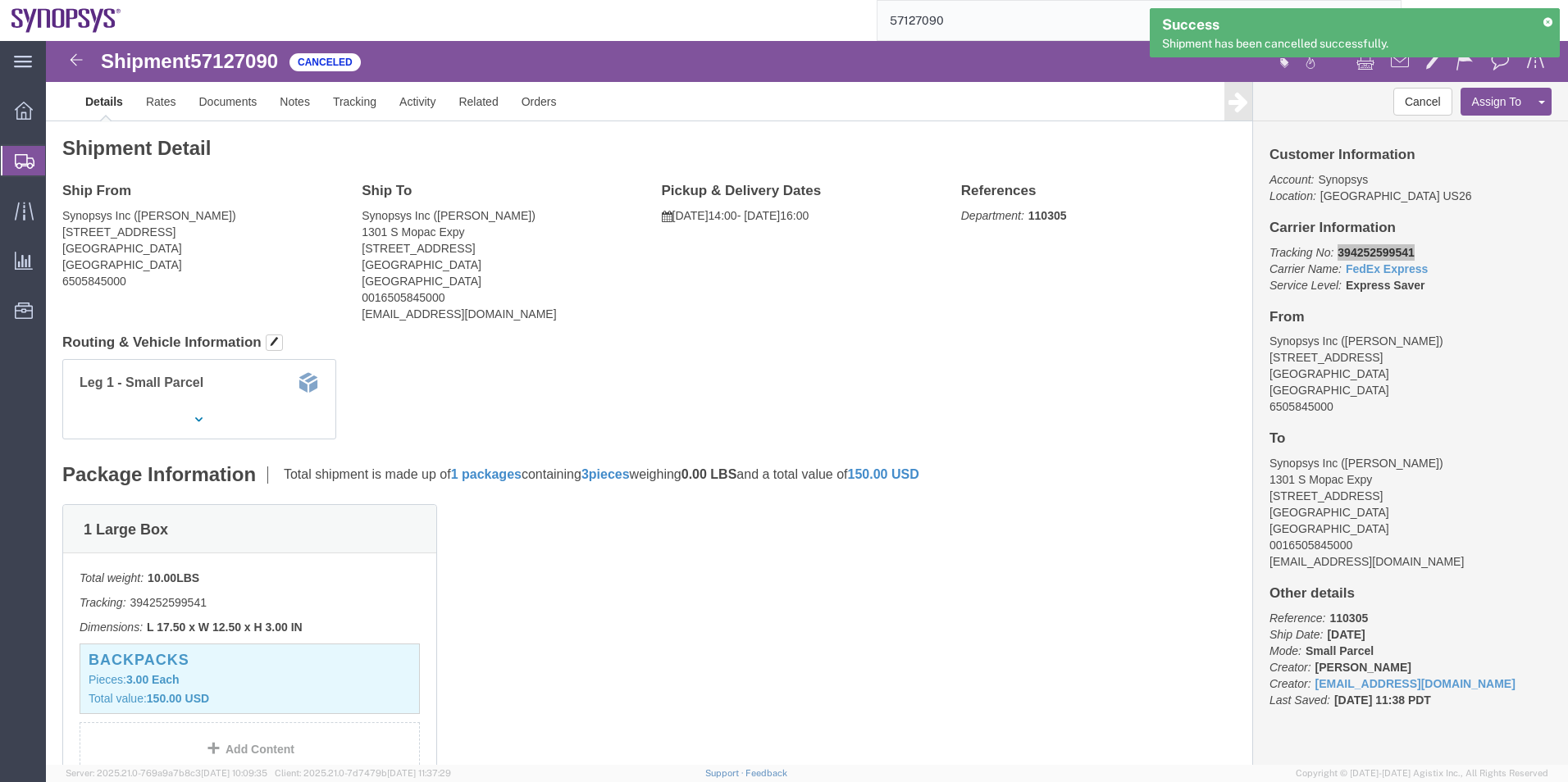
click at [0, 0] on span "Shipment Manager" at bounding box center [0, 0] width 0 height 0
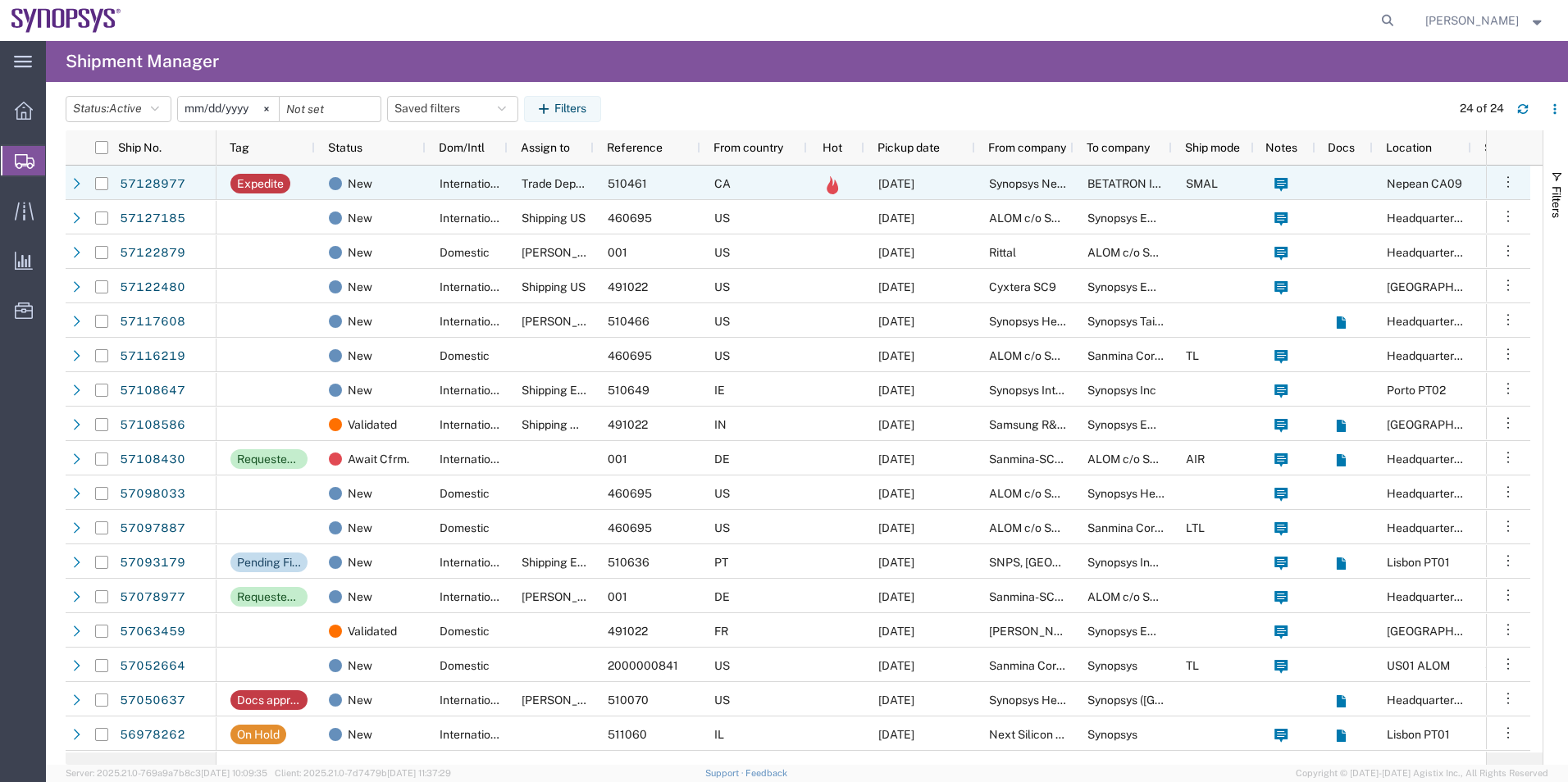
click at [431, 188] on div "International" at bounding box center [466, 182] width 82 height 35
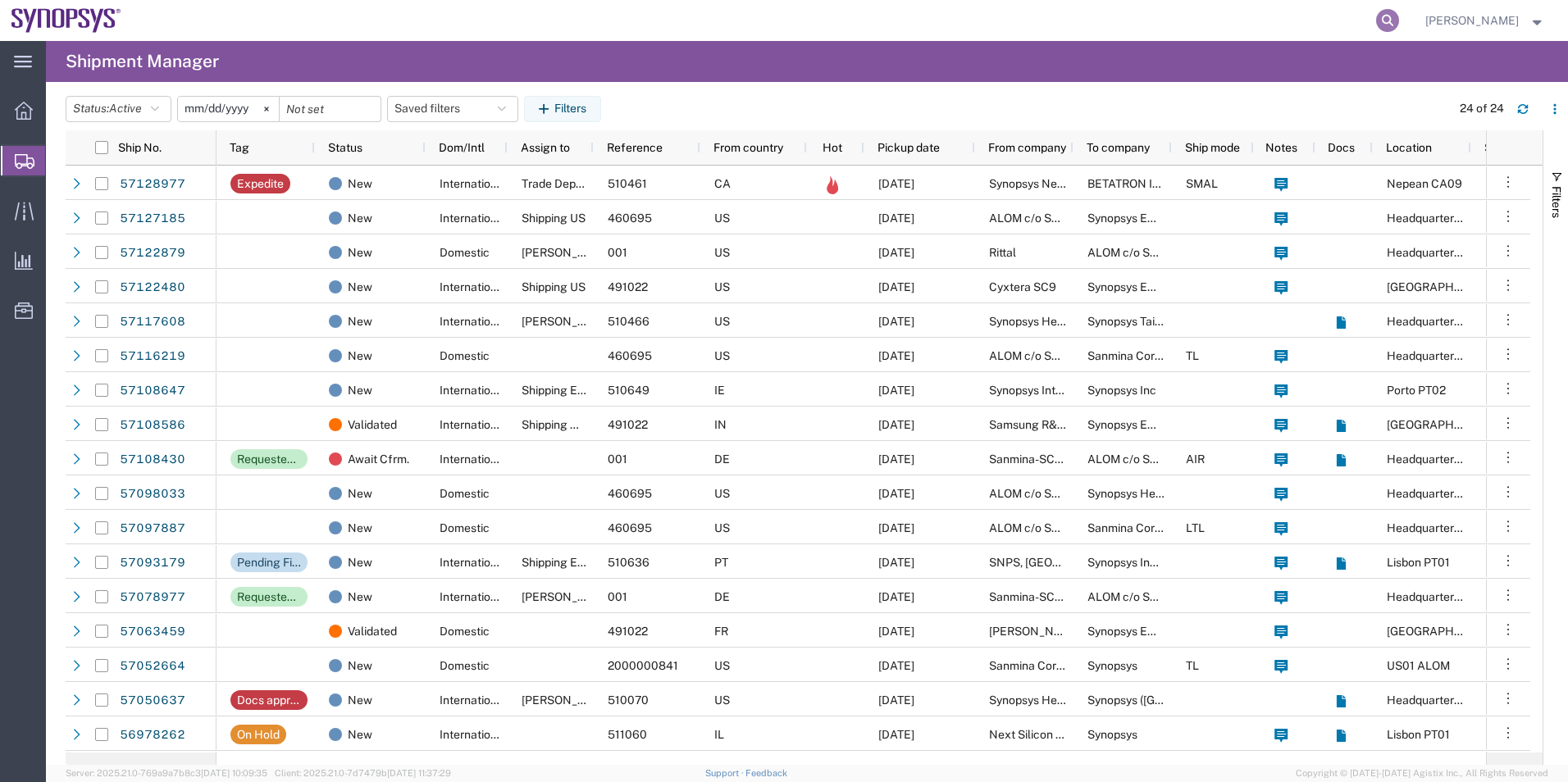
click at [1390, 22] on icon at bounding box center [1387, 20] width 23 height 23
click at [1231, 12] on input "search" at bounding box center [1126, 21] width 499 height 40
paste input "57128016"
type input "57128016"
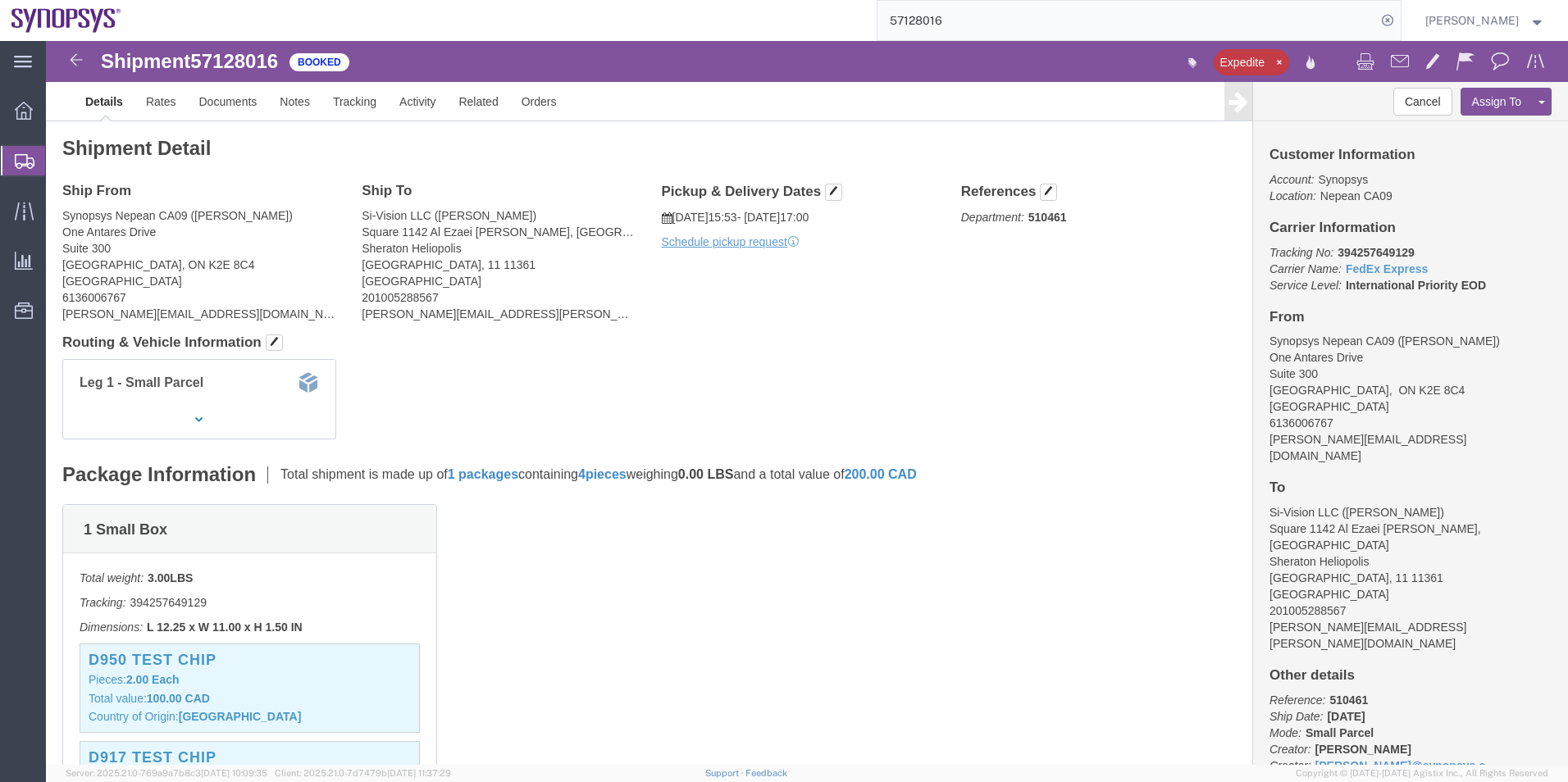
click at [0, 0] on span "Shipment Manager" at bounding box center [0, 0] width 0 height 0
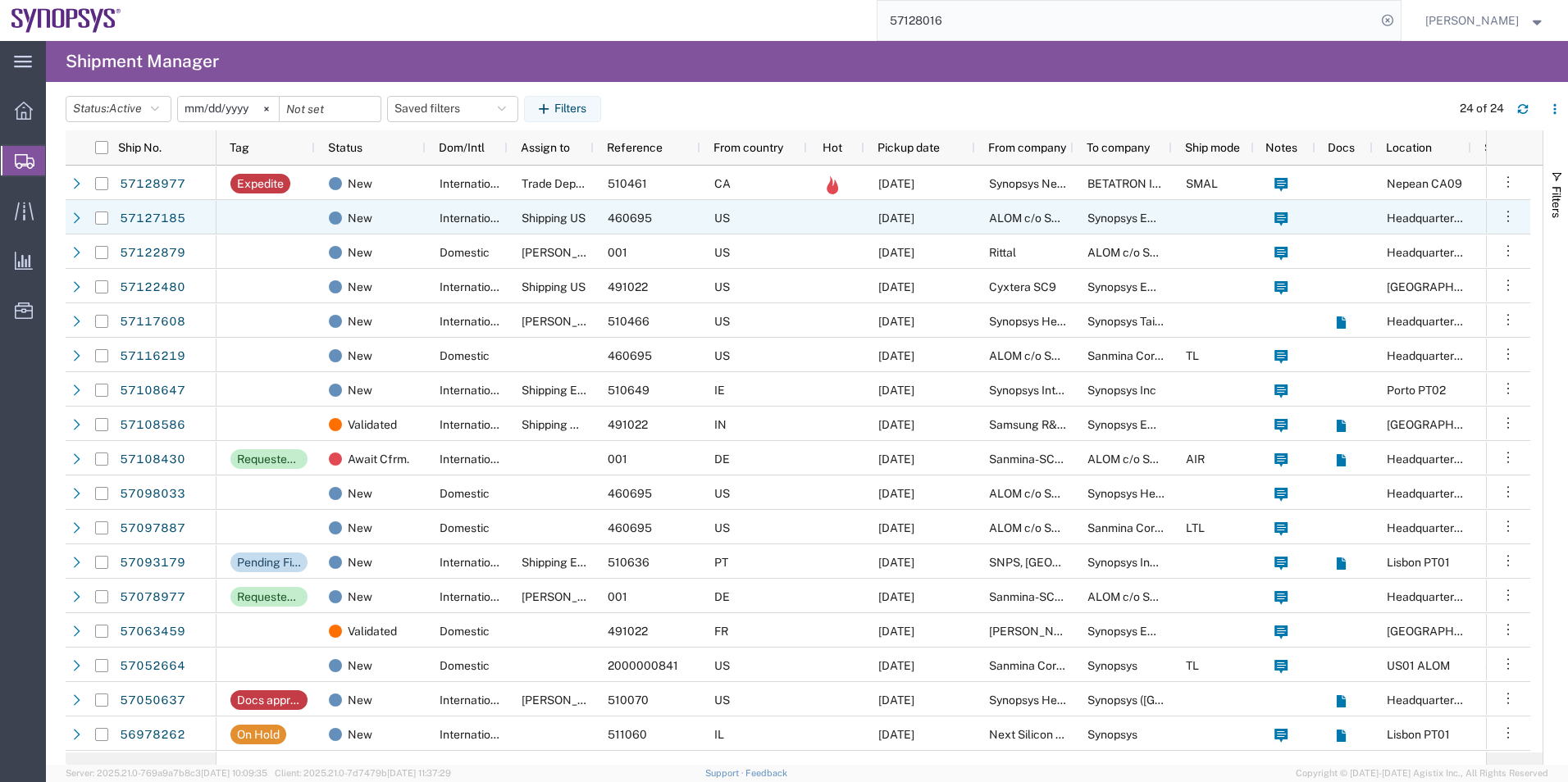
click at [423, 205] on div "New" at bounding box center [371, 217] width 111 height 35
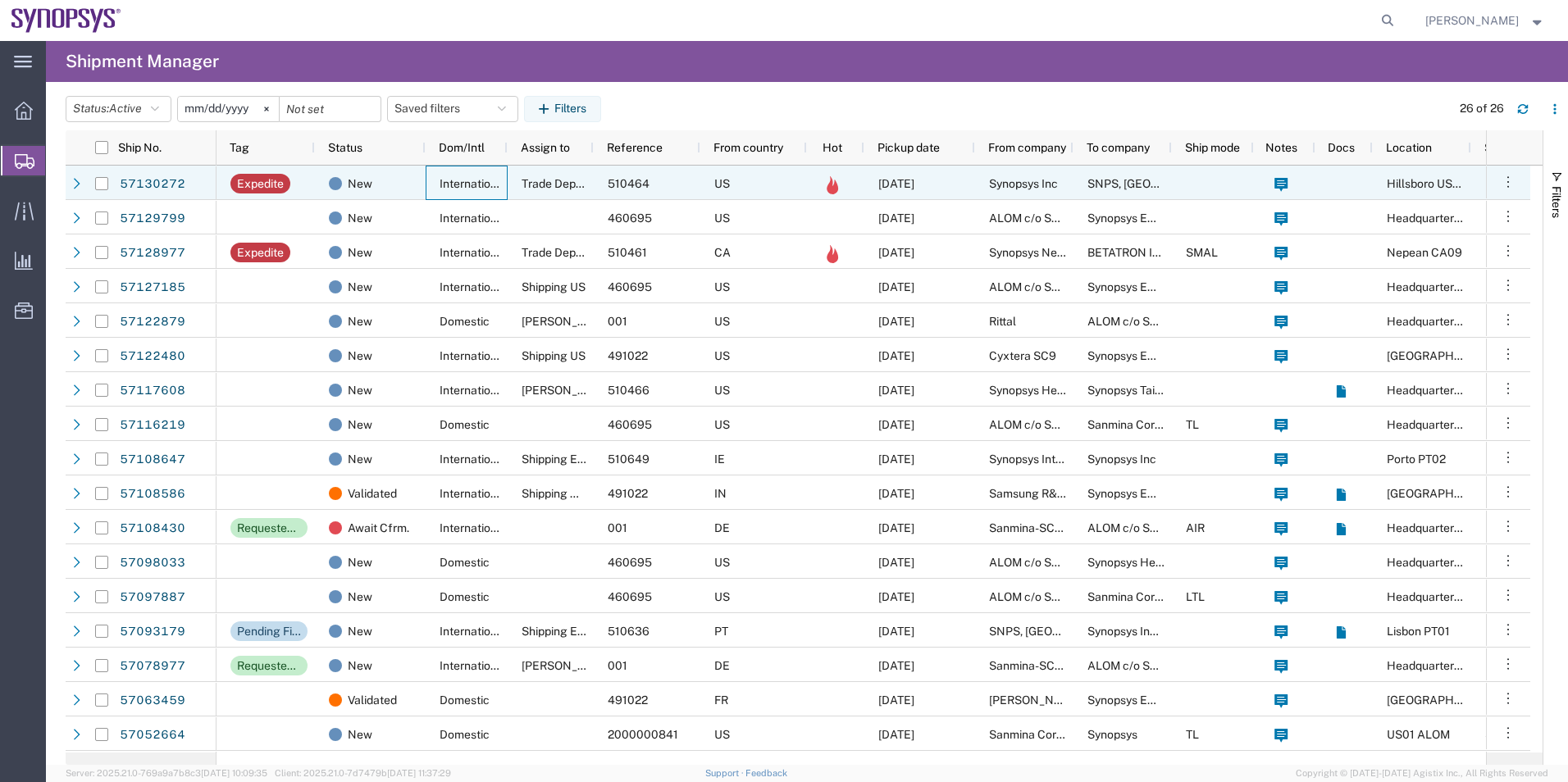
click at [472, 180] on span "International" at bounding box center [473, 183] width 67 height 13
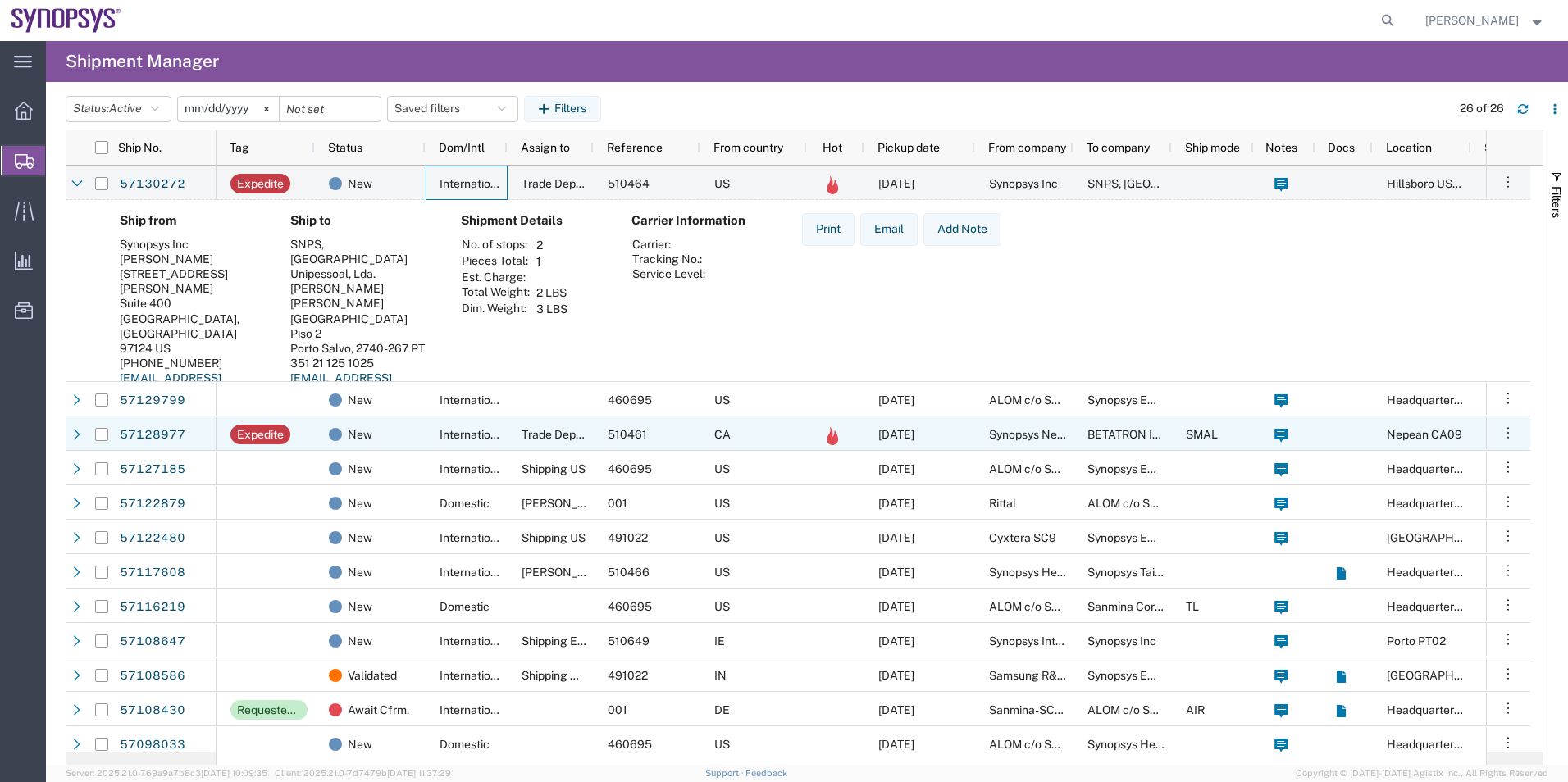
click at [425, 425] on div "New" at bounding box center [371, 433] width 111 height 35
